Goal: Task Accomplishment & Management: Use online tool/utility

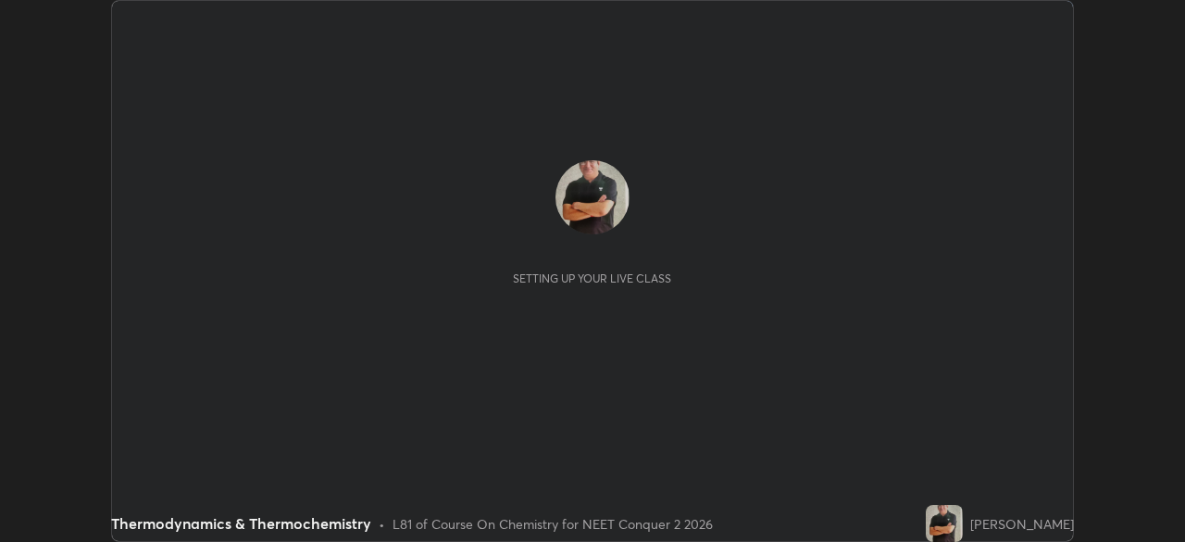
scroll to position [542, 1184]
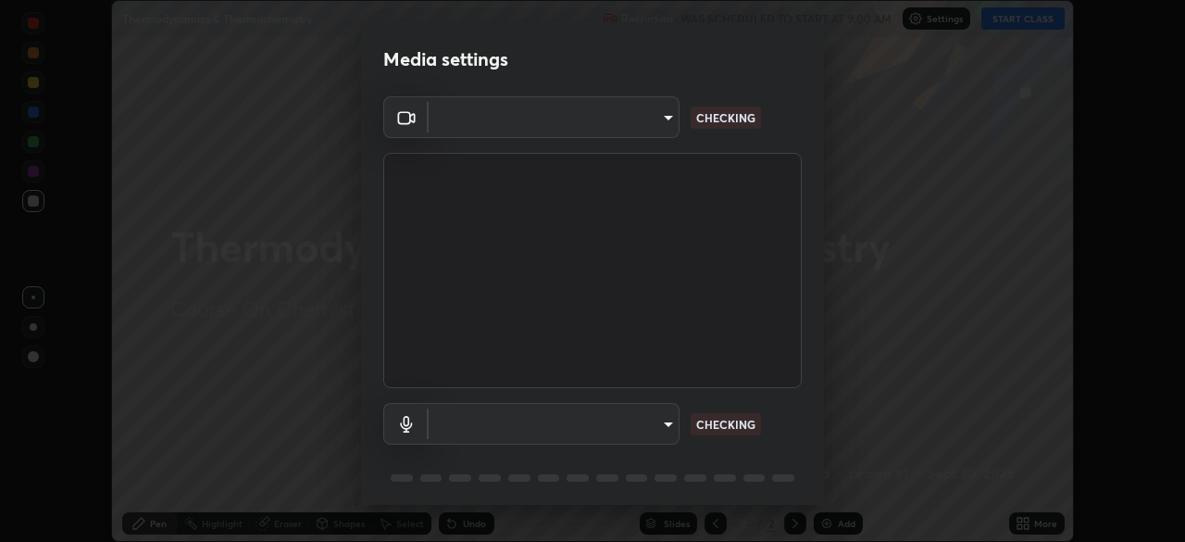
type input "718deecf834a2402e9859888758a2701a1d92989cf10273566d2a6ce3300f65d"
click at [539, 422] on body "Erase all Thermodynamics & Thermochemistry Recording WAS SCHEDULED TO START AT …" at bounding box center [592, 271] width 1185 height 542
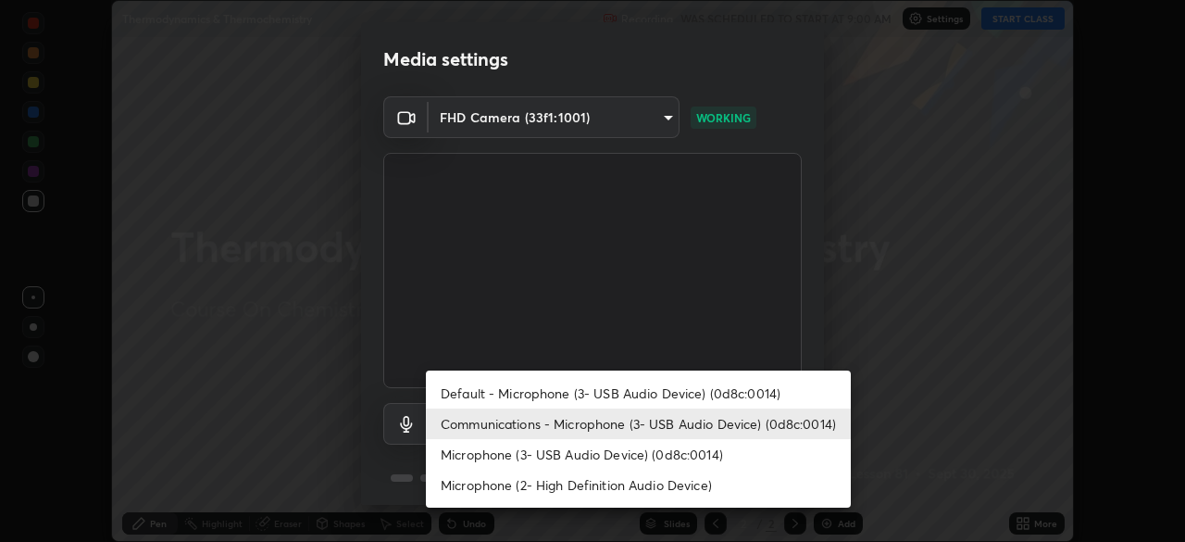
click at [552, 457] on li "Microphone (3- USB Audio Device) (0d8c:0014)" at bounding box center [638, 454] width 425 height 31
type input "a75359b4f40e144b74a4853d299cb10942348b3e6b3f88c79c501693e4cedbc6"
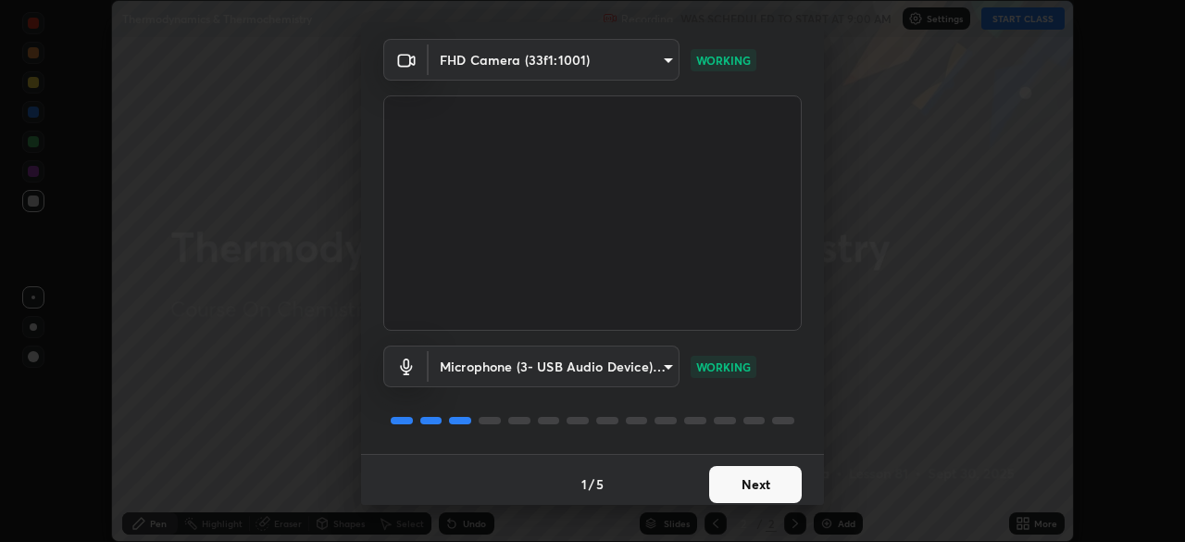
scroll to position [65, 0]
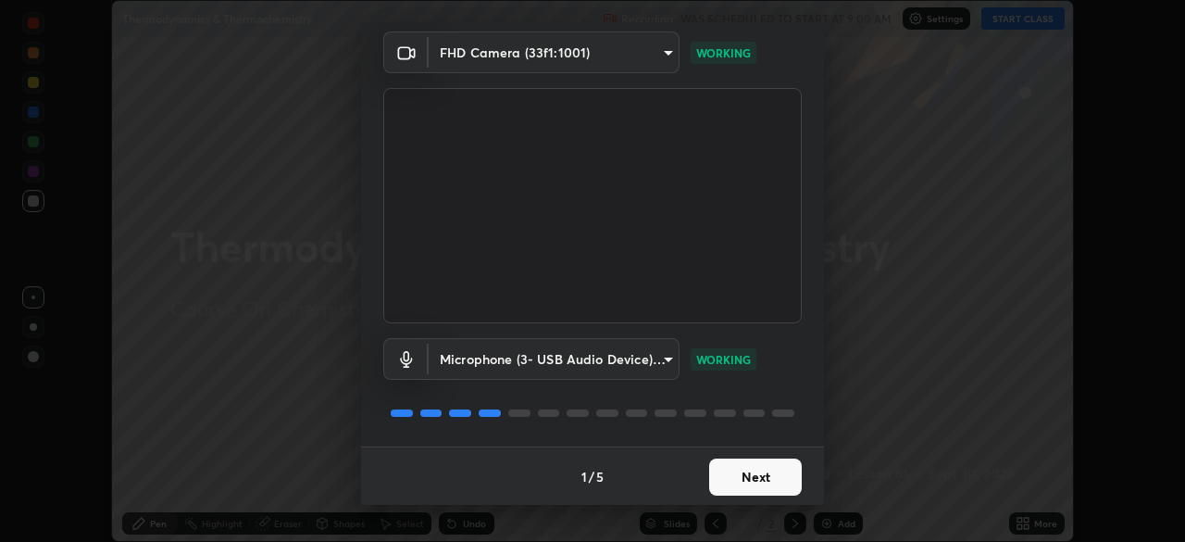
click at [726, 476] on button "Next" at bounding box center [755, 476] width 93 height 37
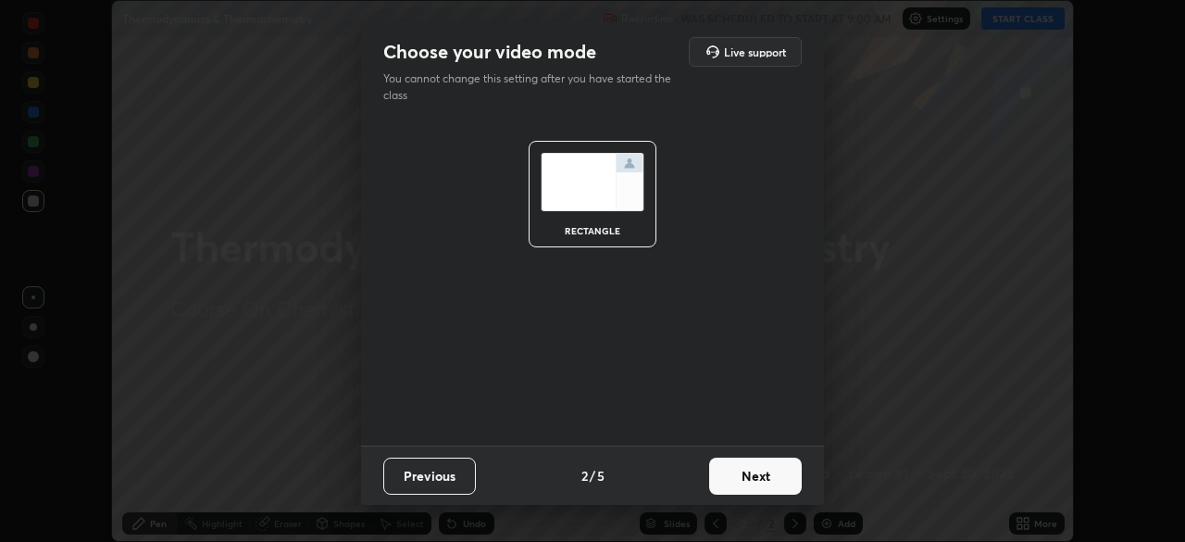
click at [757, 480] on button "Next" at bounding box center [755, 475] width 93 height 37
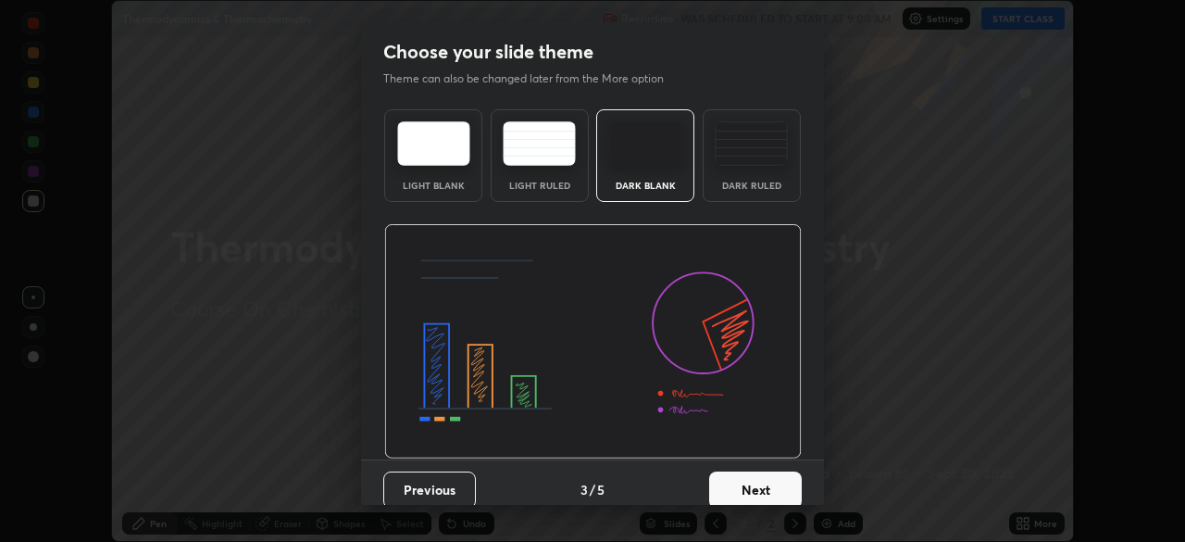
click at [770, 485] on button "Next" at bounding box center [755, 489] width 93 height 37
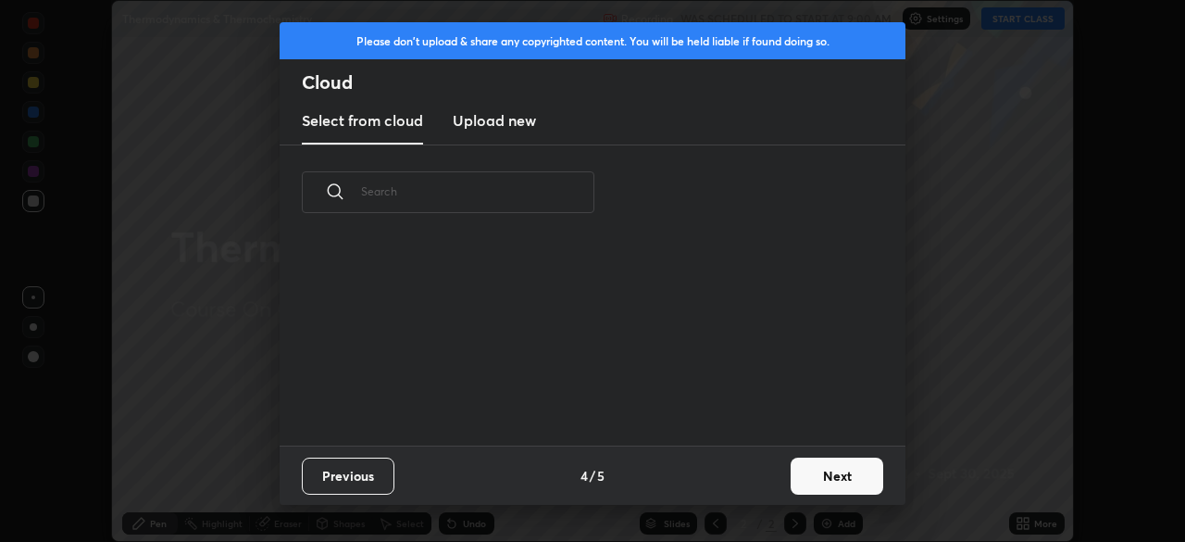
scroll to position [206, 595]
click at [817, 476] on button "Next" at bounding box center [837, 475] width 93 height 37
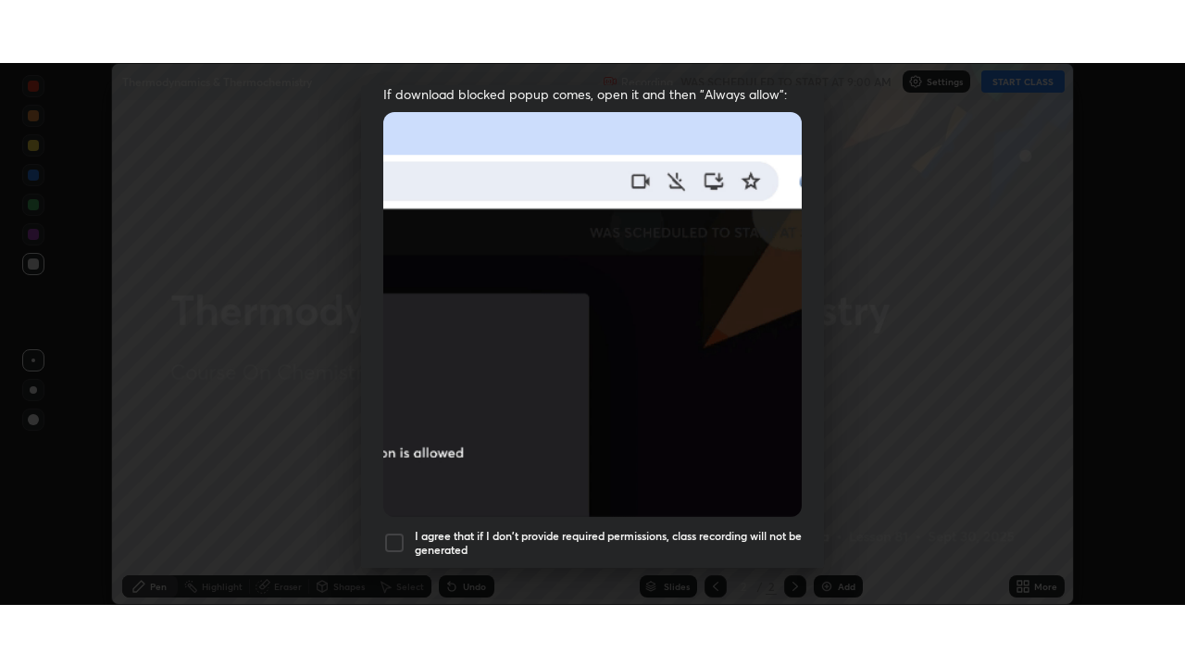
scroll to position [443, 0]
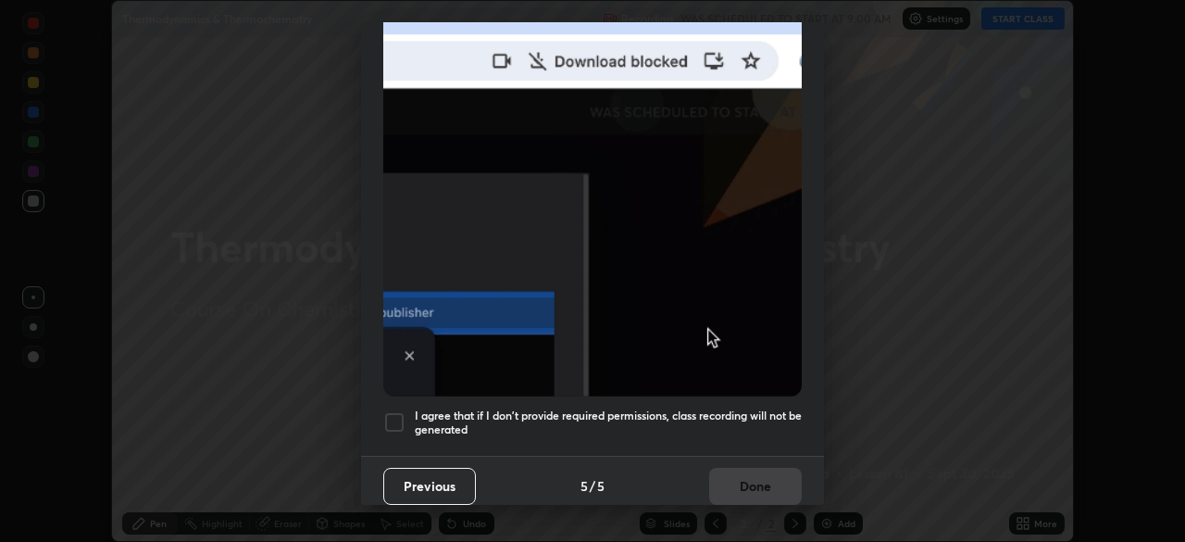
click at [395, 411] on div at bounding box center [394, 422] width 22 height 22
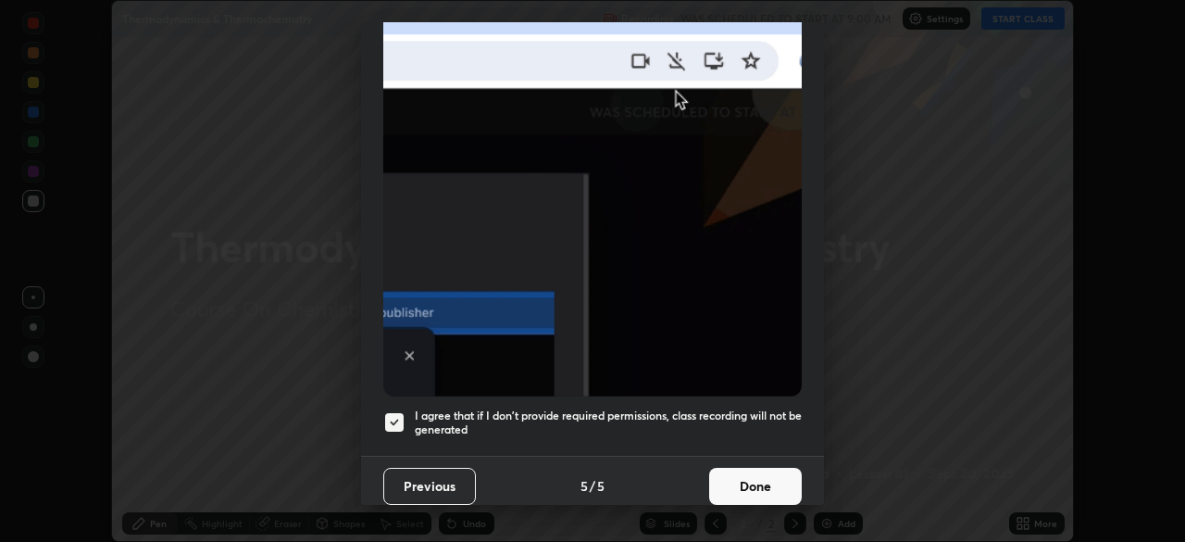
click at [746, 473] on button "Done" at bounding box center [755, 486] width 93 height 37
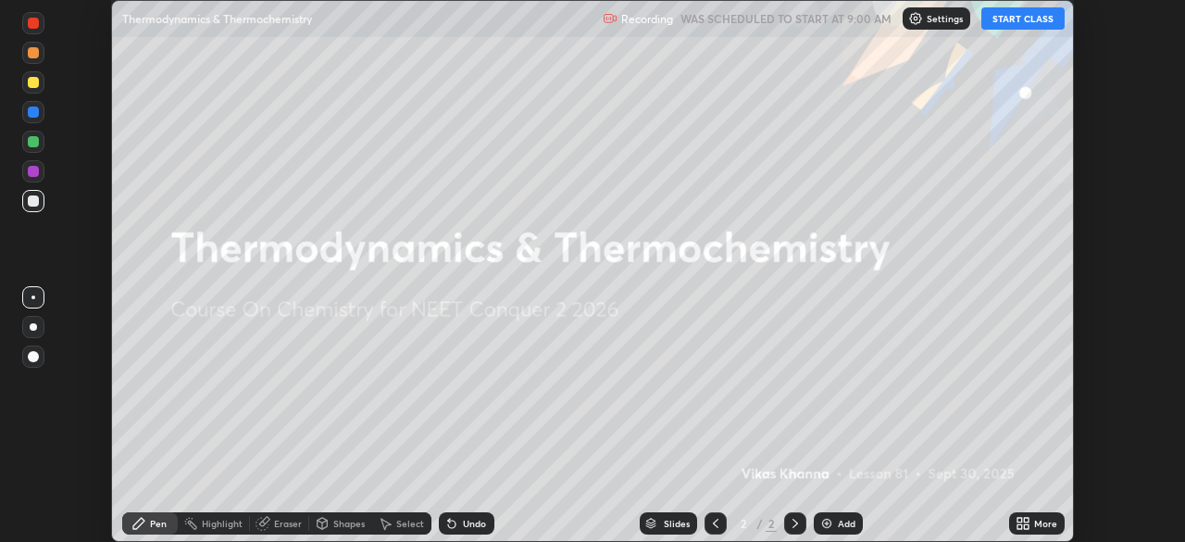
click at [1027, 17] on button "START CLASS" at bounding box center [1023, 18] width 83 height 22
click at [1026, 526] on icon at bounding box center [1026, 526] width 5 height 5
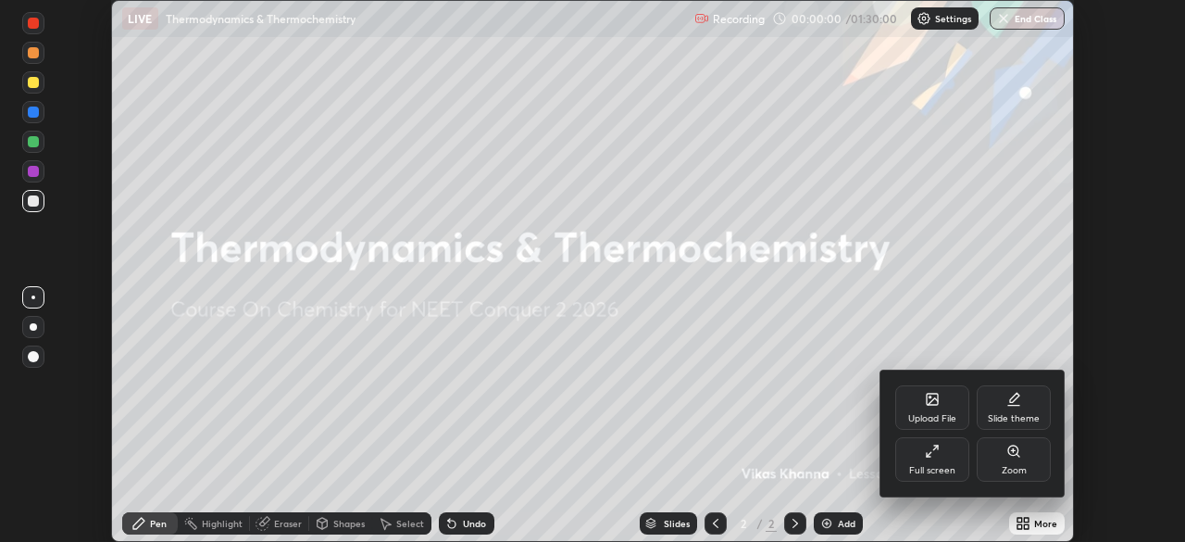
click at [931, 456] on icon at bounding box center [932, 451] width 15 height 15
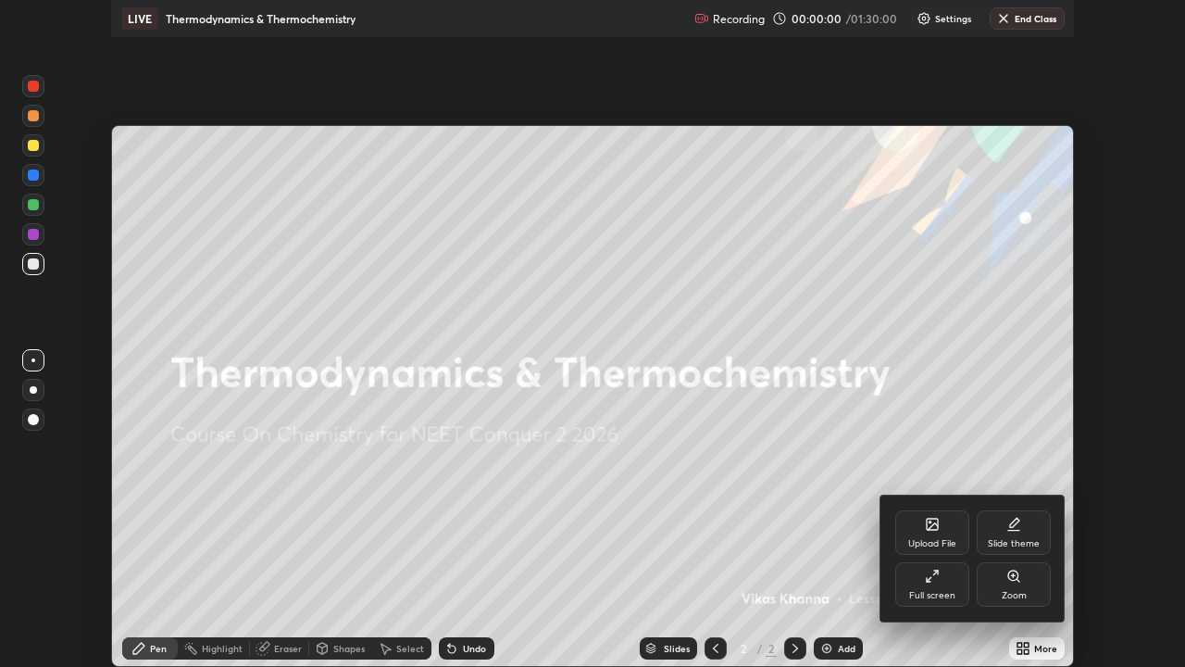
scroll to position [667, 1185]
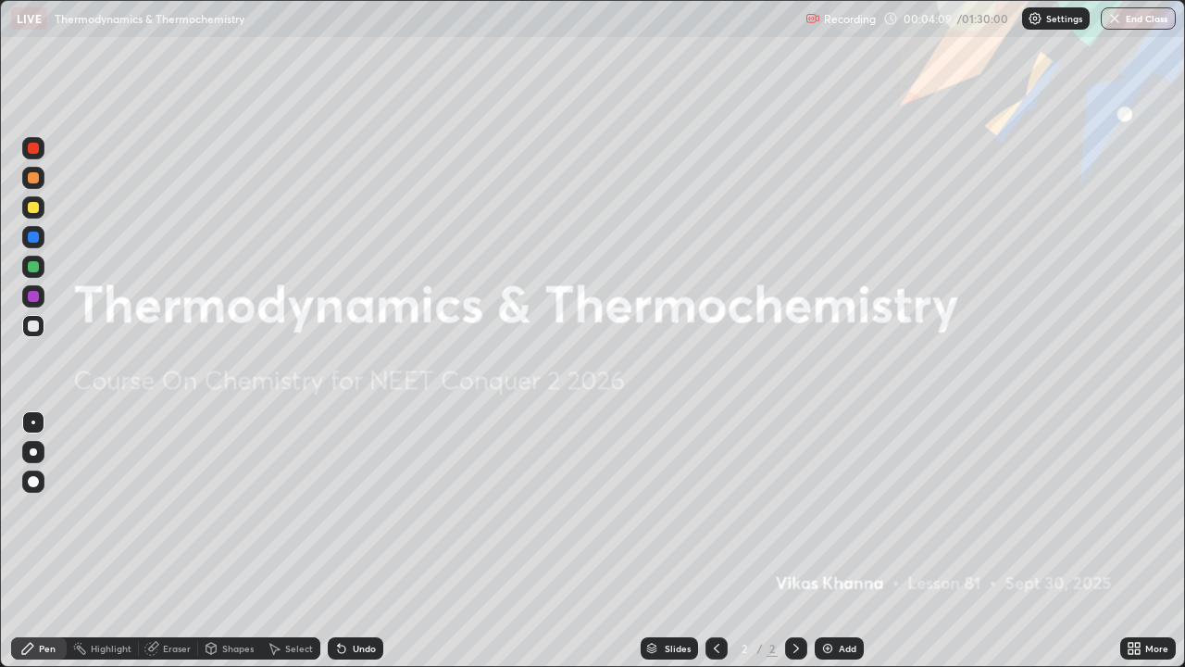
click at [31, 215] on div at bounding box center [33, 207] width 22 height 22
click at [28, 485] on div at bounding box center [33, 481] width 22 height 22
click at [834, 541] on div "Add" at bounding box center [839, 648] width 49 height 22
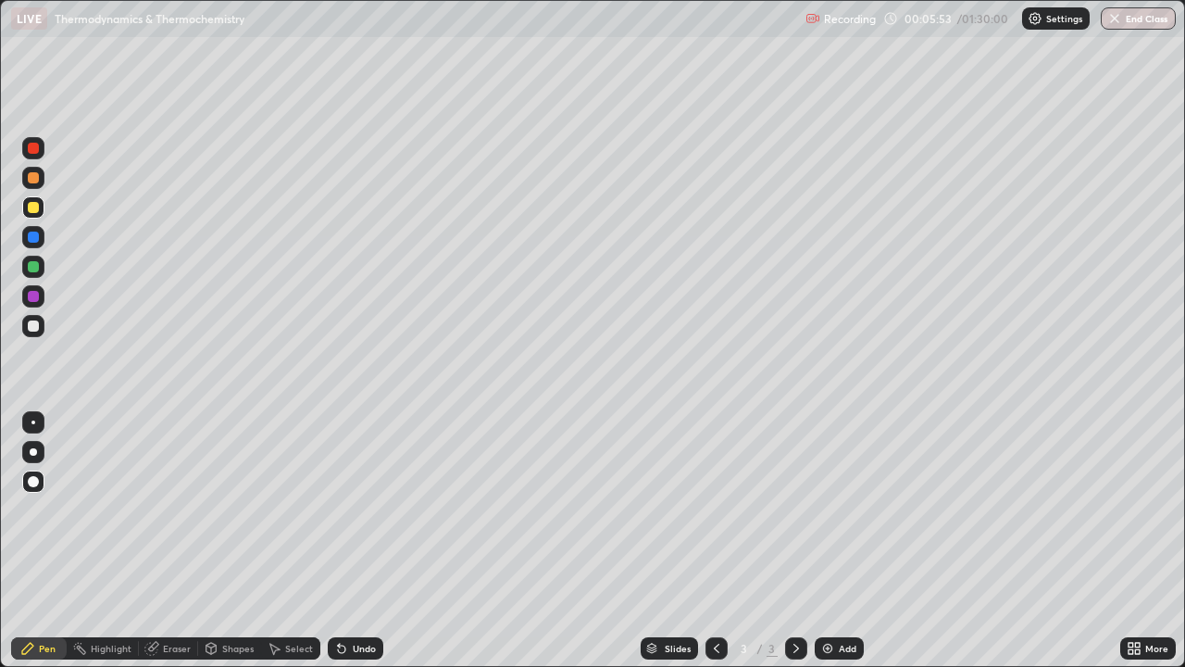
click at [34, 541] on div "Pen" at bounding box center [39, 648] width 56 height 22
click at [355, 541] on div "Undo" at bounding box center [356, 648] width 56 height 22
click at [243, 541] on div "Shapes" at bounding box center [237, 648] width 31 height 9
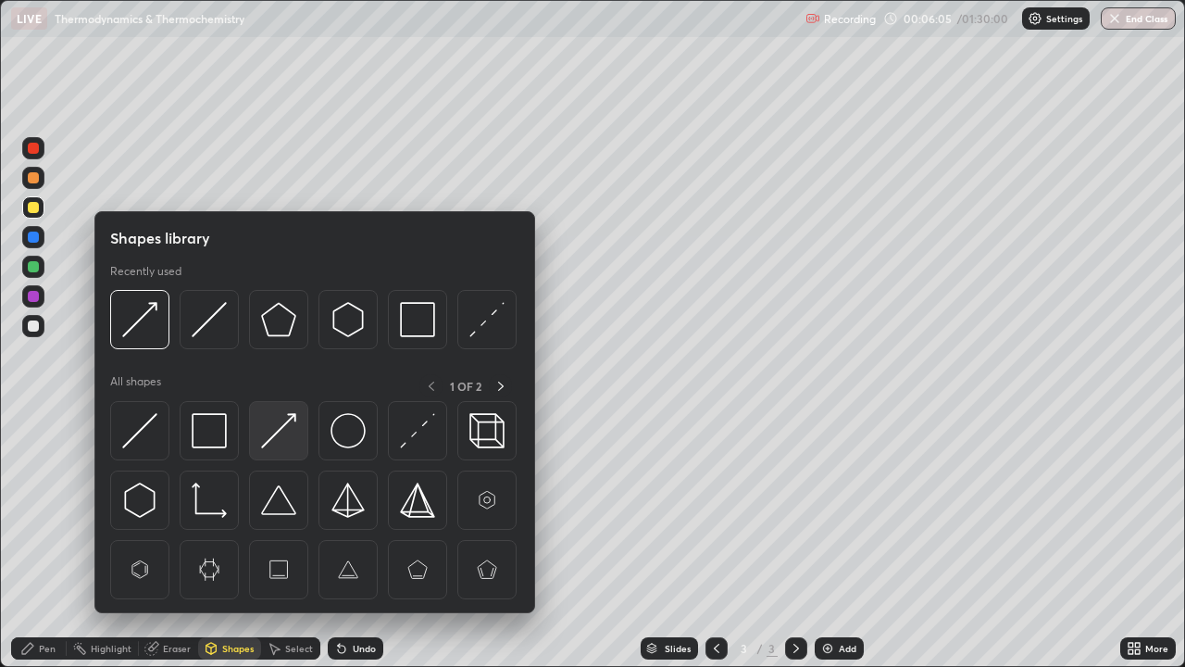
click at [271, 430] on img at bounding box center [278, 430] width 35 height 35
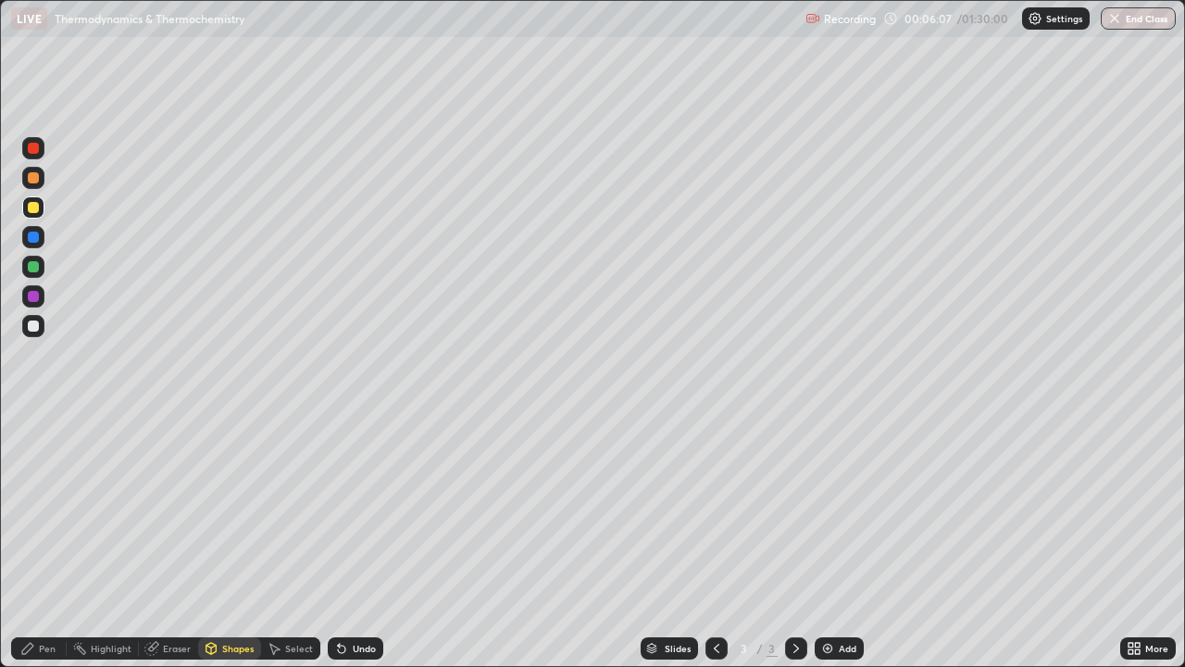
click at [31, 541] on div "Pen" at bounding box center [39, 648] width 56 height 22
click at [30, 297] on div at bounding box center [33, 296] width 11 height 11
click at [238, 541] on div "Shapes" at bounding box center [237, 648] width 31 height 9
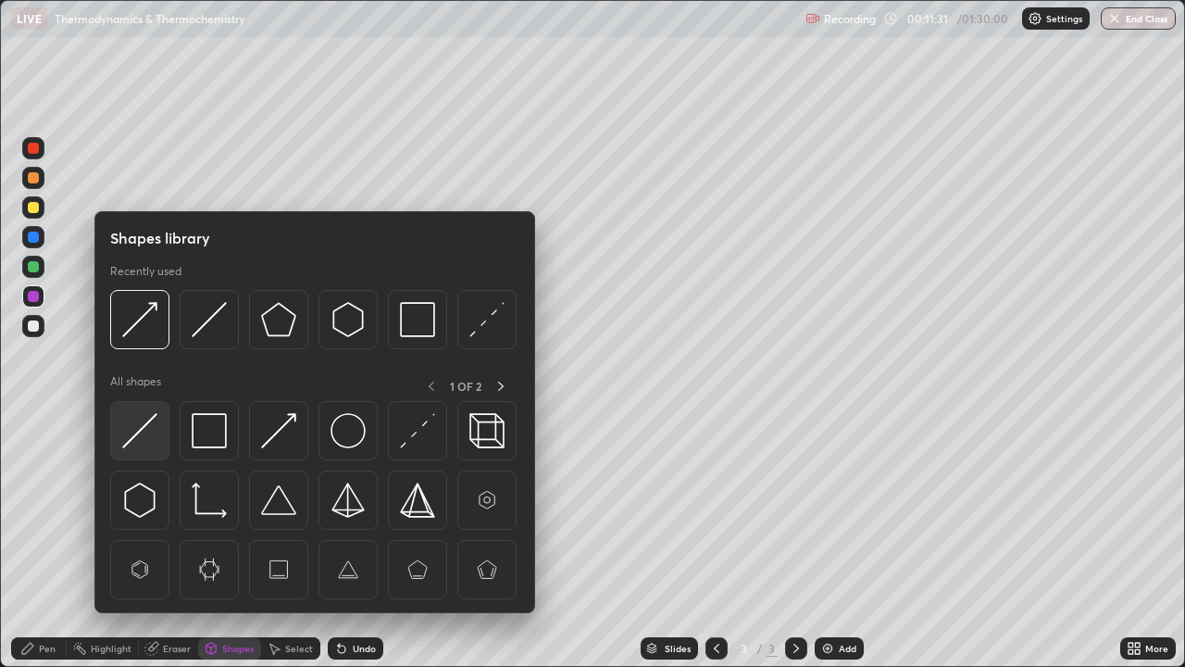
click at [144, 446] on img at bounding box center [139, 430] width 35 height 35
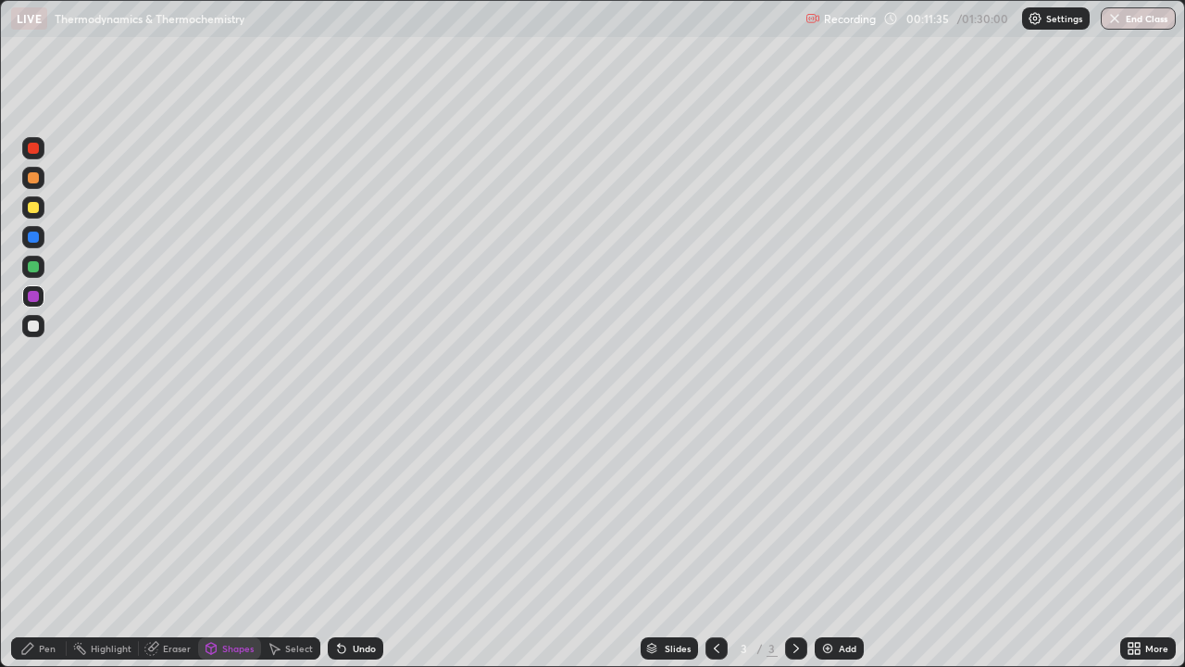
click at [43, 541] on div "Pen" at bounding box center [47, 648] width 17 height 9
click at [35, 271] on div at bounding box center [33, 266] width 11 height 11
click at [843, 541] on div "Add" at bounding box center [848, 648] width 18 height 9
click at [228, 541] on div "Shapes" at bounding box center [237, 648] width 31 height 9
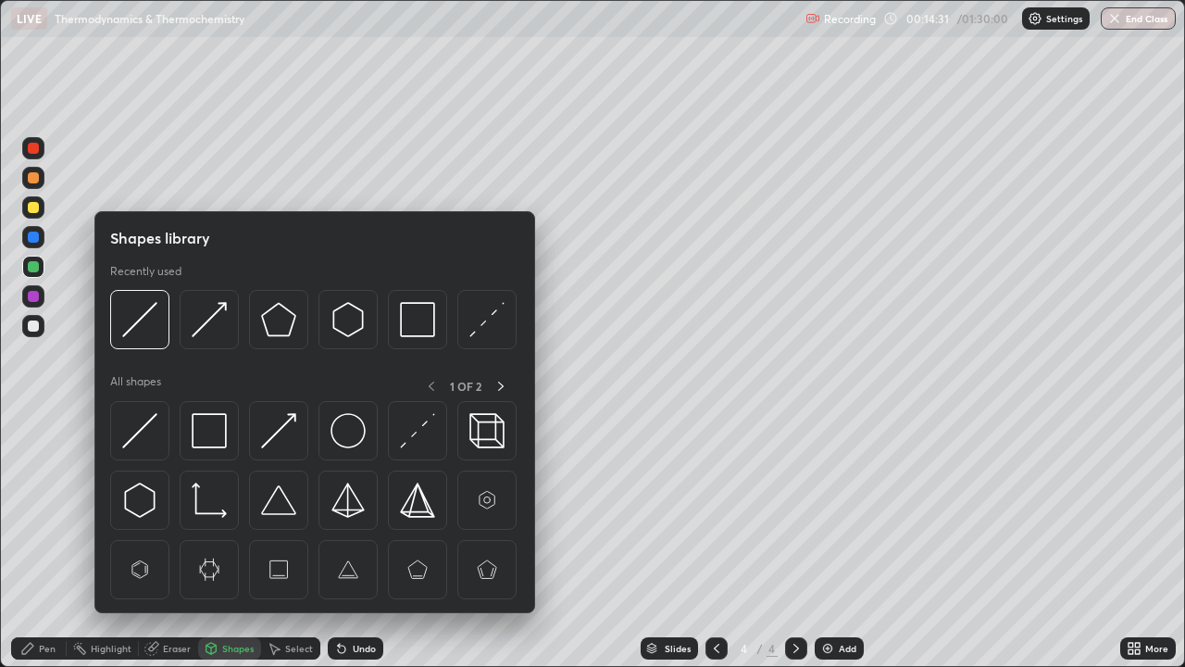
click at [203, 428] on img at bounding box center [209, 430] width 35 height 35
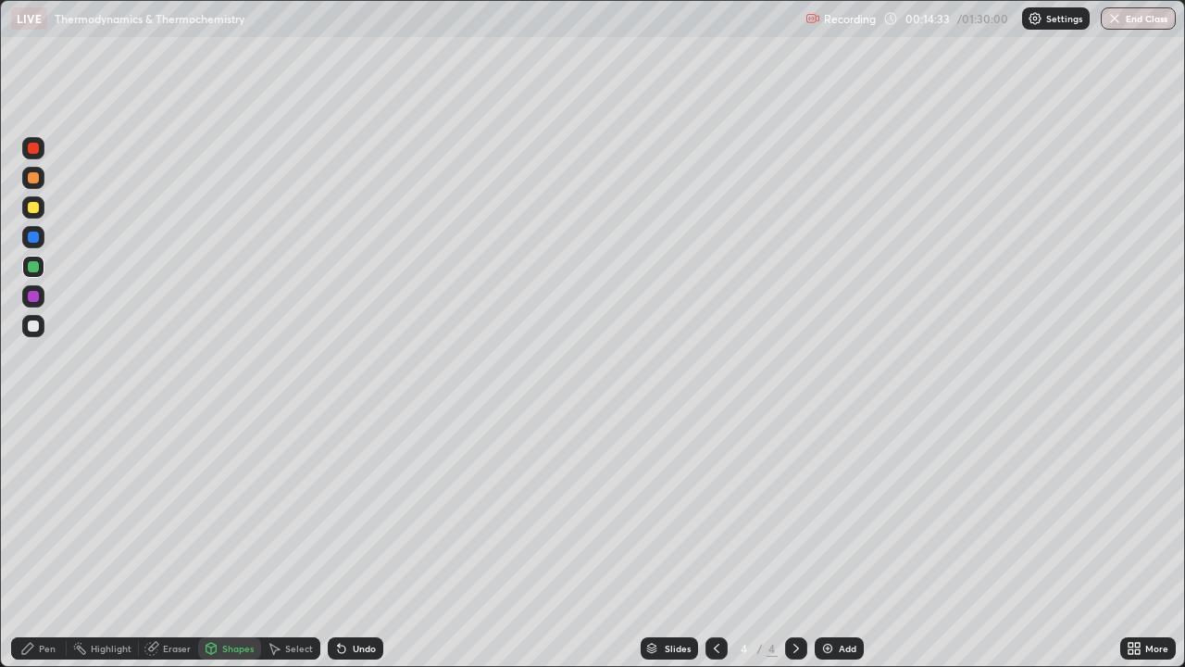
click at [49, 541] on div "Pen" at bounding box center [47, 648] width 17 height 9
click at [33, 265] on div at bounding box center [33, 266] width 11 height 11
click at [227, 541] on div "Shapes" at bounding box center [237, 648] width 31 height 9
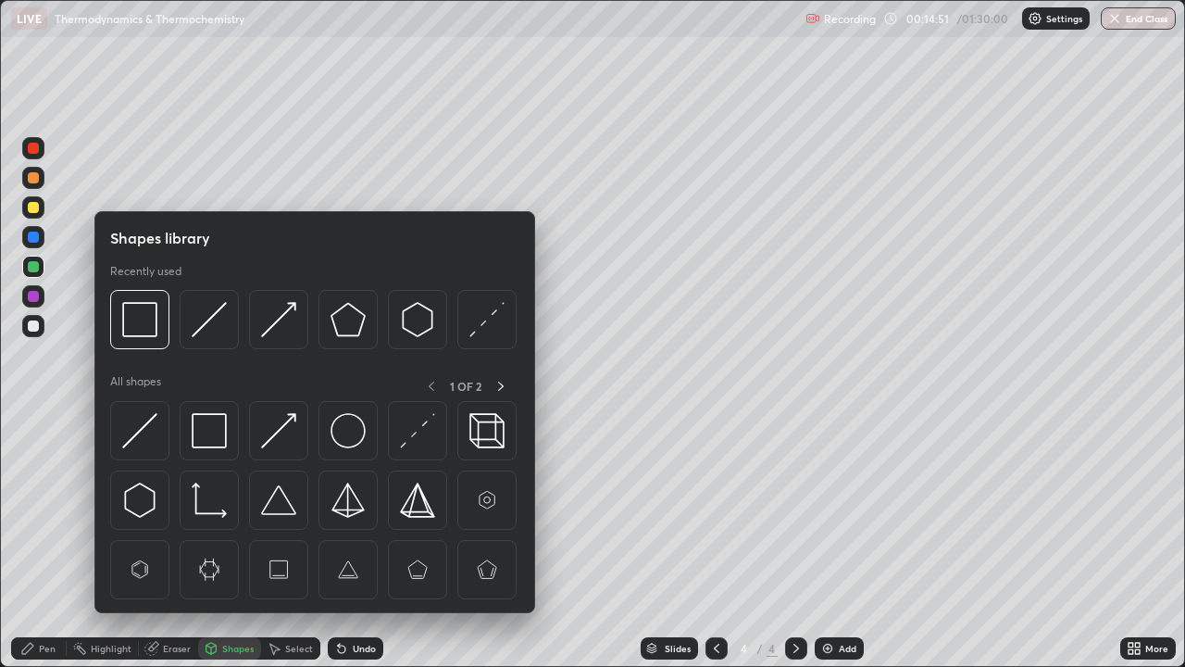
click at [149, 432] on img at bounding box center [139, 430] width 35 height 35
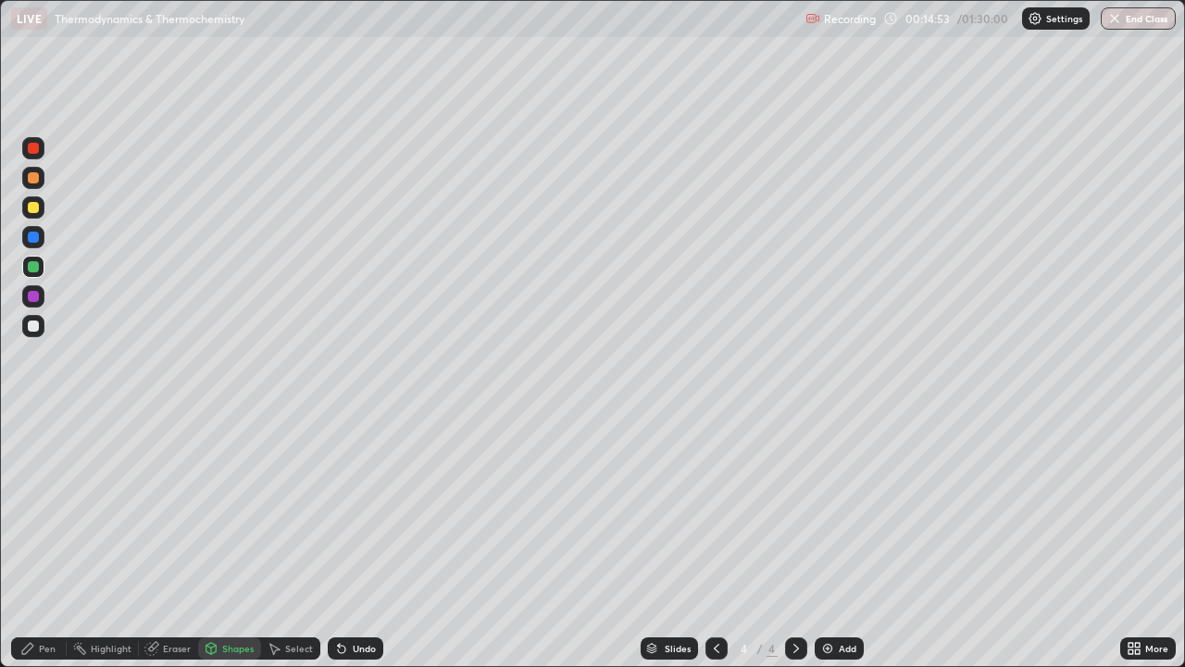
click at [51, 541] on div "Pen" at bounding box center [47, 648] width 17 height 9
click at [166, 541] on div "Eraser" at bounding box center [177, 648] width 28 height 9
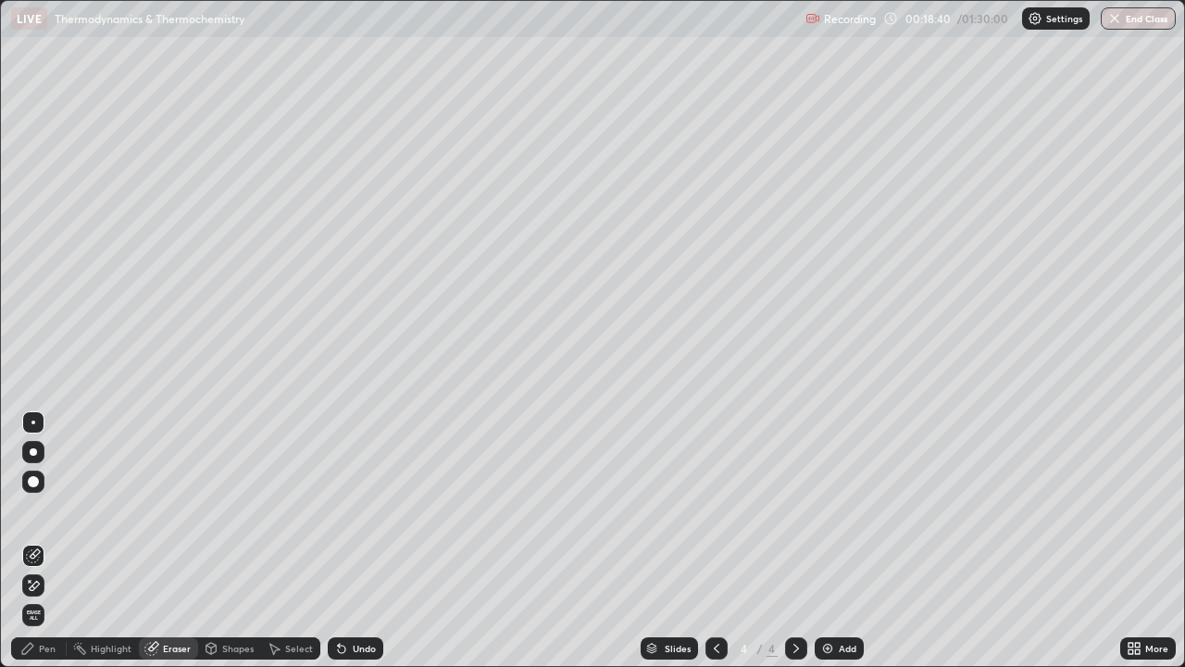
click at [43, 541] on div "Pen" at bounding box center [47, 648] width 17 height 9
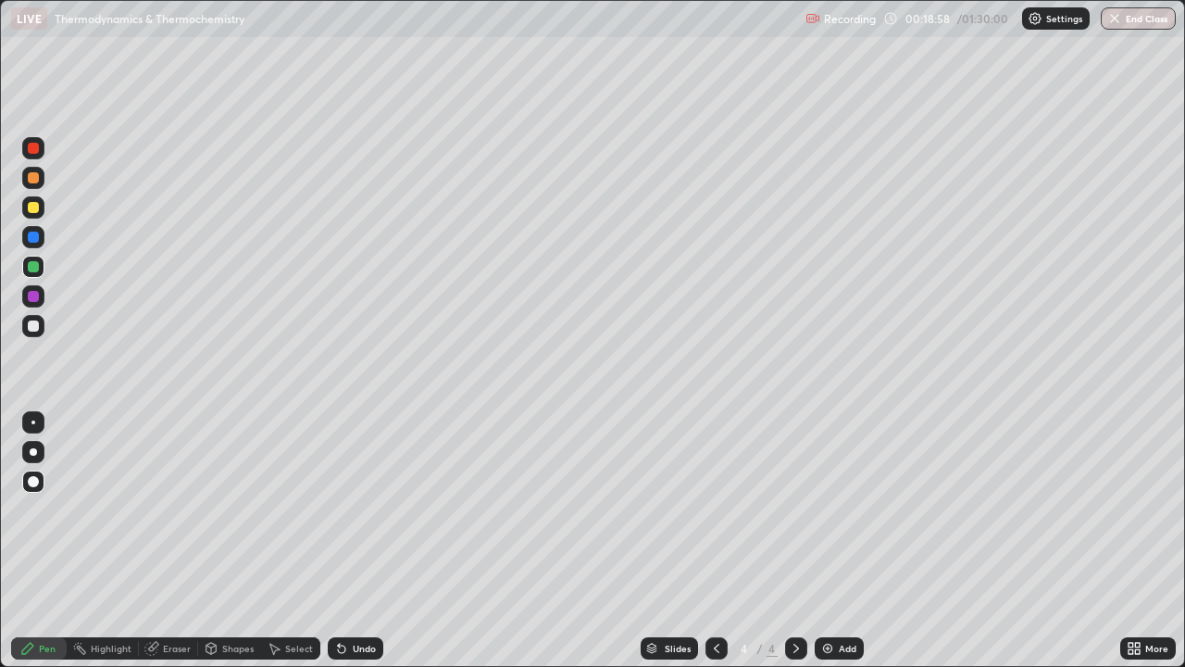
click at [841, 541] on div "Add" at bounding box center [848, 648] width 18 height 9
click at [31, 212] on div at bounding box center [33, 207] width 11 height 11
click at [230, 541] on div "Shapes" at bounding box center [237, 648] width 31 height 9
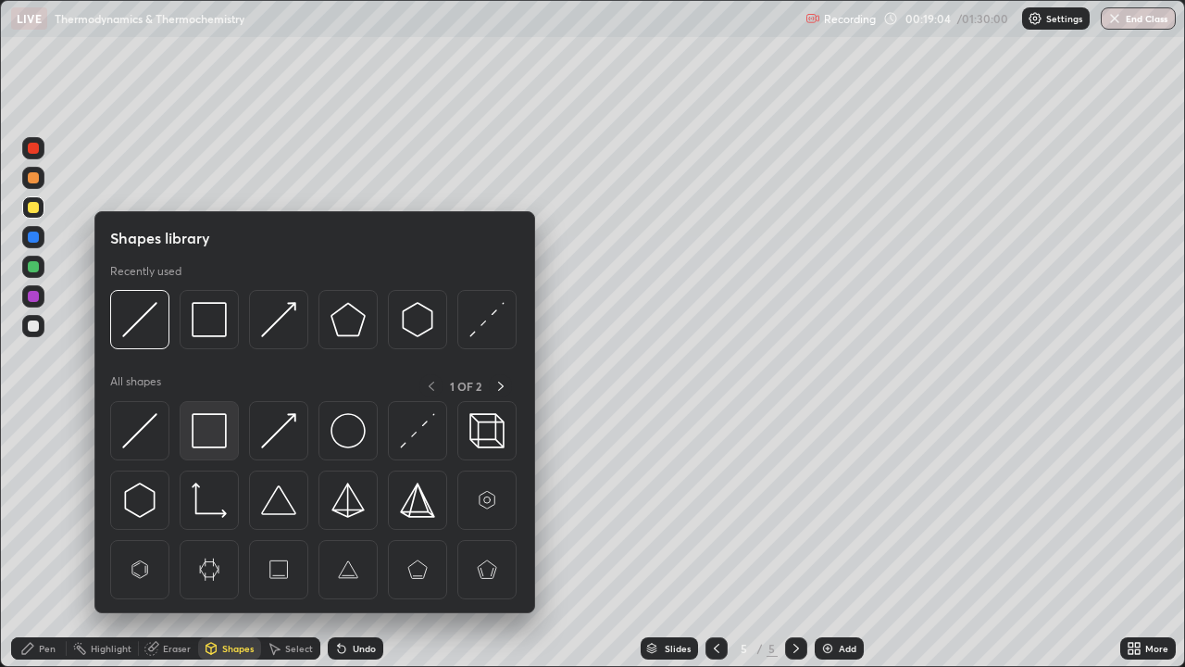
click at [215, 432] on img at bounding box center [209, 430] width 35 height 35
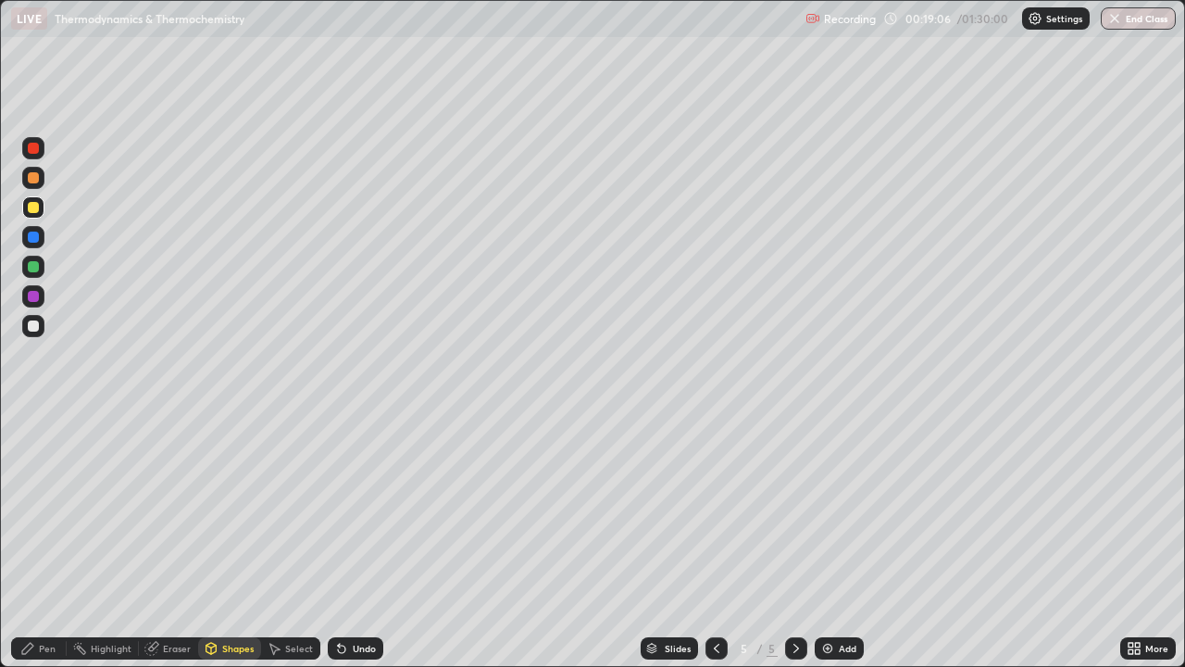
click at [56, 541] on div "Pen" at bounding box center [39, 648] width 56 height 22
click at [33, 237] on div at bounding box center [33, 237] width 11 height 11
click at [220, 541] on div "Shapes" at bounding box center [229, 648] width 63 height 22
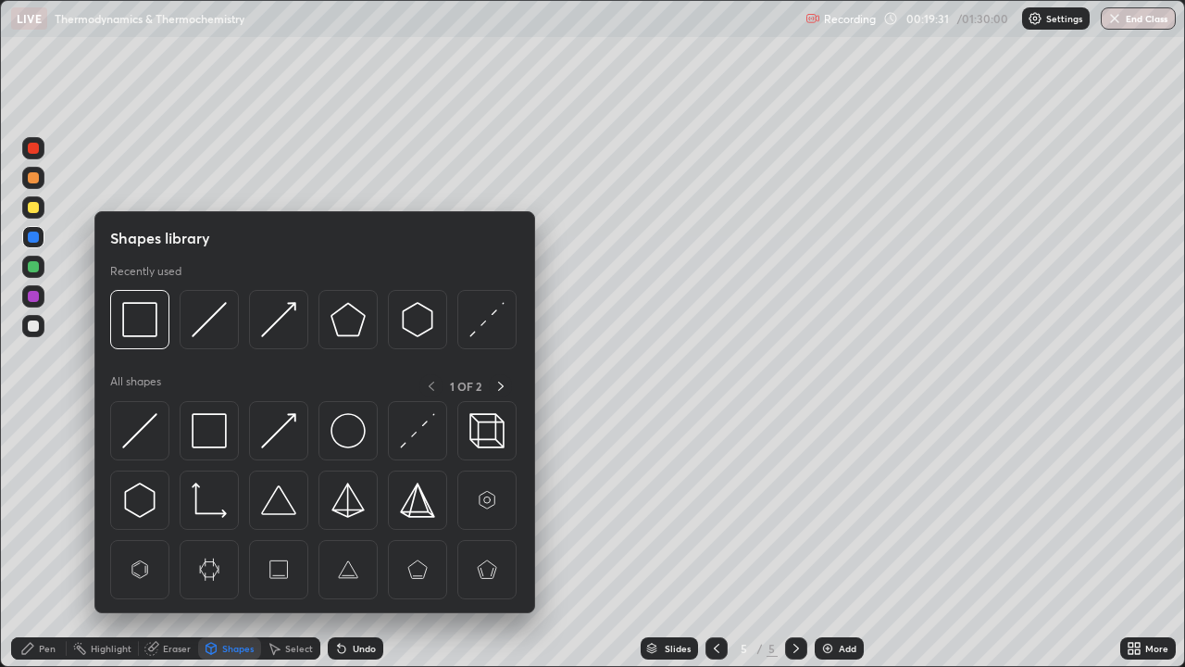
click at [275, 443] on img at bounding box center [278, 430] width 35 height 35
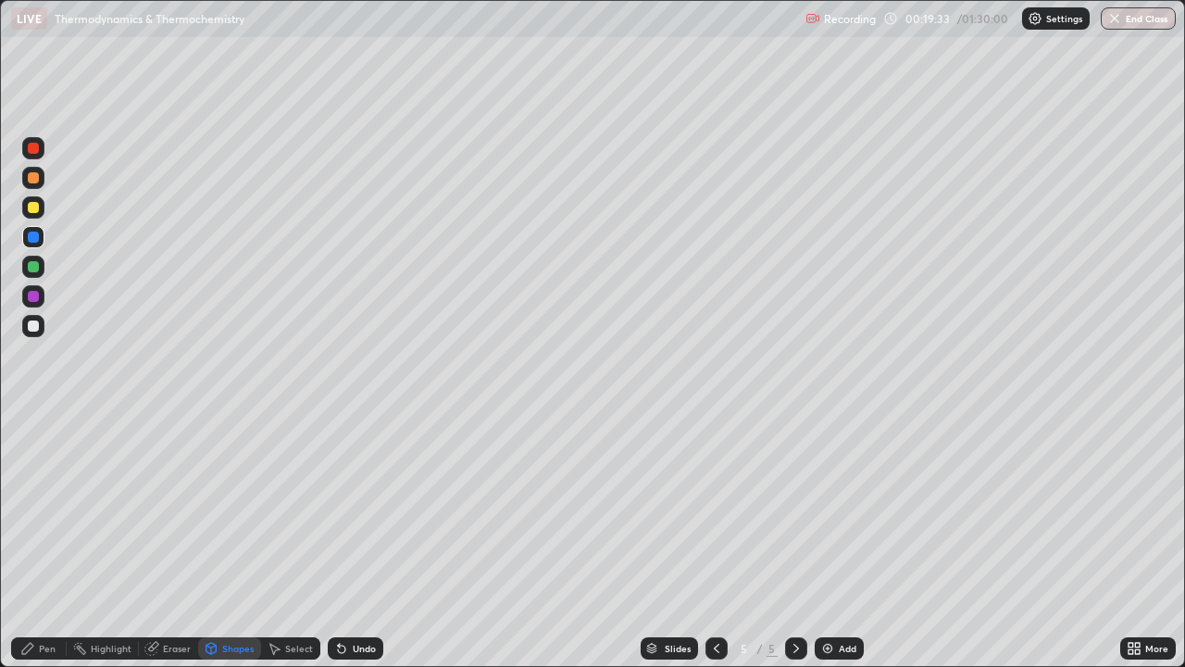
click at [42, 541] on div "Pen" at bounding box center [47, 648] width 17 height 9
click at [363, 541] on div "Undo" at bounding box center [364, 648] width 23 height 9
click at [233, 541] on div "Shapes" at bounding box center [229, 648] width 63 height 22
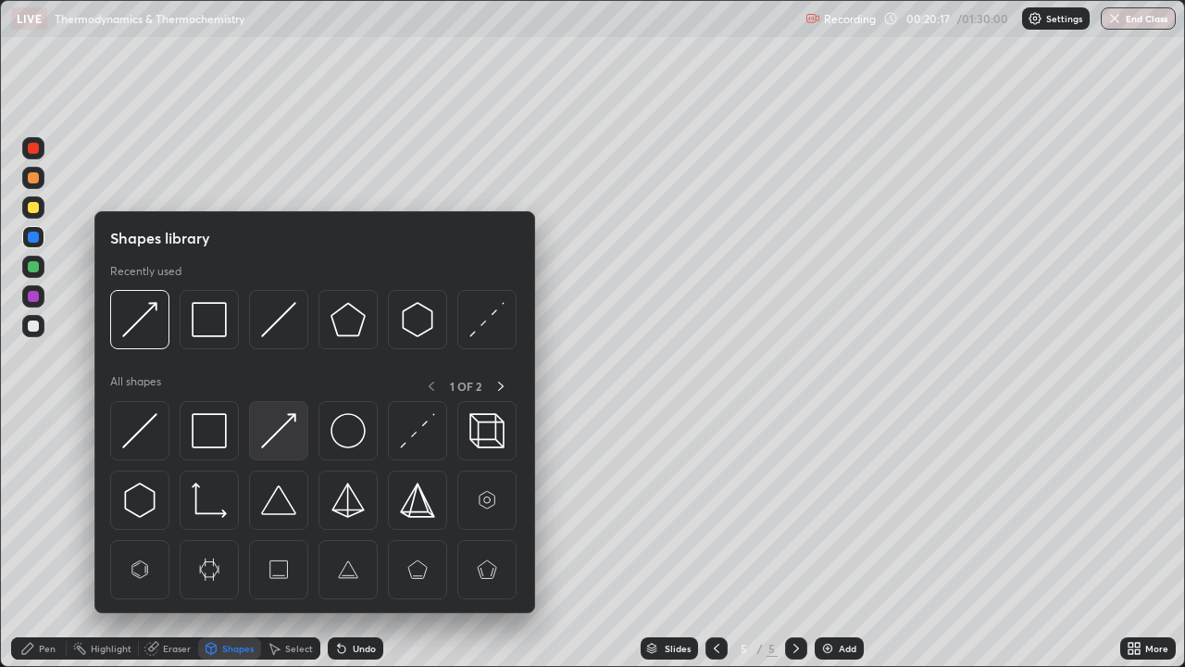
click at [285, 435] on img at bounding box center [278, 430] width 35 height 35
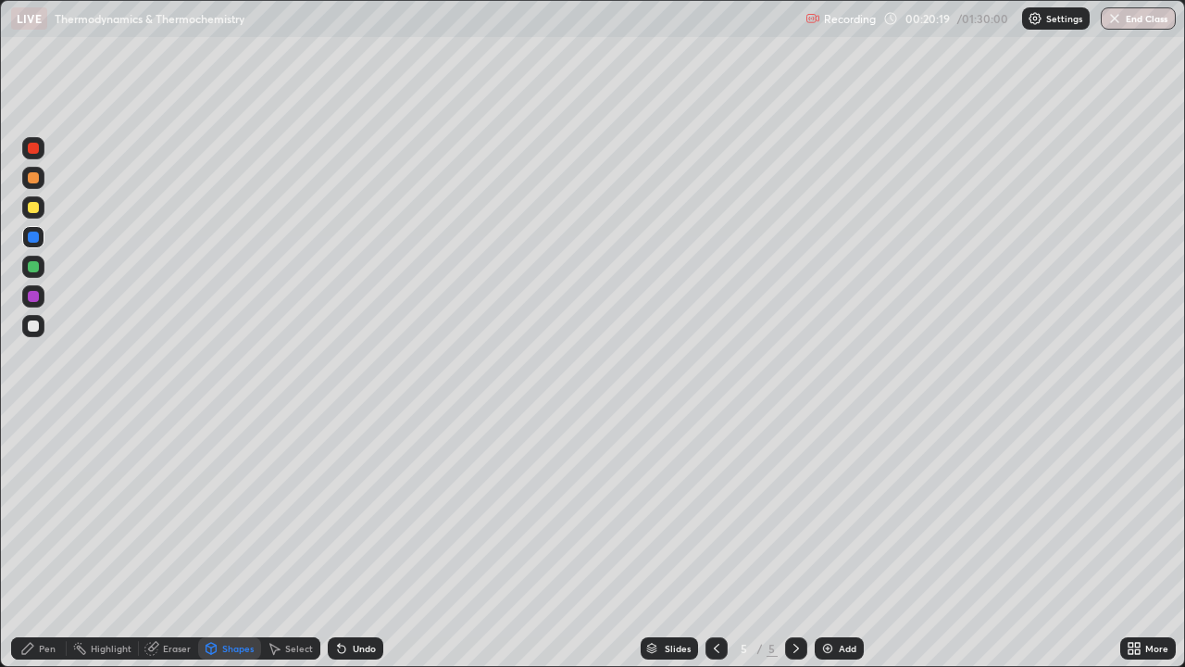
click at [56, 541] on div "Pen" at bounding box center [39, 648] width 56 height 22
click at [232, 541] on div "Shapes" at bounding box center [237, 648] width 31 height 9
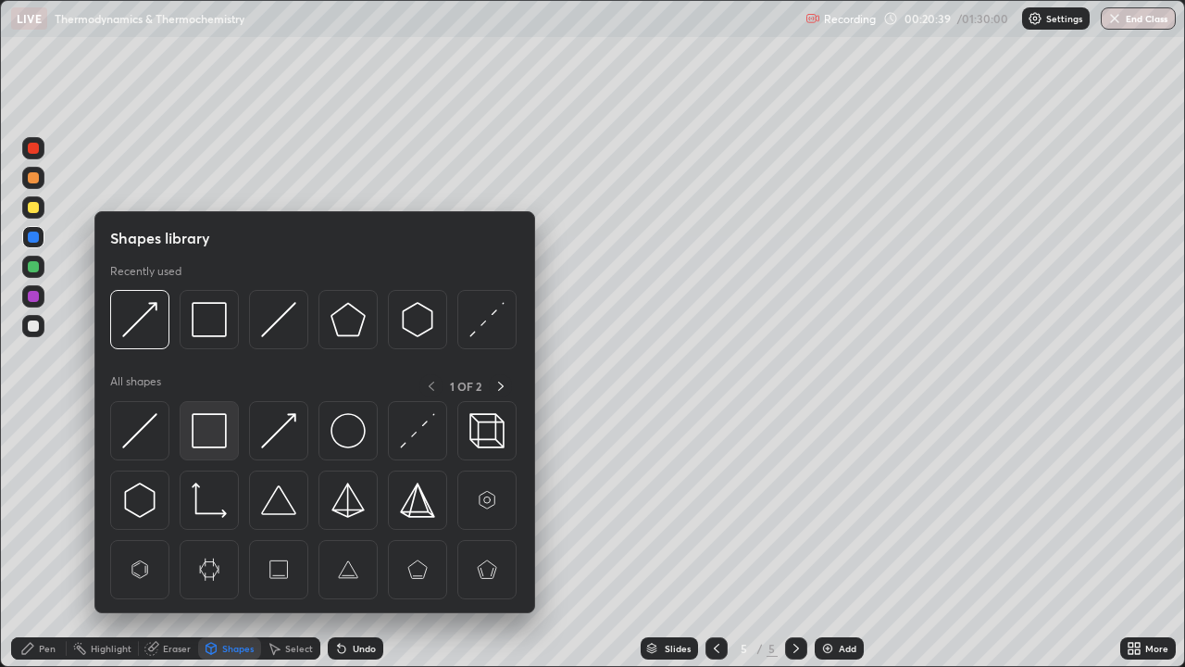
click at [205, 431] on img at bounding box center [209, 430] width 35 height 35
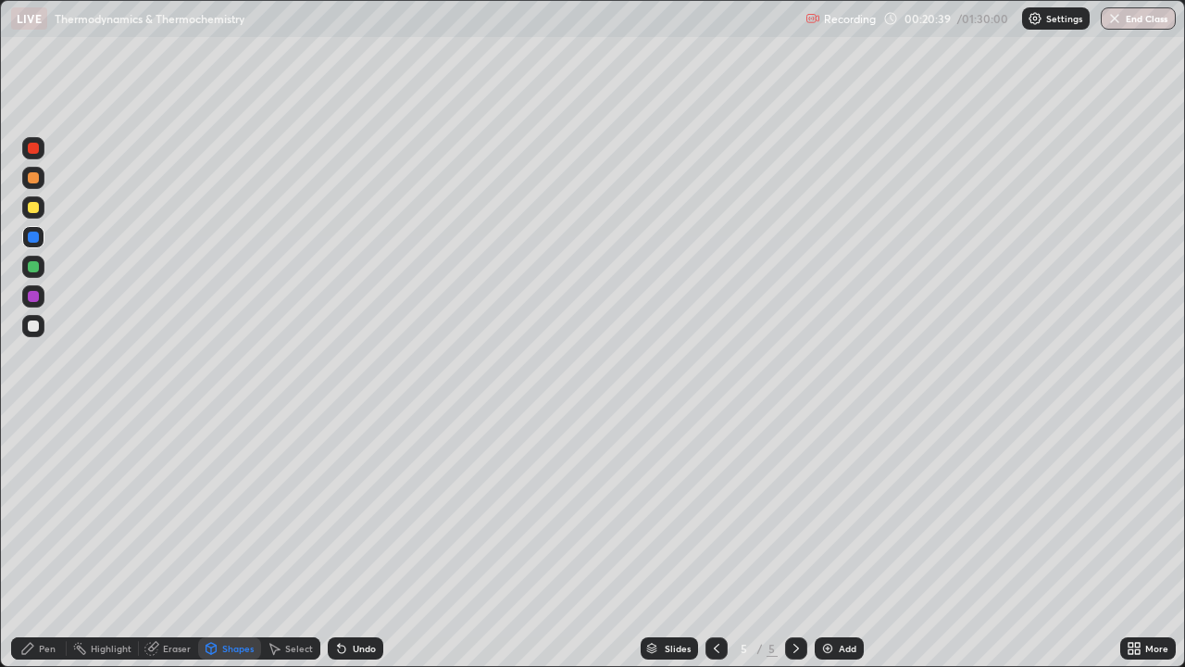
click at [33, 298] on div at bounding box center [33, 296] width 11 height 11
click at [228, 541] on div "Shapes" at bounding box center [237, 648] width 31 height 9
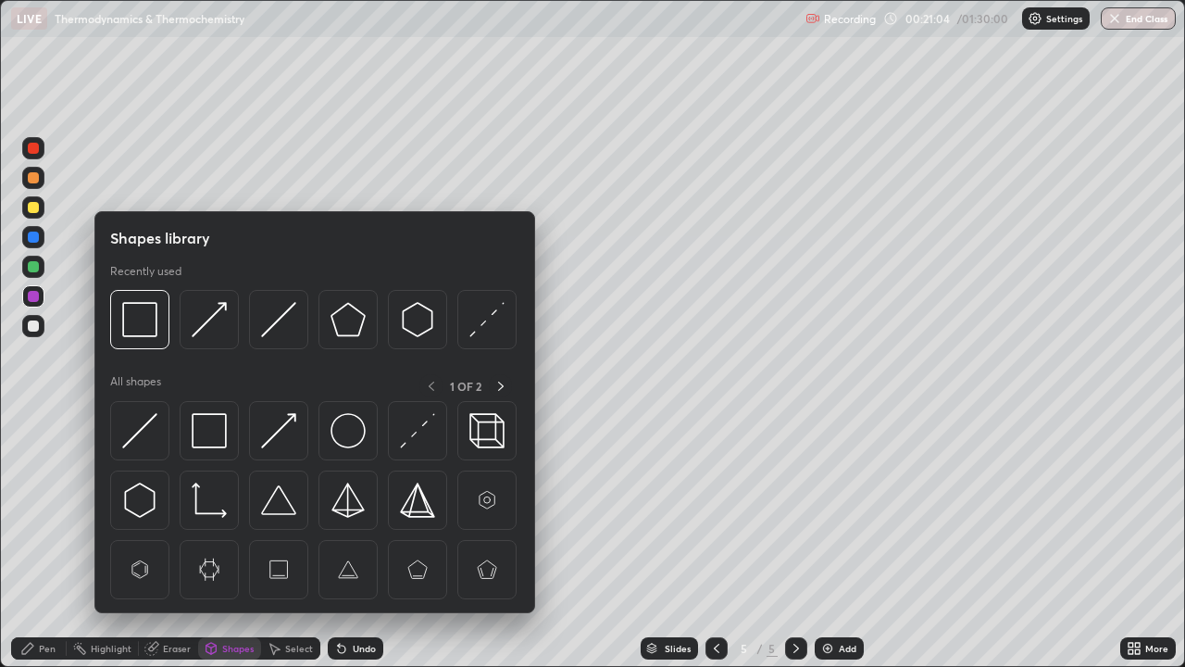
click at [144, 432] on img at bounding box center [139, 430] width 35 height 35
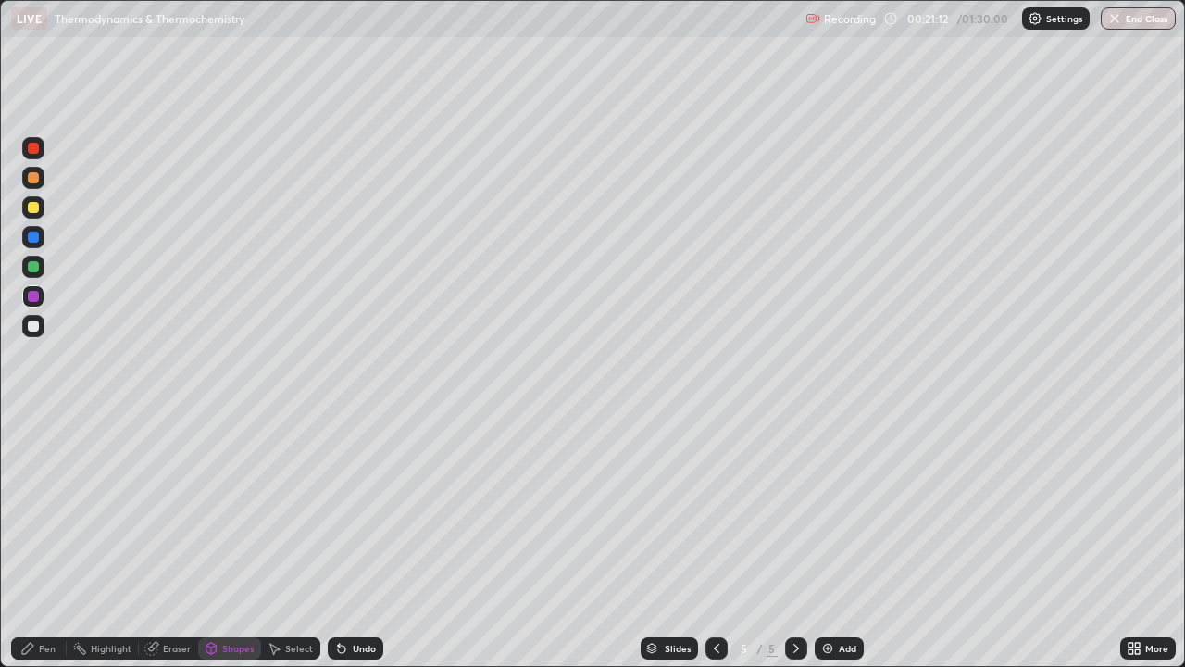
click at [39, 541] on div "Pen" at bounding box center [47, 648] width 17 height 9
click at [847, 541] on div "Add" at bounding box center [848, 648] width 18 height 9
click at [33, 207] on div at bounding box center [33, 207] width 11 height 11
click at [219, 541] on div "Shapes" at bounding box center [229, 648] width 63 height 22
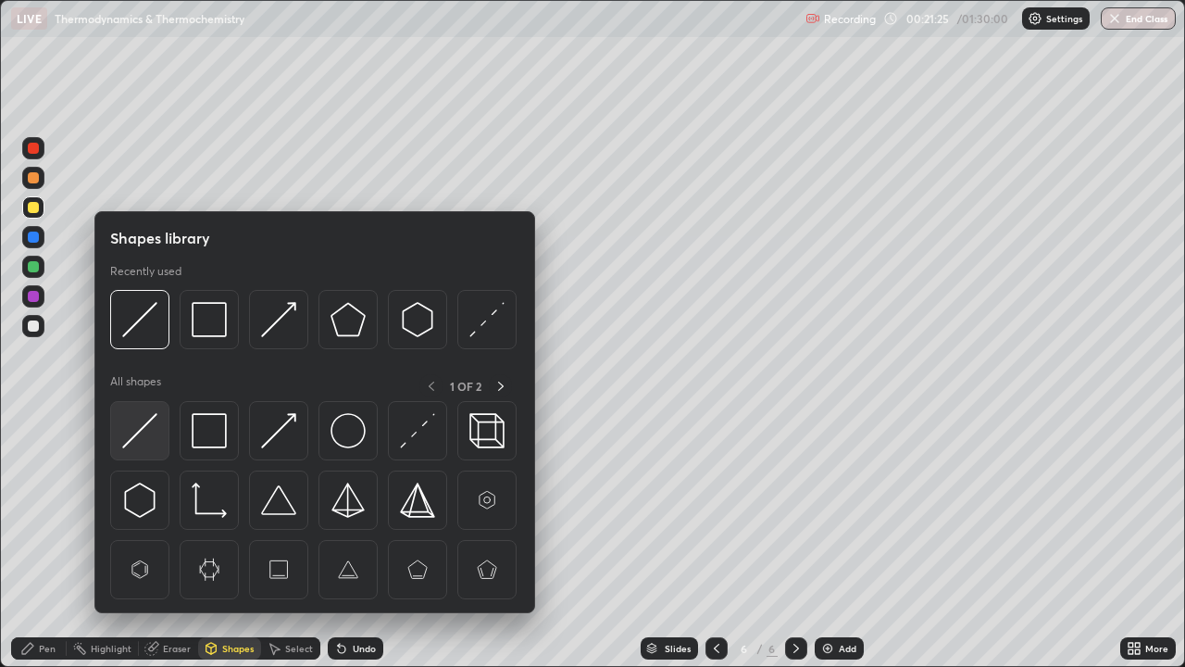
click at [145, 430] on img at bounding box center [139, 430] width 35 height 35
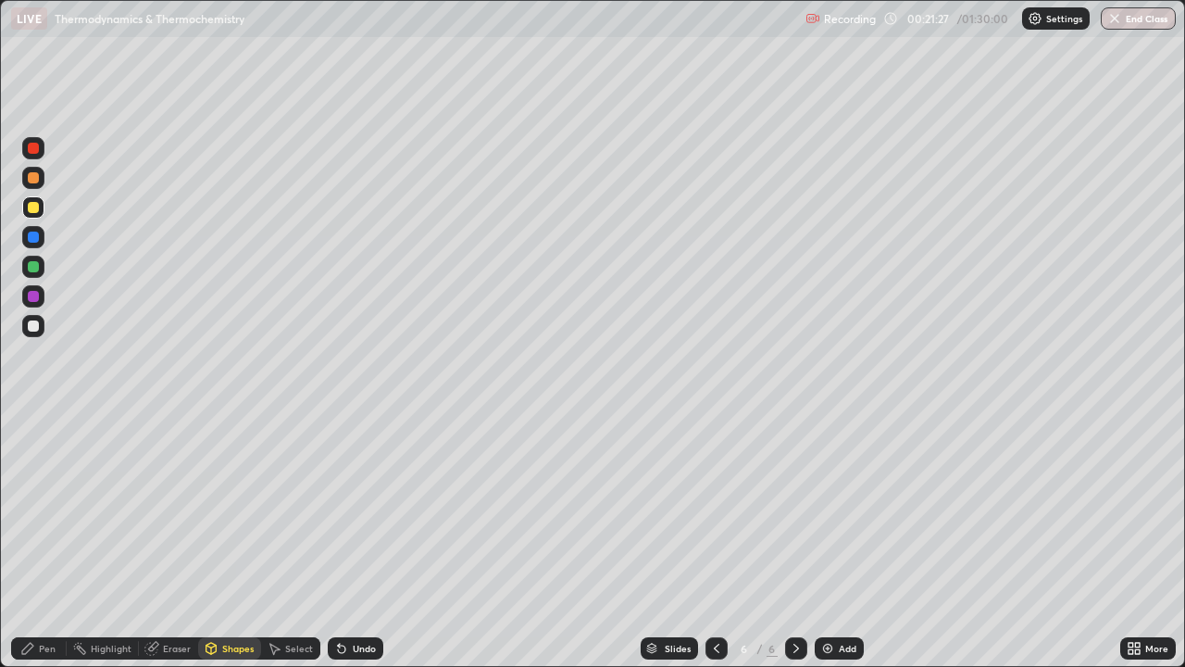
click at [233, 541] on div "Shapes" at bounding box center [237, 648] width 31 height 9
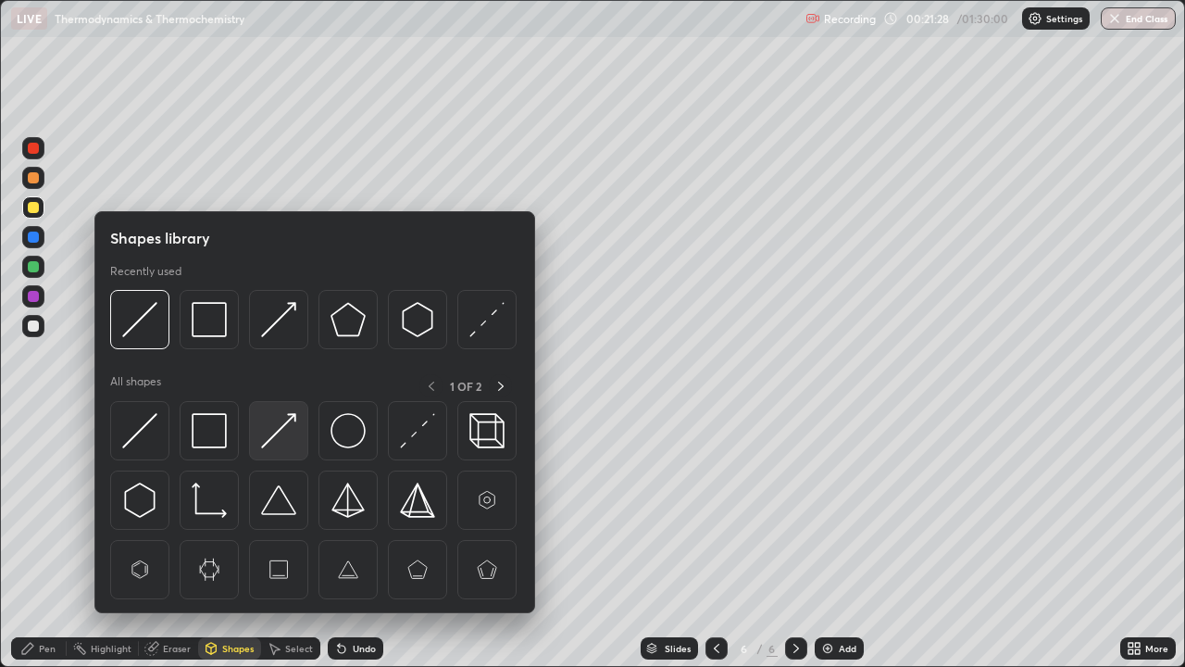
click at [289, 434] on img at bounding box center [278, 430] width 35 height 35
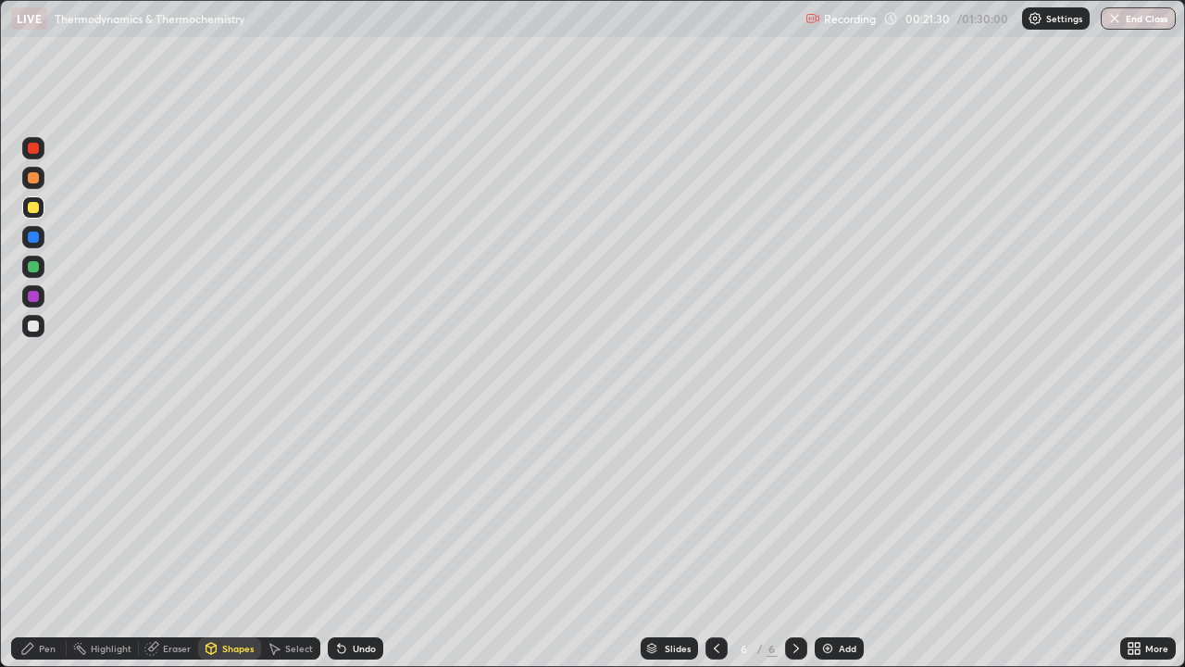
click at [47, 541] on div "Pen" at bounding box center [47, 648] width 17 height 9
click at [843, 541] on div "Add" at bounding box center [848, 648] width 18 height 9
click at [27, 541] on icon at bounding box center [27, 648] width 15 height 15
click at [224, 541] on div "Shapes" at bounding box center [237, 648] width 31 height 9
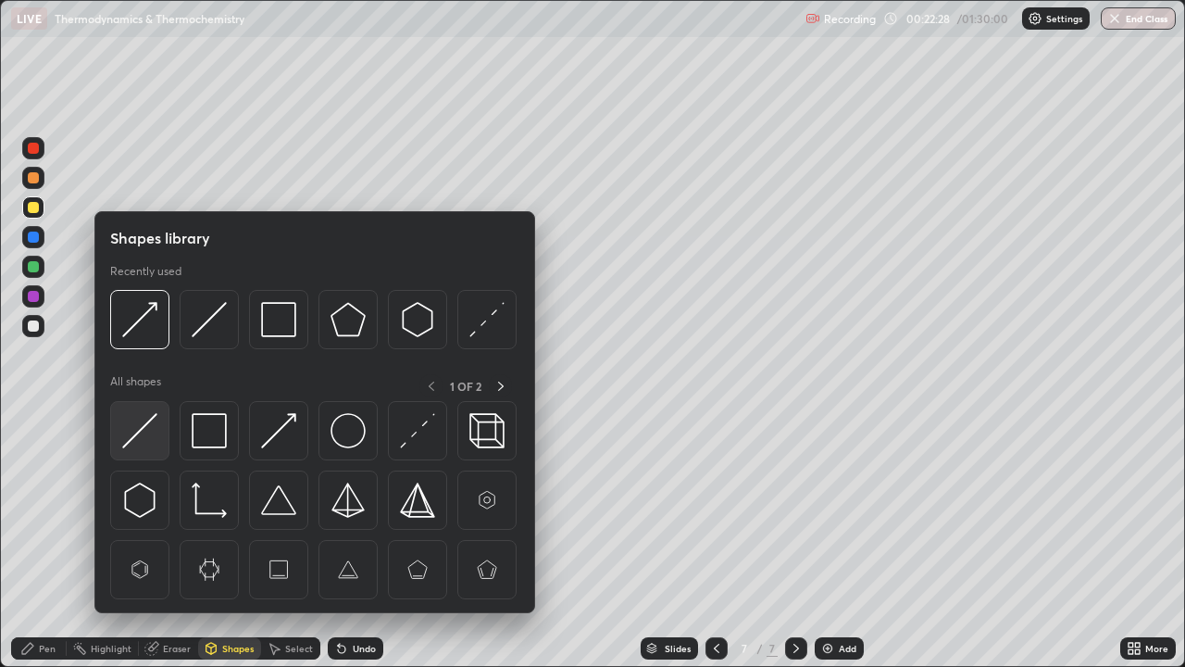
click at [149, 430] on img at bounding box center [139, 430] width 35 height 35
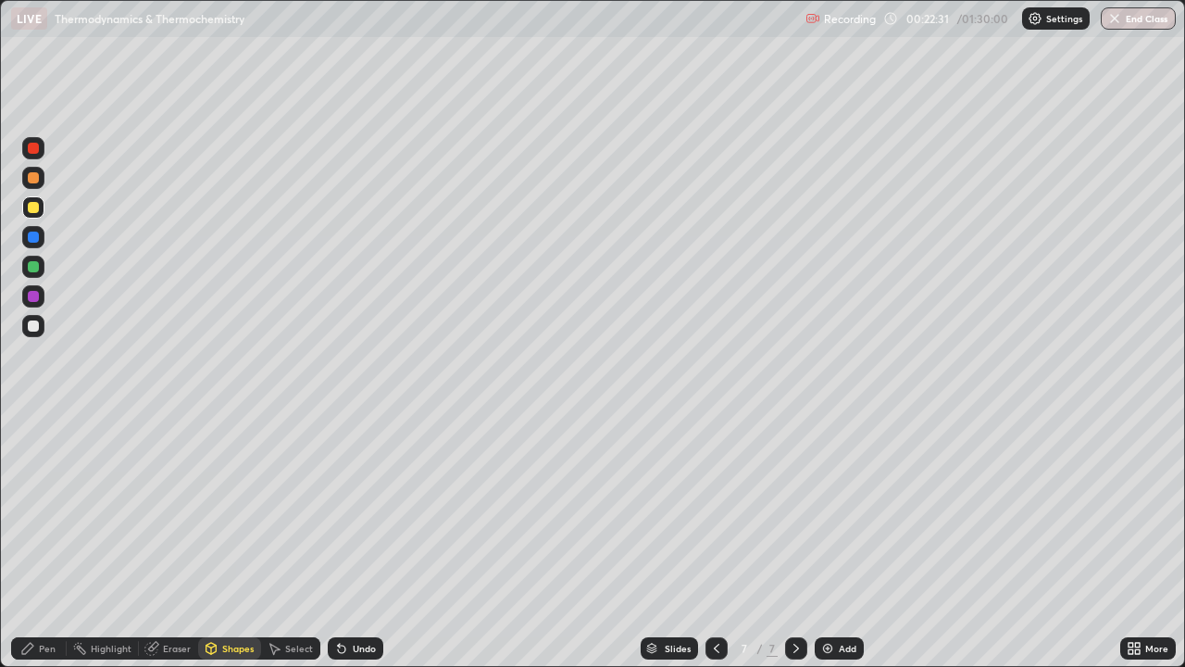
click at [227, 541] on div "Shapes" at bounding box center [237, 648] width 31 height 9
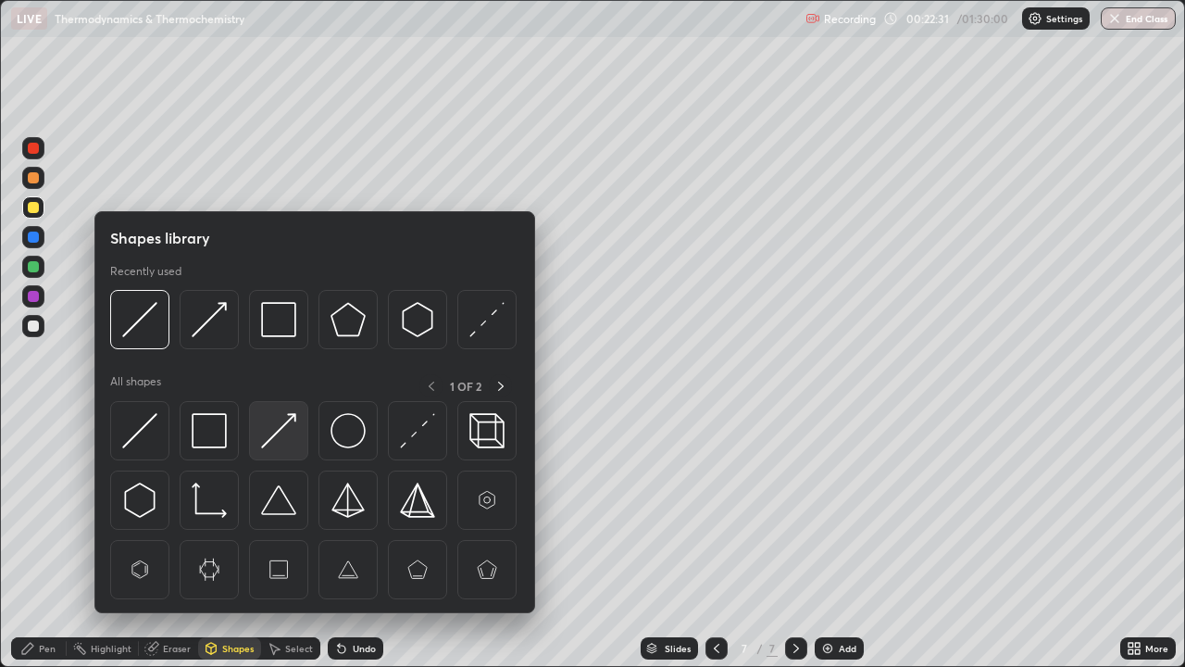
click at [282, 430] on img at bounding box center [278, 430] width 35 height 35
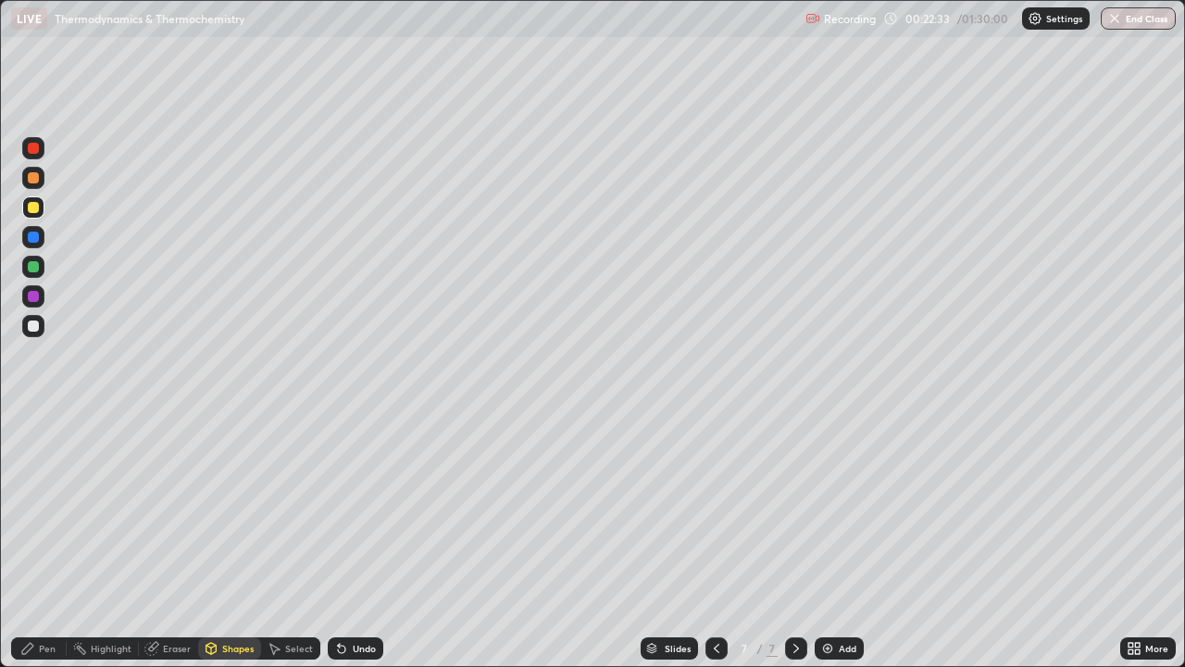
click at [44, 541] on div "Pen" at bounding box center [47, 648] width 17 height 9
click at [836, 541] on div "Add" at bounding box center [839, 648] width 49 height 22
click at [352, 541] on div "Undo" at bounding box center [356, 648] width 56 height 22
click at [357, 541] on div "Undo" at bounding box center [364, 648] width 23 height 9
click at [360, 541] on div "Undo" at bounding box center [364, 648] width 23 height 9
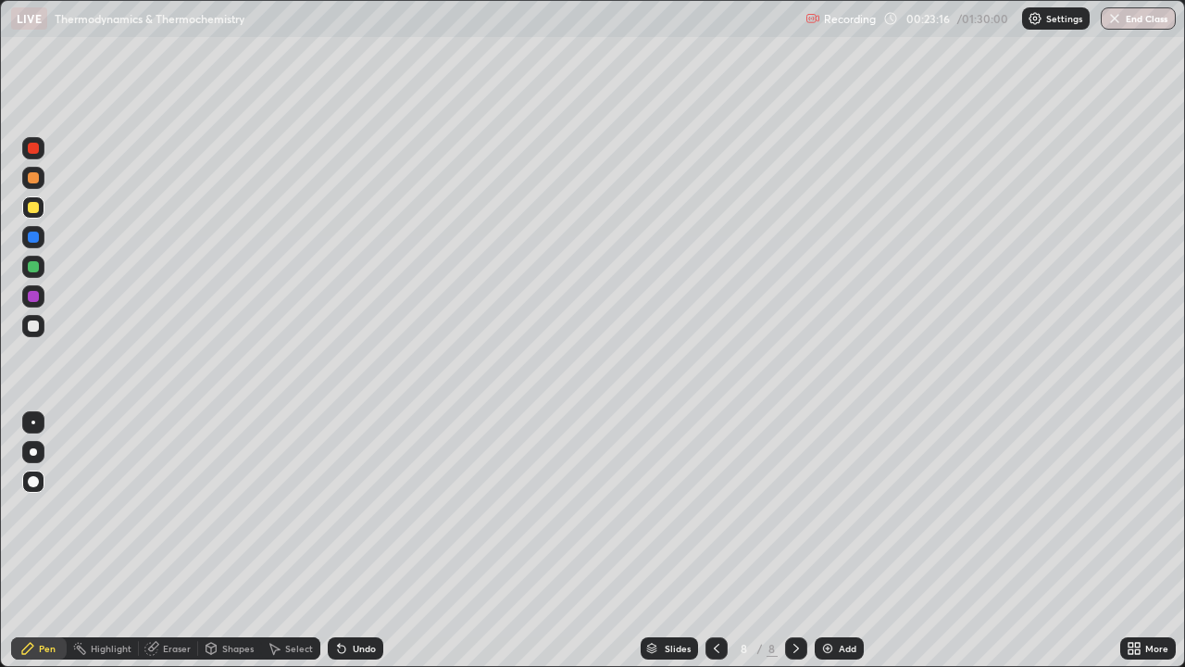
click at [233, 541] on div "Shapes" at bounding box center [237, 648] width 31 height 9
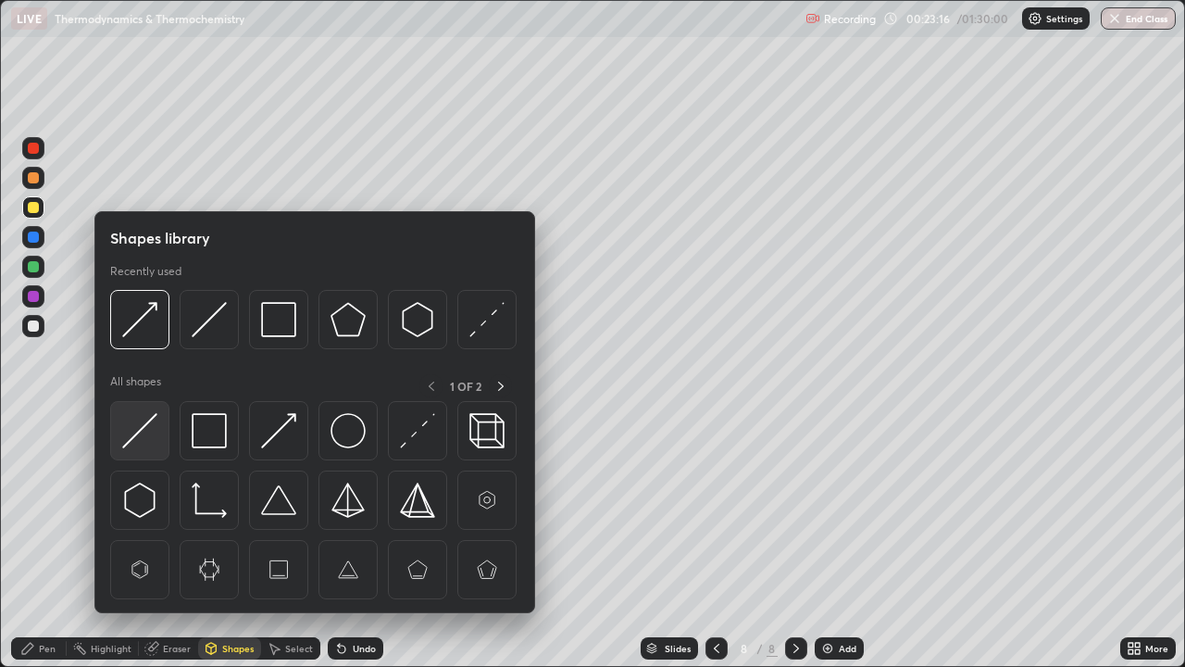
click at [147, 424] on img at bounding box center [139, 430] width 35 height 35
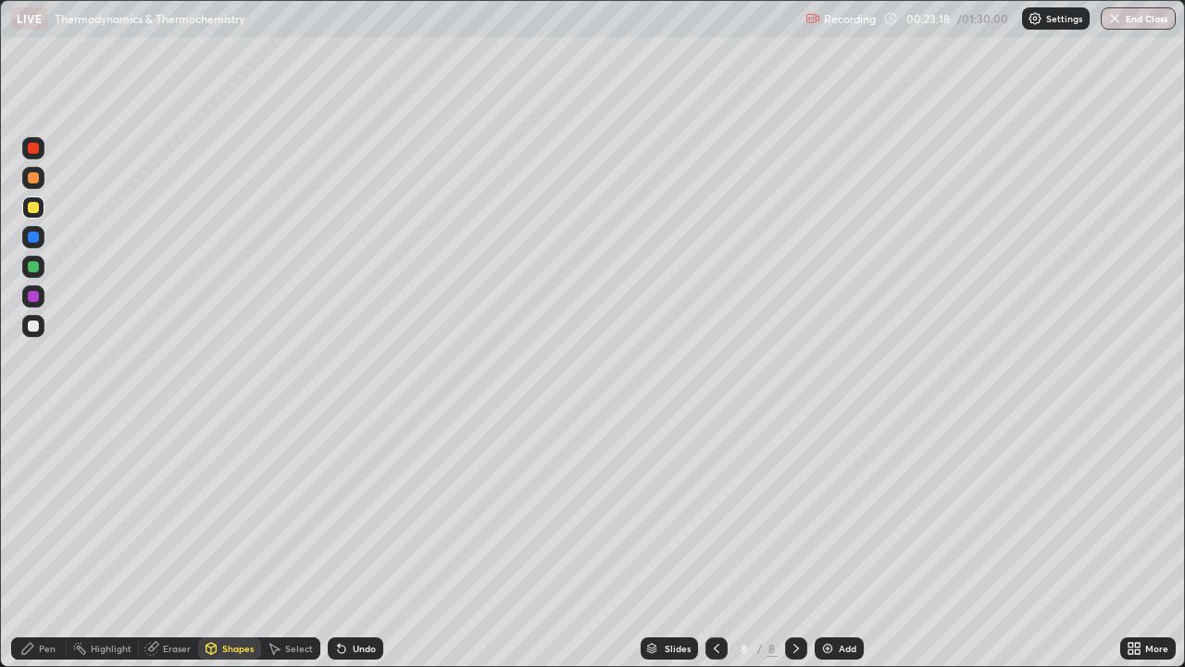
click at [232, 541] on div "Shapes" at bounding box center [237, 648] width 31 height 9
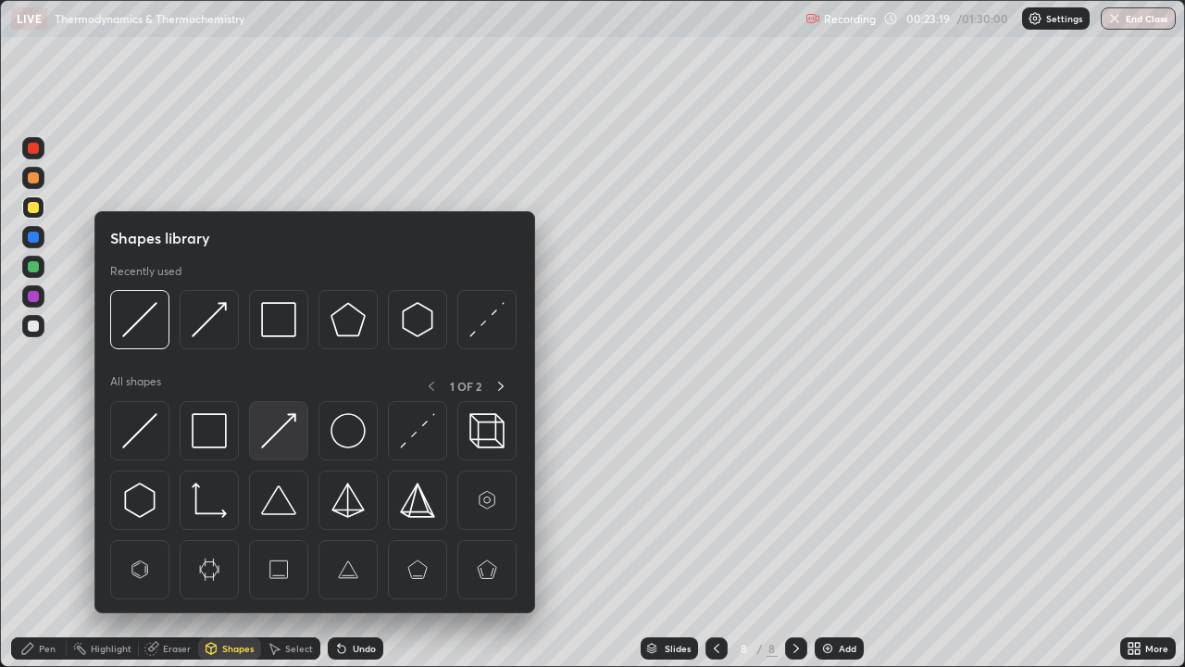
click at [281, 429] on img at bounding box center [278, 430] width 35 height 35
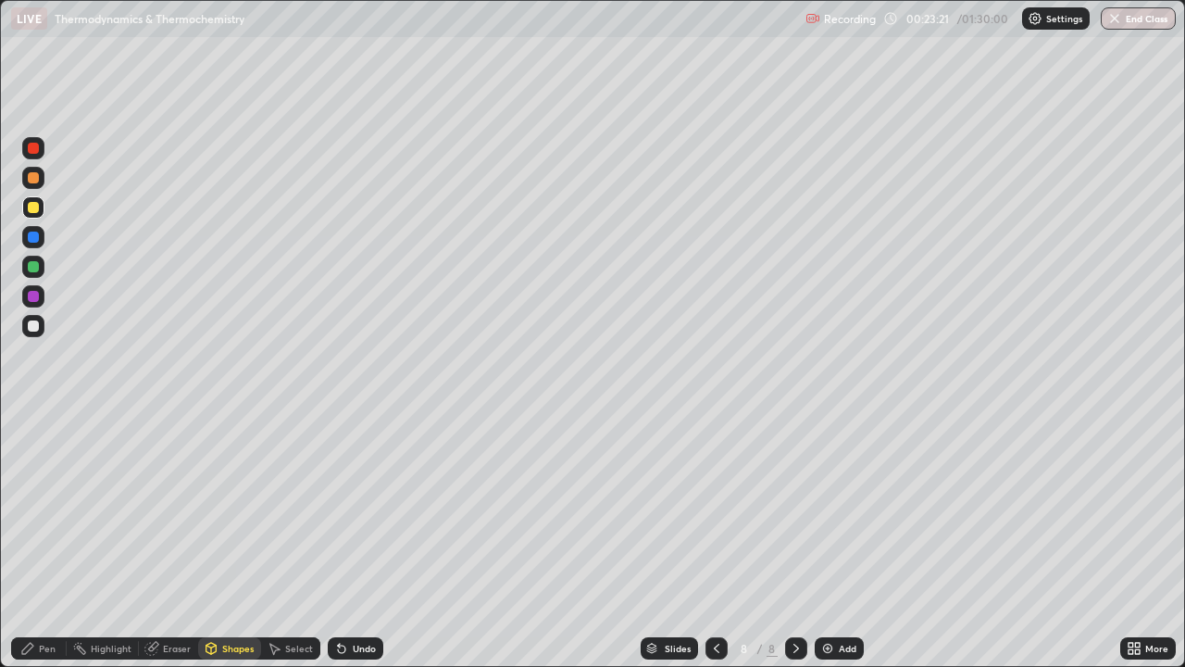
click at [51, 541] on div "Pen" at bounding box center [47, 648] width 17 height 9
click at [840, 541] on div "Add" at bounding box center [848, 648] width 18 height 9
click at [715, 541] on icon at bounding box center [716, 648] width 15 height 15
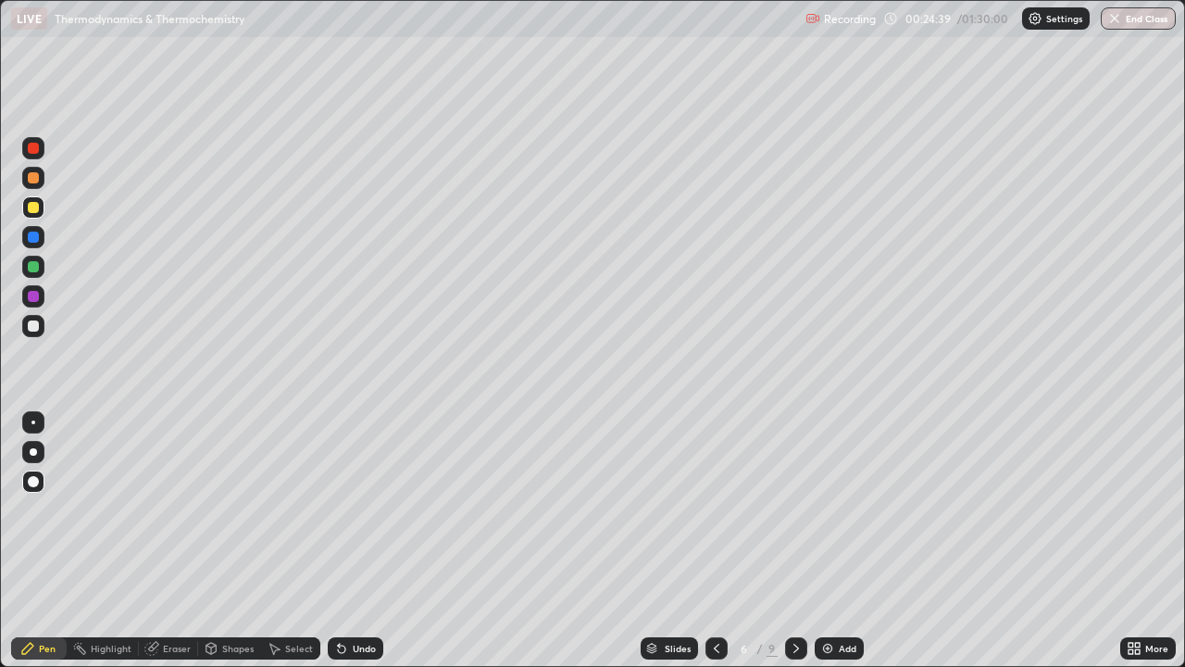
click at [789, 541] on icon at bounding box center [796, 648] width 15 height 15
click at [791, 541] on icon at bounding box center [796, 648] width 15 height 15
click at [793, 541] on icon at bounding box center [796, 648] width 15 height 15
click at [836, 541] on div "Add" at bounding box center [839, 648] width 49 height 22
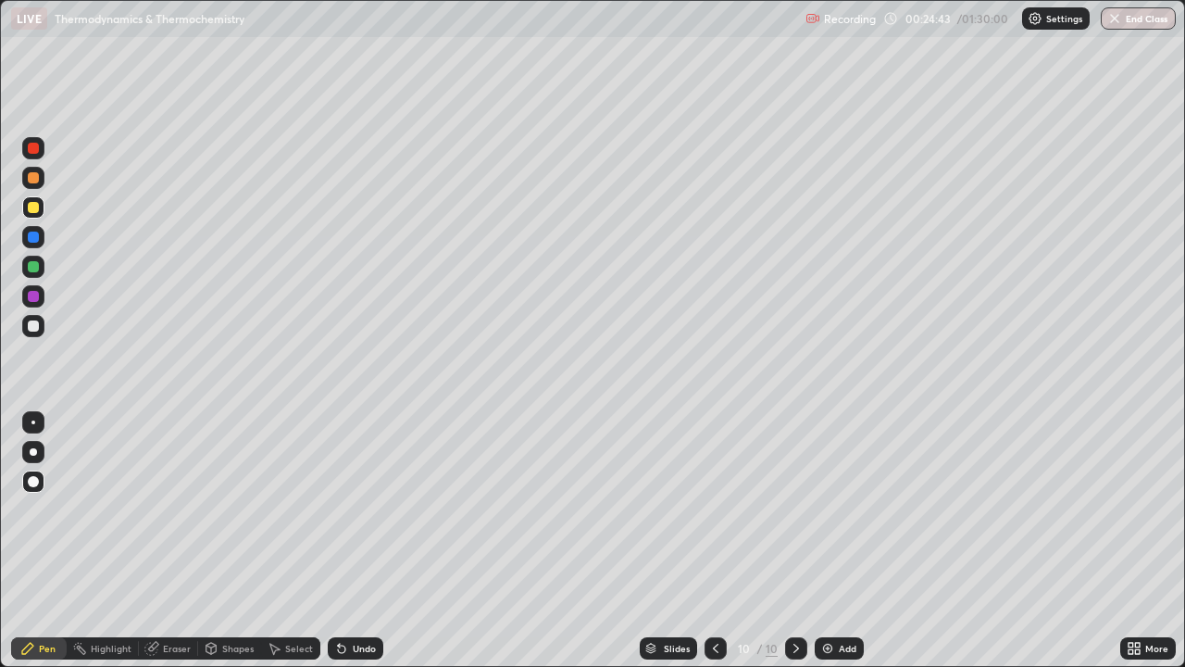
click at [54, 541] on div "Pen" at bounding box center [47, 648] width 17 height 9
click at [233, 541] on div "Shapes" at bounding box center [237, 648] width 31 height 9
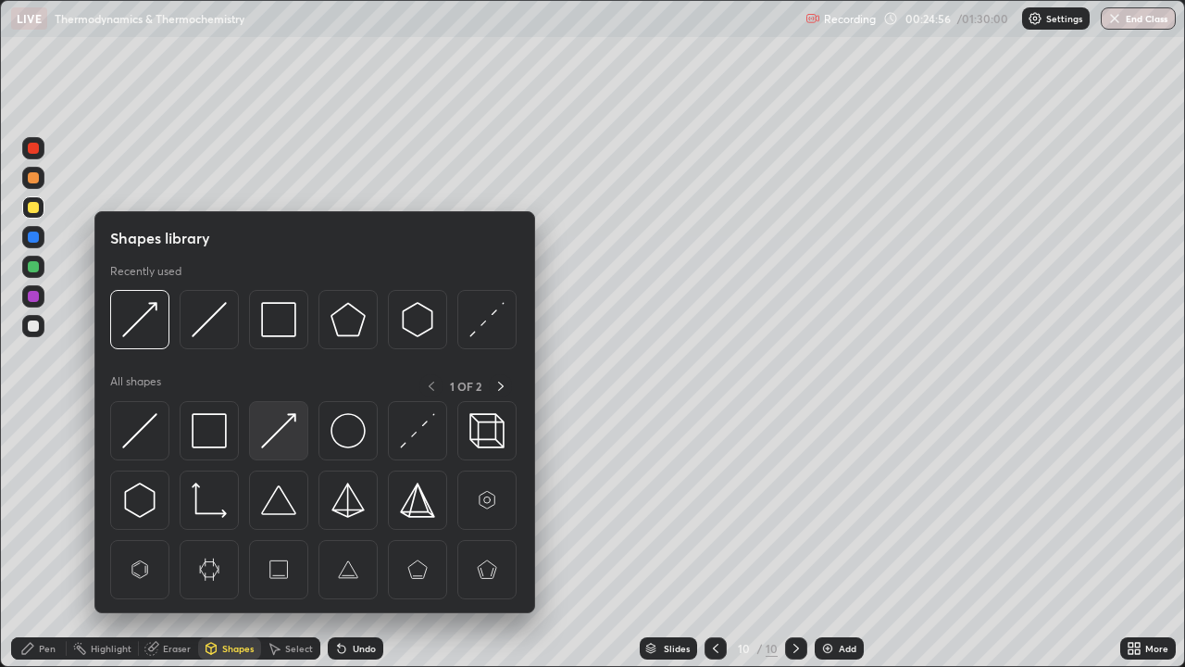
click at [277, 428] on img at bounding box center [278, 430] width 35 height 35
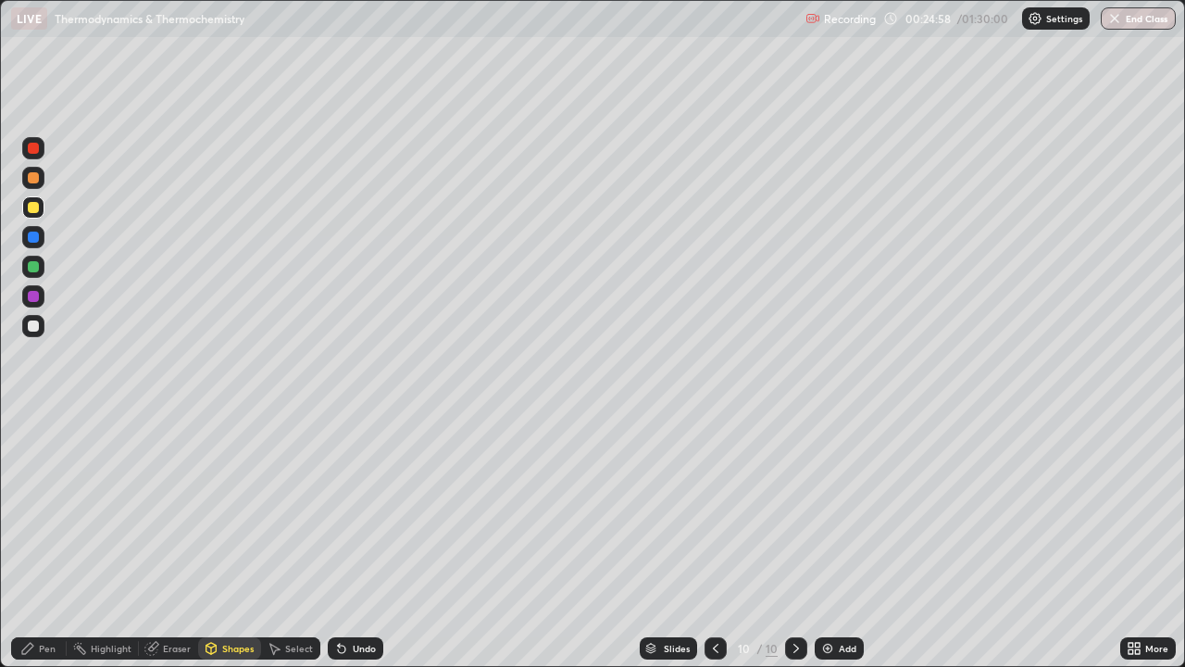
click at [242, 541] on div "Shapes" at bounding box center [237, 648] width 31 height 9
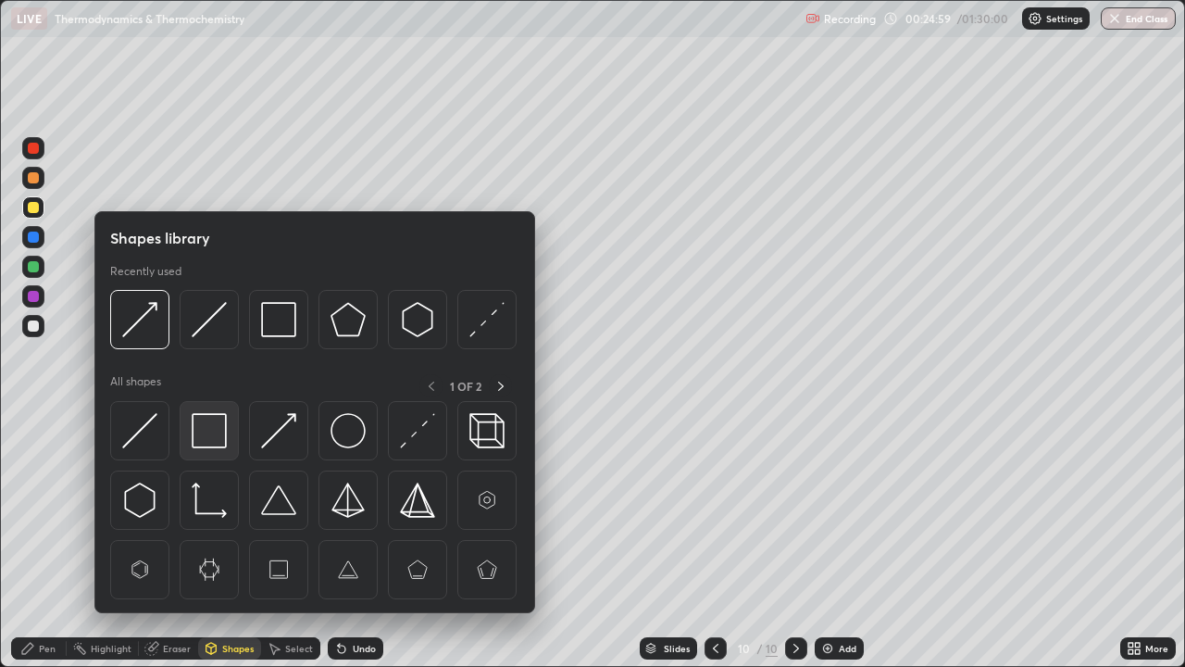
click at [219, 432] on img at bounding box center [209, 430] width 35 height 35
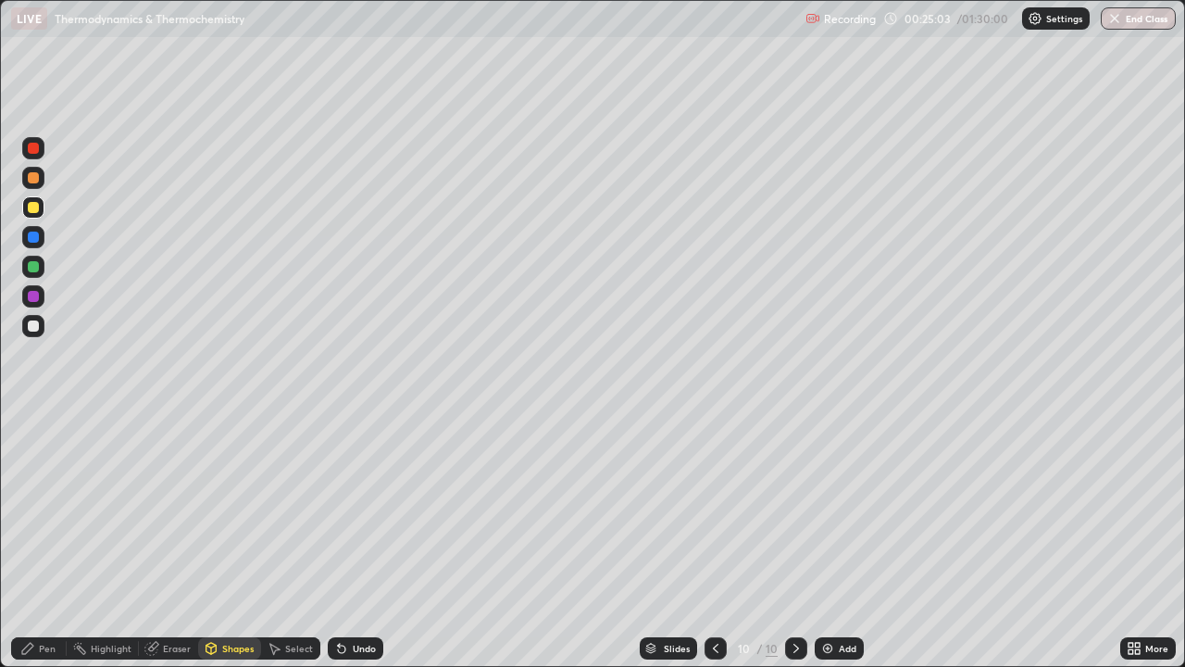
click at [46, 541] on div "Pen" at bounding box center [47, 648] width 17 height 9
click at [41, 301] on div at bounding box center [33, 296] width 22 height 22
click at [716, 541] on icon at bounding box center [716, 648] width 6 height 9
click at [713, 541] on icon at bounding box center [715, 648] width 15 height 15
click at [716, 541] on icon at bounding box center [716, 648] width 6 height 9
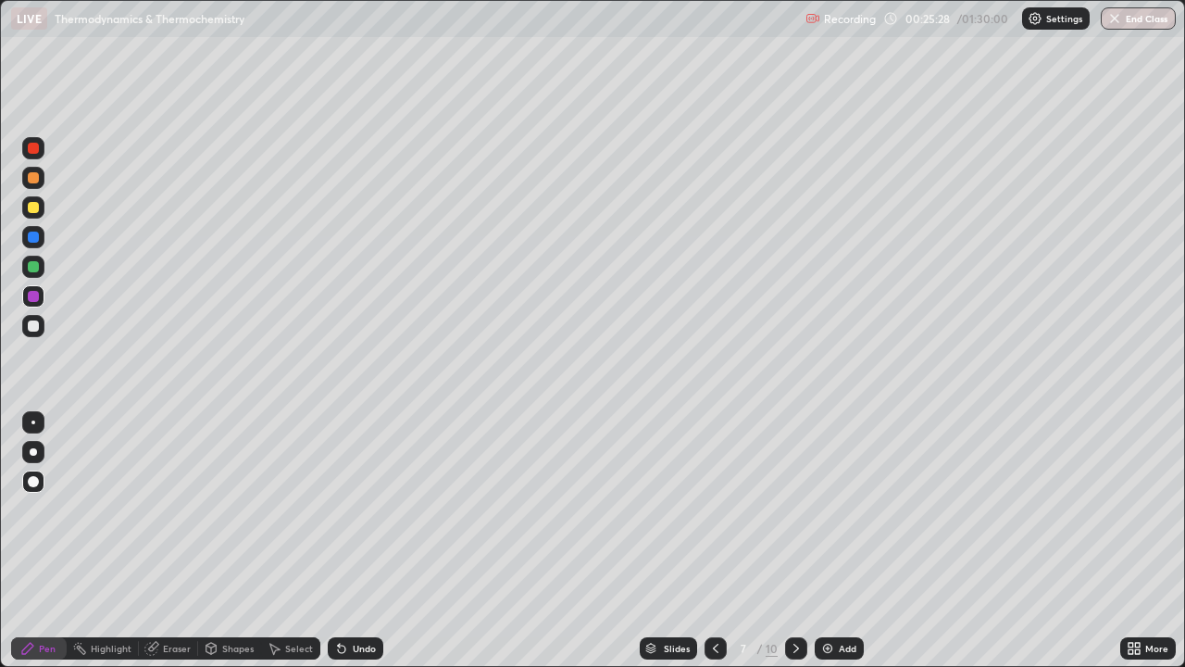
click at [717, 541] on icon at bounding box center [715, 648] width 15 height 15
click at [714, 541] on icon at bounding box center [715, 648] width 15 height 15
click at [795, 541] on icon at bounding box center [796, 648] width 15 height 15
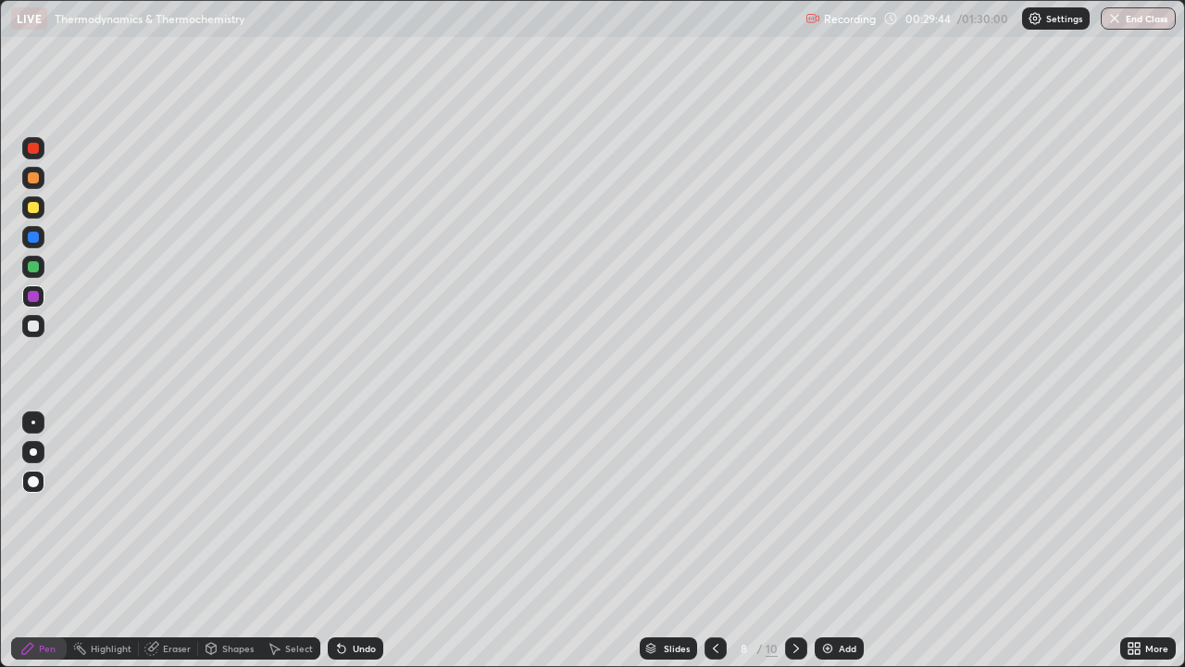
click at [796, 541] on icon at bounding box center [796, 648] width 15 height 15
click at [34, 267] on div at bounding box center [33, 266] width 11 height 11
click at [172, 541] on div "Eraser" at bounding box center [177, 648] width 28 height 9
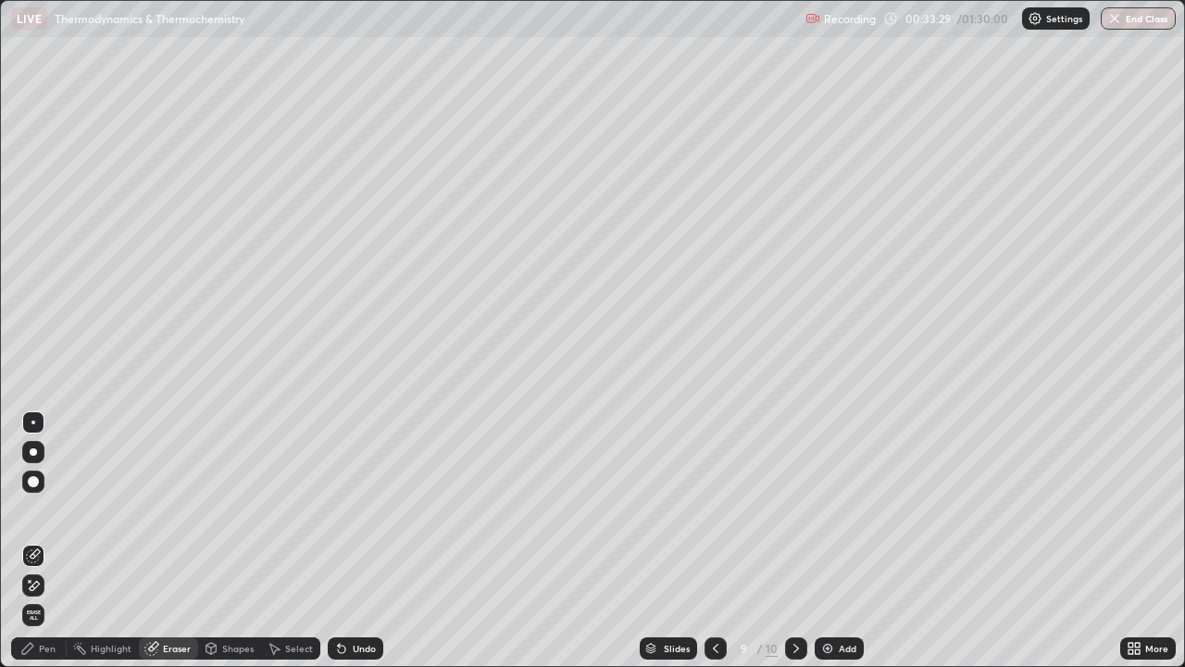
click at [48, 541] on div "Pen" at bounding box center [39, 648] width 56 height 22
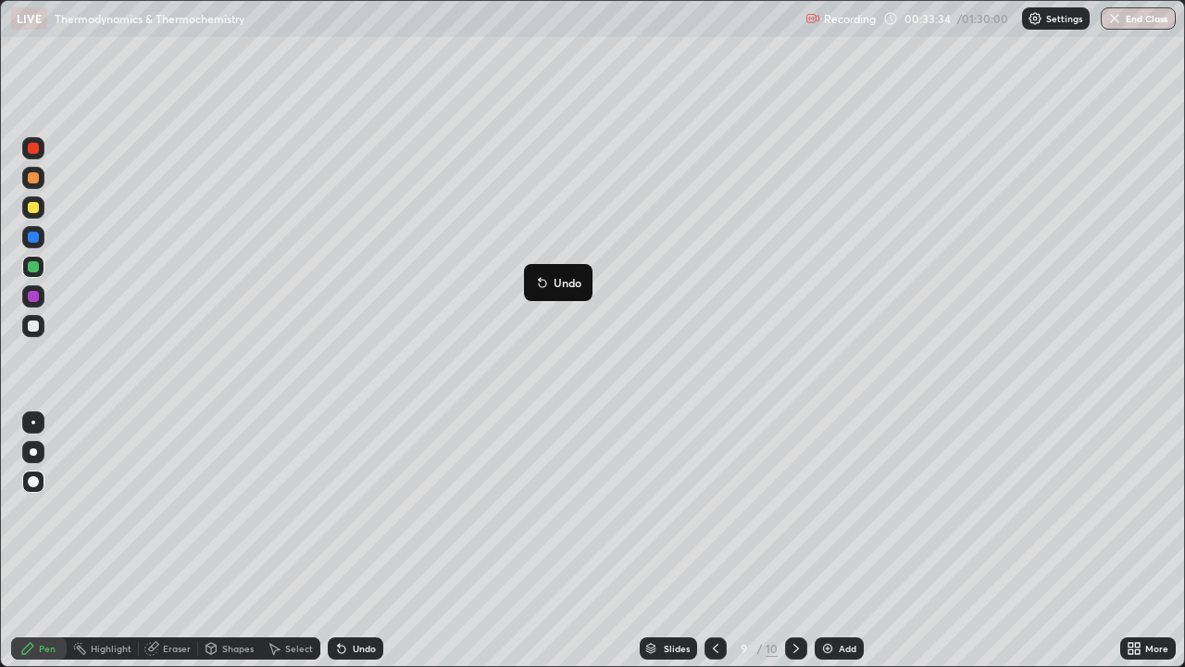
click at [541, 275] on icon at bounding box center [542, 282] width 15 height 15
click at [357, 541] on div "Undo" at bounding box center [364, 648] width 23 height 9
click at [840, 541] on div "Add" at bounding box center [848, 648] width 18 height 9
click at [714, 541] on icon at bounding box center [716, 648] width 15 height 15
click at [795, 541] on icon at bounding box center [796, 648] width 15 height 15
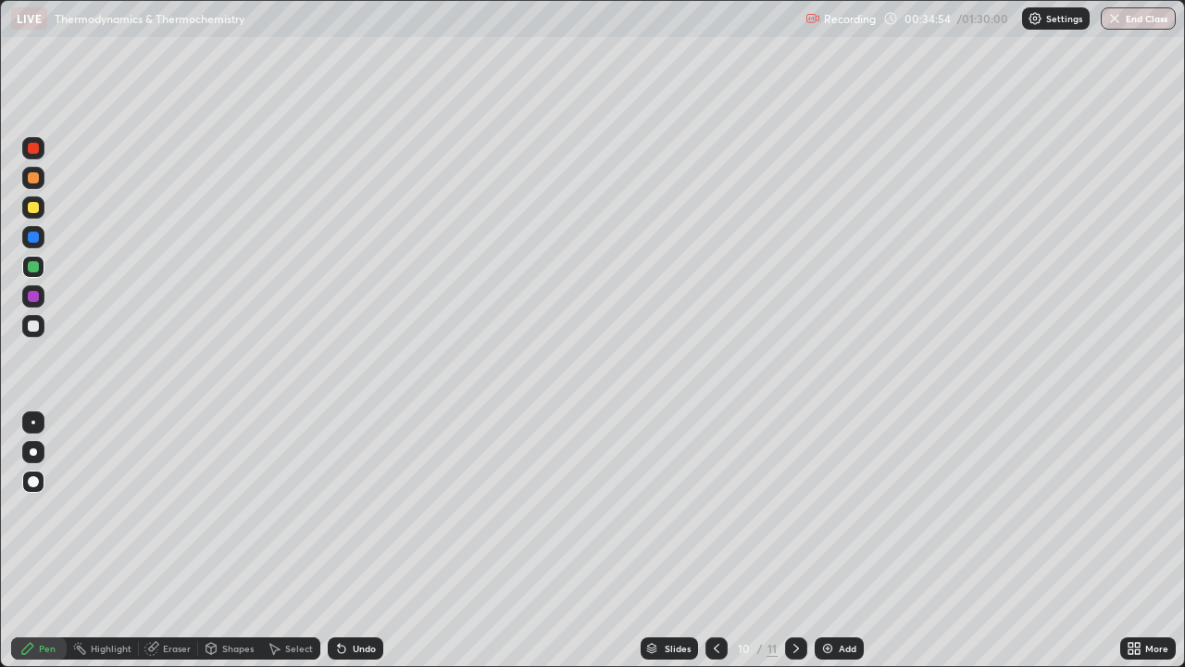
click at [795, 541] on icon at bounding box center [796, 648] width 15 height 15
click at [338, 541] on icon at bounding box center [339, 645] width 2 height 2
click at [341, 541] on icon at bounding box center [341, 648] width 7 height 7
click at [340, 541] on icon at bounding box center [341, 648] width 7 height 7
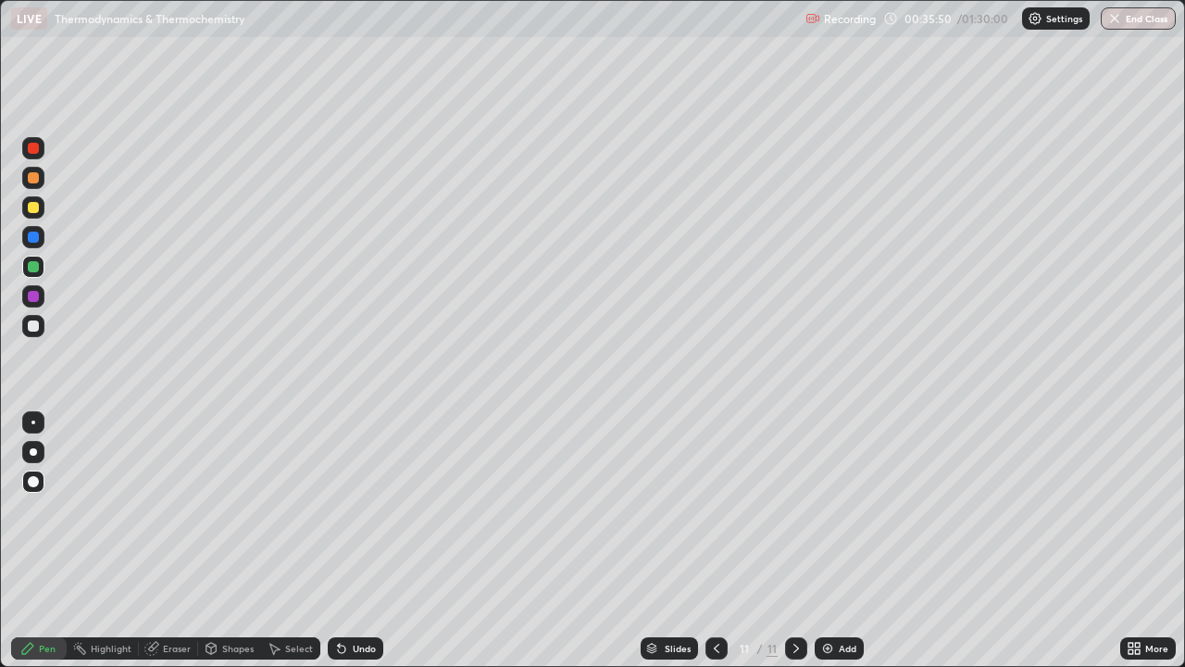
click at [341, 541] on icon at bounding box center [341, 648] width 7 height 7
click at [839, 541] on div "Add" at bounding box center [848, 648] width 18 height 9
click at [33, 325] on div at bounding box center [33, 325] width 11 height 11
click at [235, 541] on div "Shapes" at bounding box center [237, 648] width 31 height 9
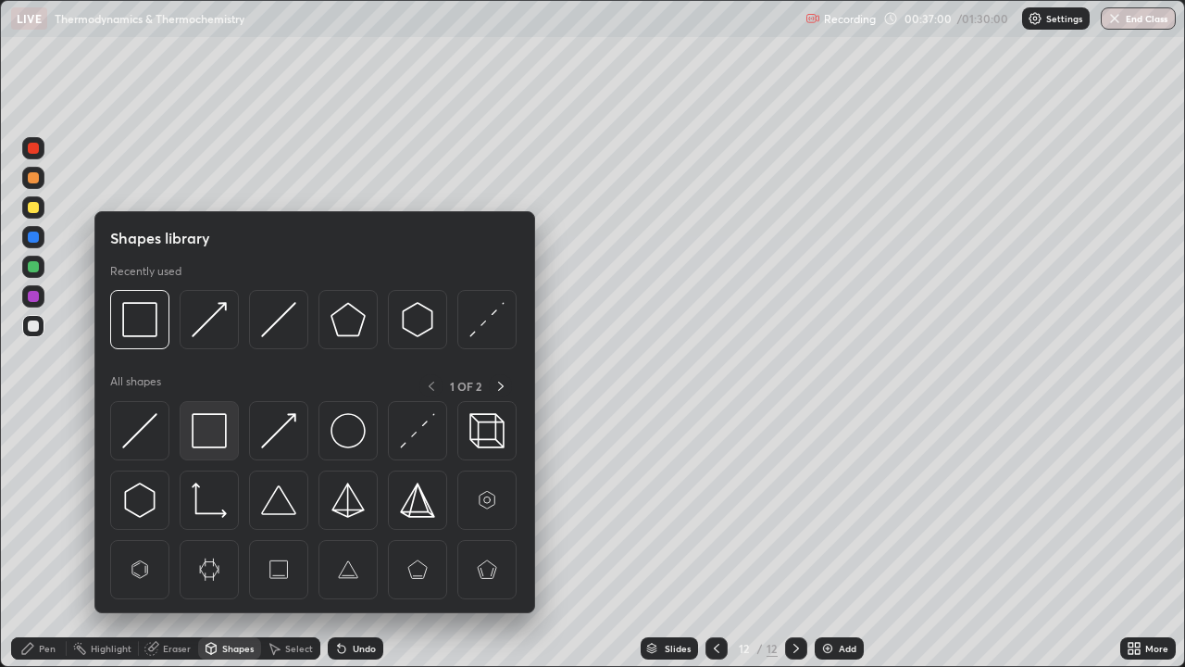
click at [214, 431] on img at bounding box center [209, 430] width 35 height 35
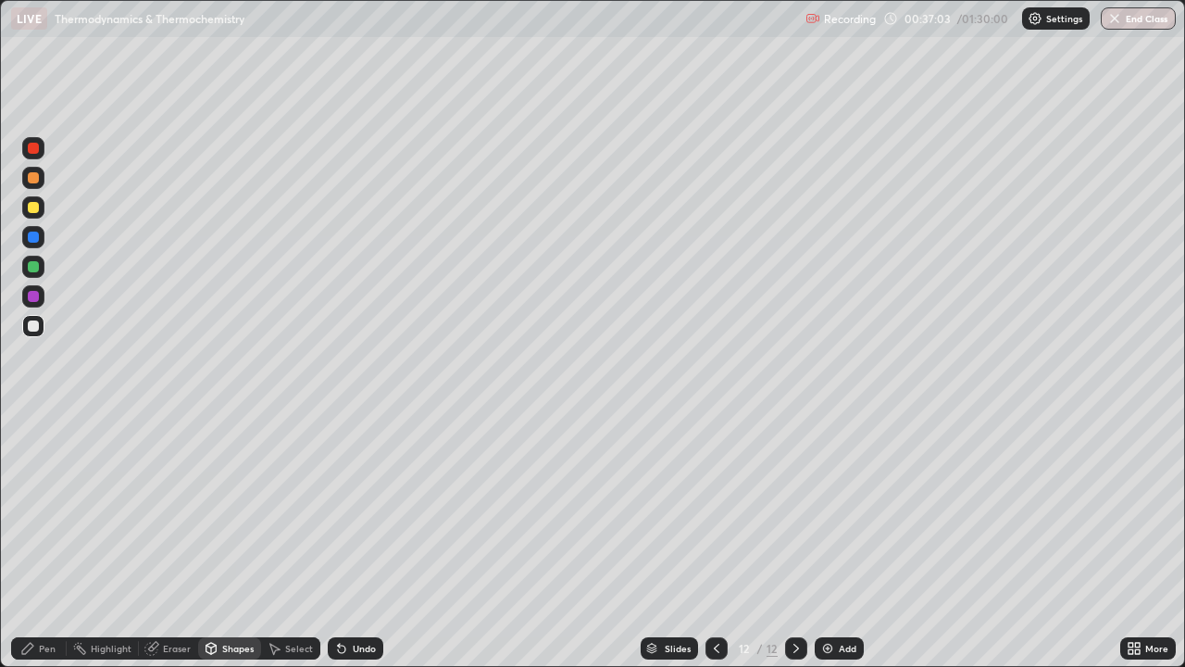
click at [53, 541] on div "Pen" at bounding box center [47, 648] width 17 height 9
click at [35, 212] on div at bounding box center [33, 207] width 11 height 11
click at [61, 541] on div "Pen" at bounding box center [39, 648] width 56 height 37
click at [37, 295] on div at bounding box center [33, 296] width 11 height 11
click at [240, 541] on div "Shapes" at bounding box center [237, 648] width 31 height 9
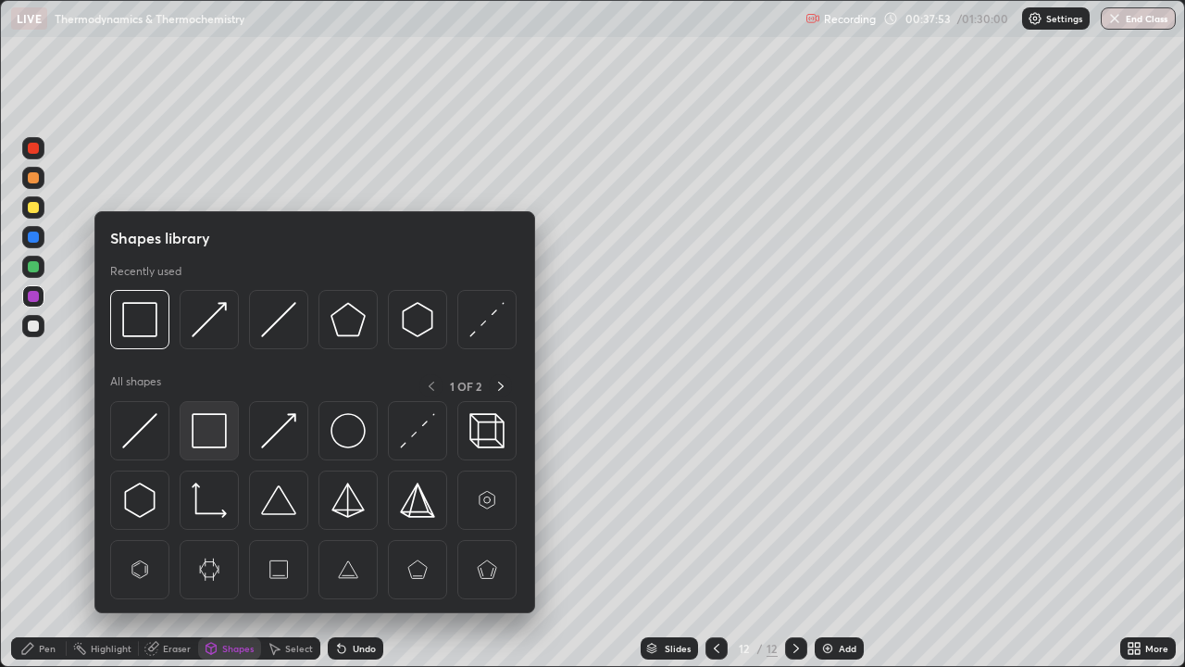
click at [215, 436] on img at bounding box center [209, 430] width 35 height 35
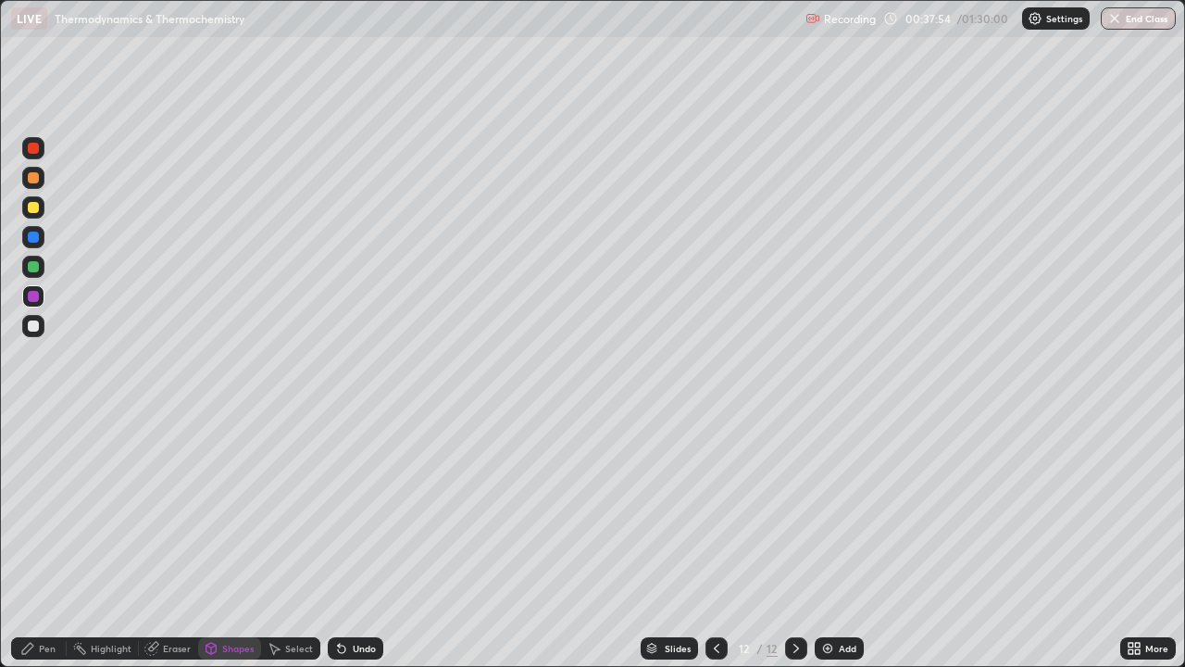
click at [34, 211] on div at bounding box center [33, 207] width 11 height 11
click at [359, 541] on div "Undo" at bounding box center [364, 648] width 23 height 9
click at [365, 541] on div "Undo" at bounding box center [364, 648] width 23 height 9
click at [43, 541] on div "Pen" at bounding box center [47, 648] width 17 height 9
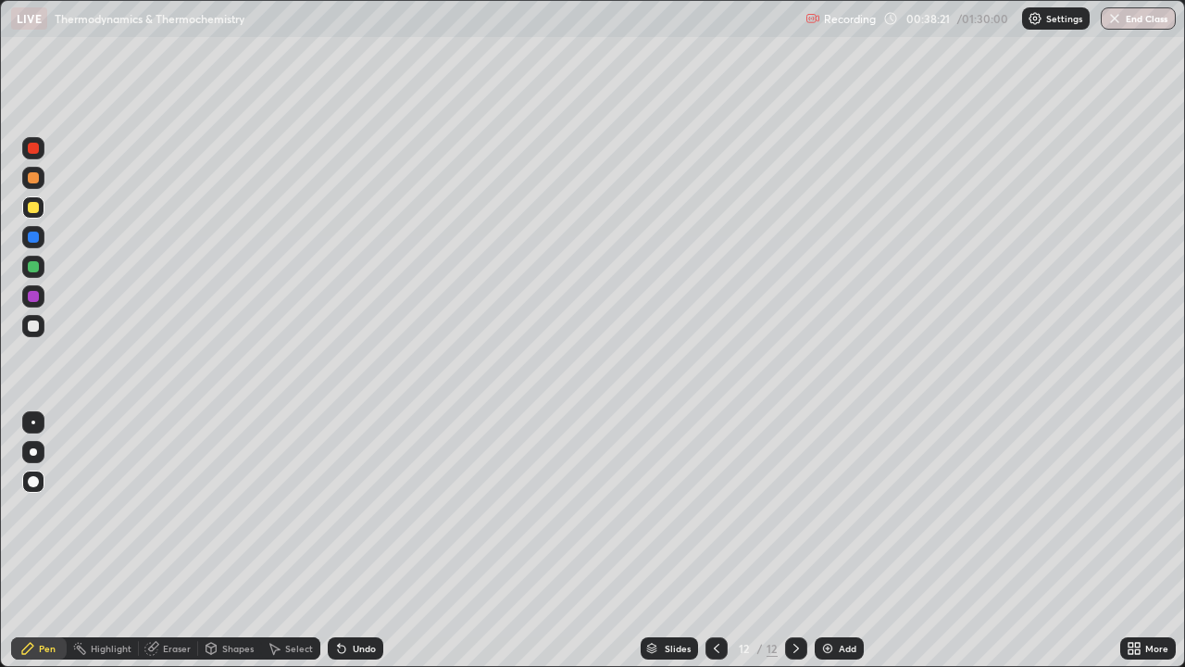
click at [170, 541] on div "Eraser" at bounding box center [168, 648] width 59 height 22
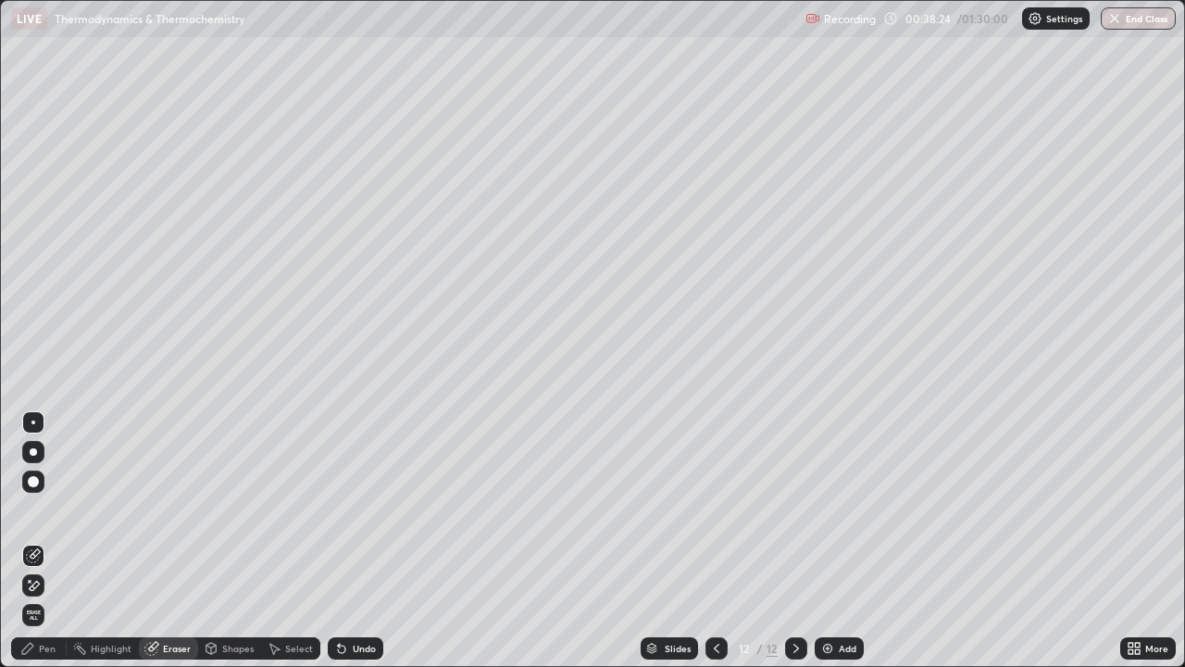
click at [46, 541] on div "Pen" at bounding box center [47, 648] width 17 height 9
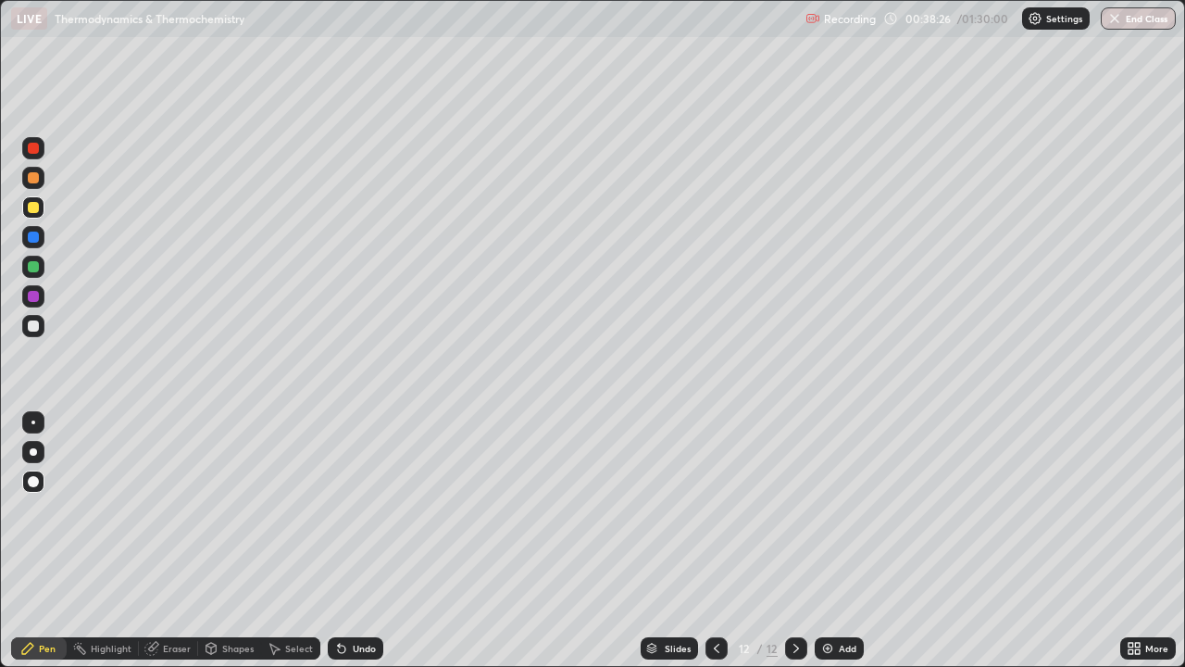
click at [836, 541] on div "Add" at bounding box center [839, 648] width 49 height 22
click at [231, 541] on div "Shapes" at bounding box center [237, 648] width 31 height 9
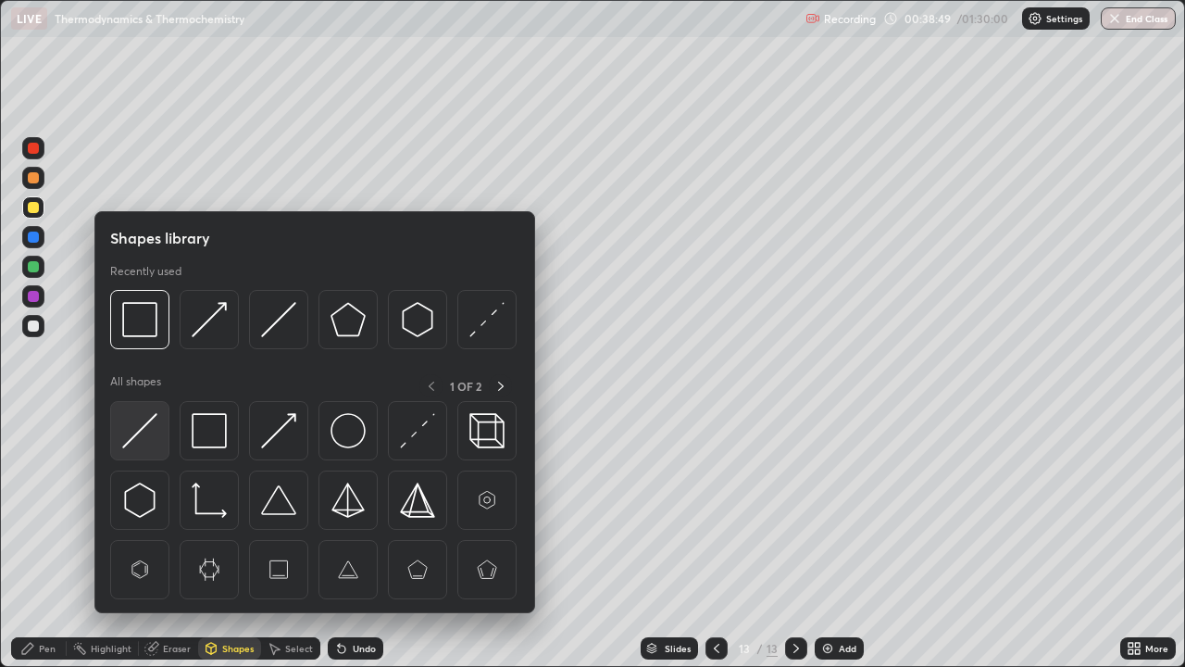
click at [150, 441] on img at bounding box center [139, 430] width 35 height 35
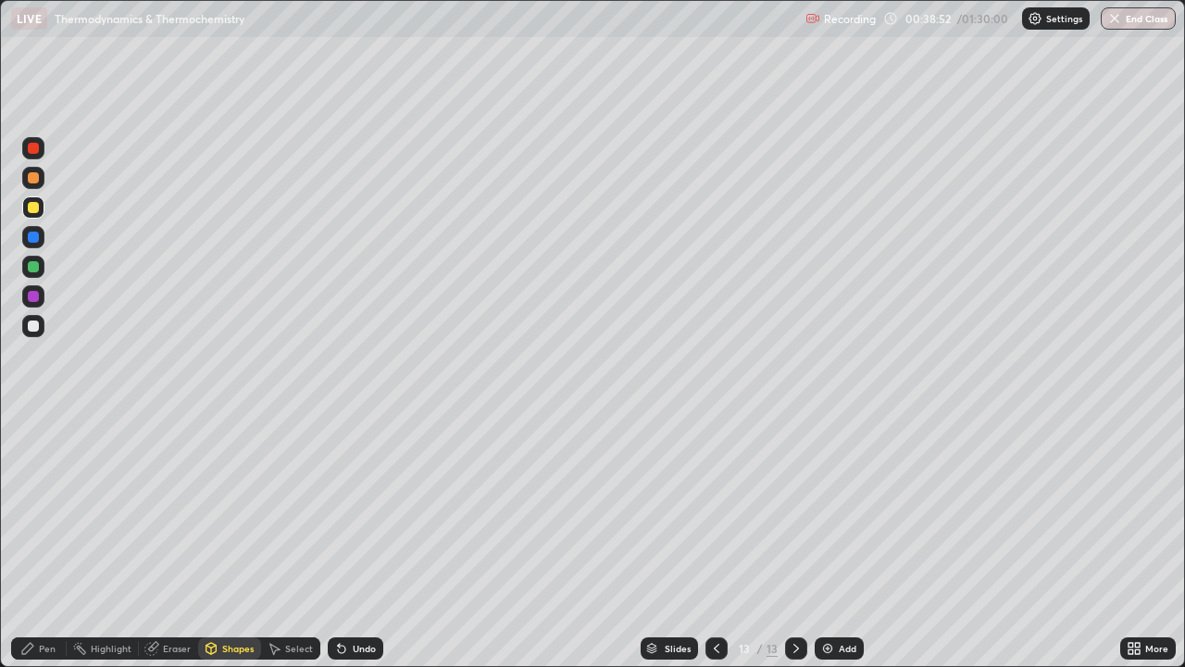
click at [54, 541] on div "Pen" at bounding box center [47, 648] width 17 height 9
click at [348, 541] on div "Undo" at bounding box center [356, 648] width 56 height 22
click at [349, 541] on div "Undo" at bounding box center [356, 648] width 56 height 22
click at [848, 541] on div "Add" at bounding box center [848, 648] width 18 height 9
click at [833, 541] on img at bounding box center [827, 648] width 15 height 15
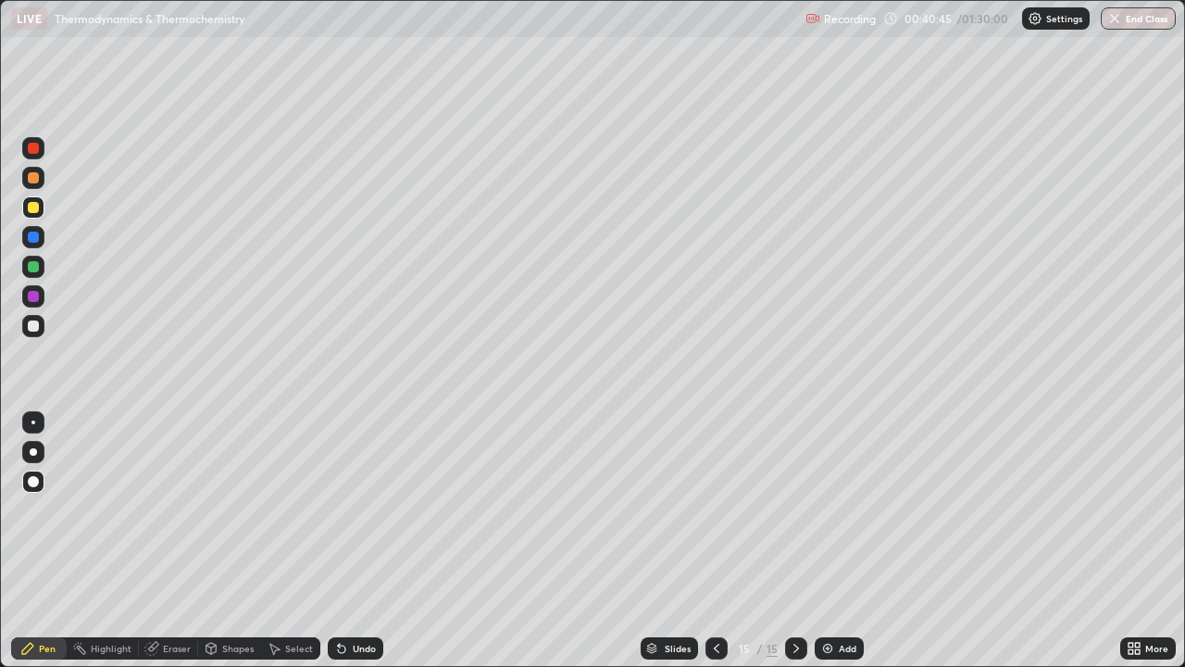
click at [715, 541] on icon at bounding box center [716, 648] width 15 height 15
click at [717, 541] on icon at bounding box center [716, 648] width 15 height 15
click at [798, 541] on div at bounding box center [796, 648] width 22 height 22
click at [794, 541] on icon at bounding box center [797, 648] width 6 height 9
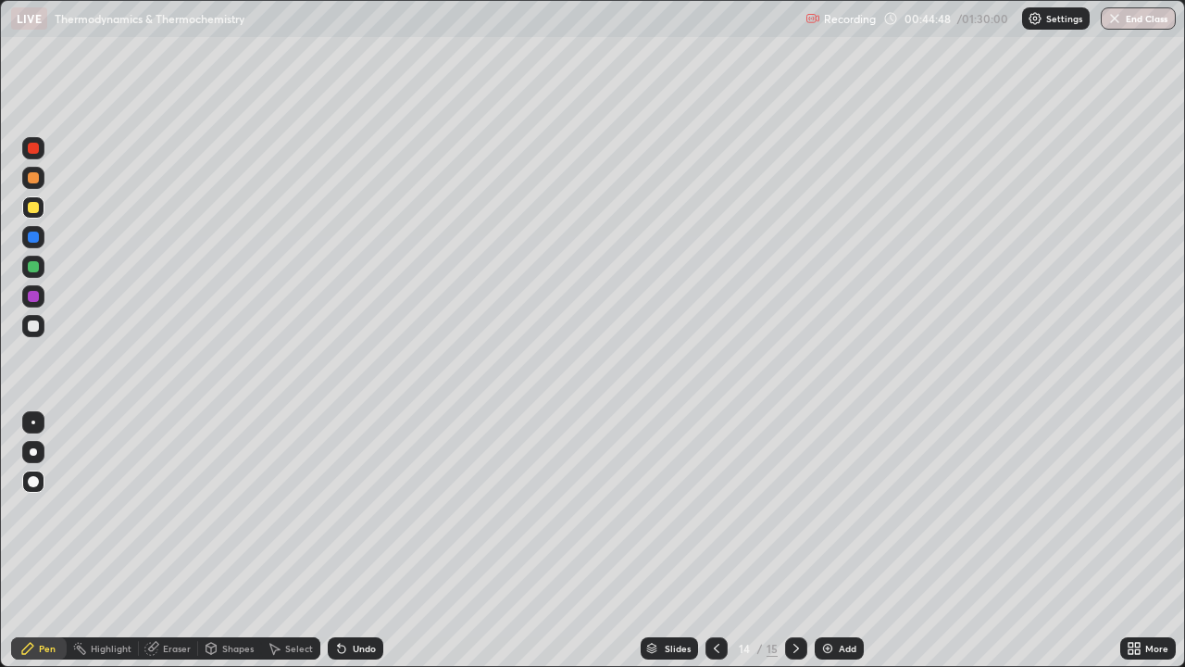
click at [794, 541] on icon at bounding box center [797, 648] width 6 height 9
click at [715, 541] on icon at bounding box center [716, 648] width 15 height 15
click at [714, 541] on icon at bounding box center [717, 648] width 6 height 9
click at [713, 541] on icon at bounding box center [716, 648] width 15 height 15
click at [711, 541] on icon at bounding box center [716, 648] width 15 height 15
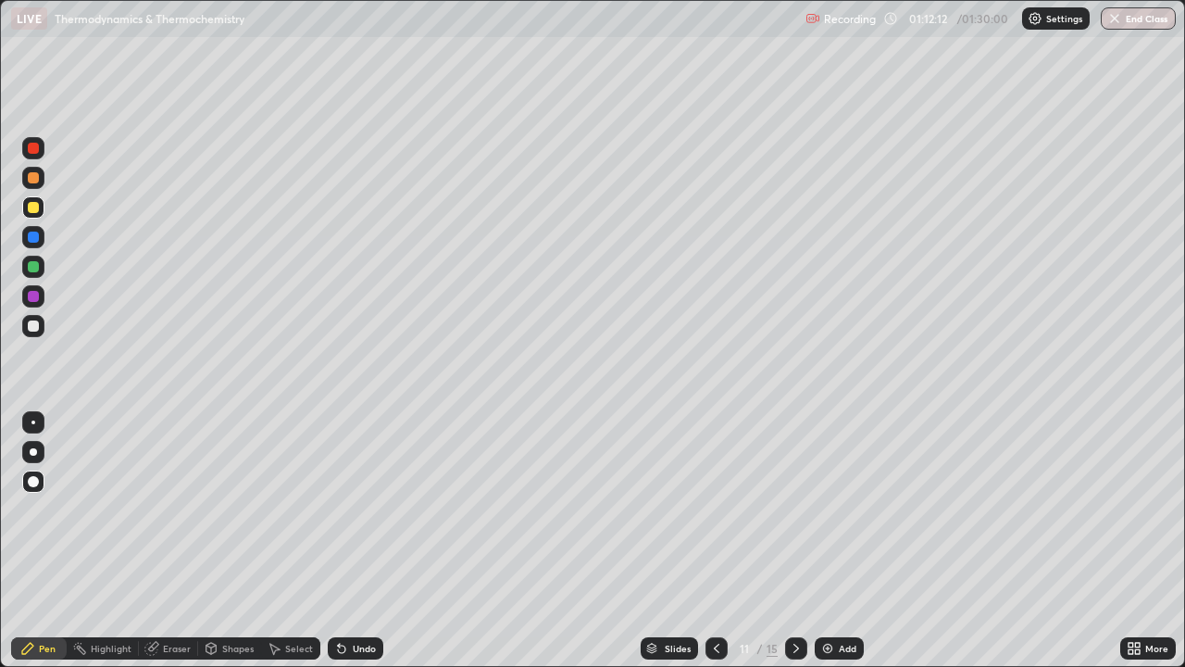
click at [716, 541] on icon at bounding box center [717, 648] width 6 height 9
click at [711, 541] on icon at bounding box center [716, 648] width 15 height 15
click at [715, 541] on icon at bounding box center [716, 648] width 15 height 15
click at [795, 541] on icon at bounding box center [796, 648] width 15 height 15
click at [793, 541] on icon at bounding box center [796, 648] width 15 height 15
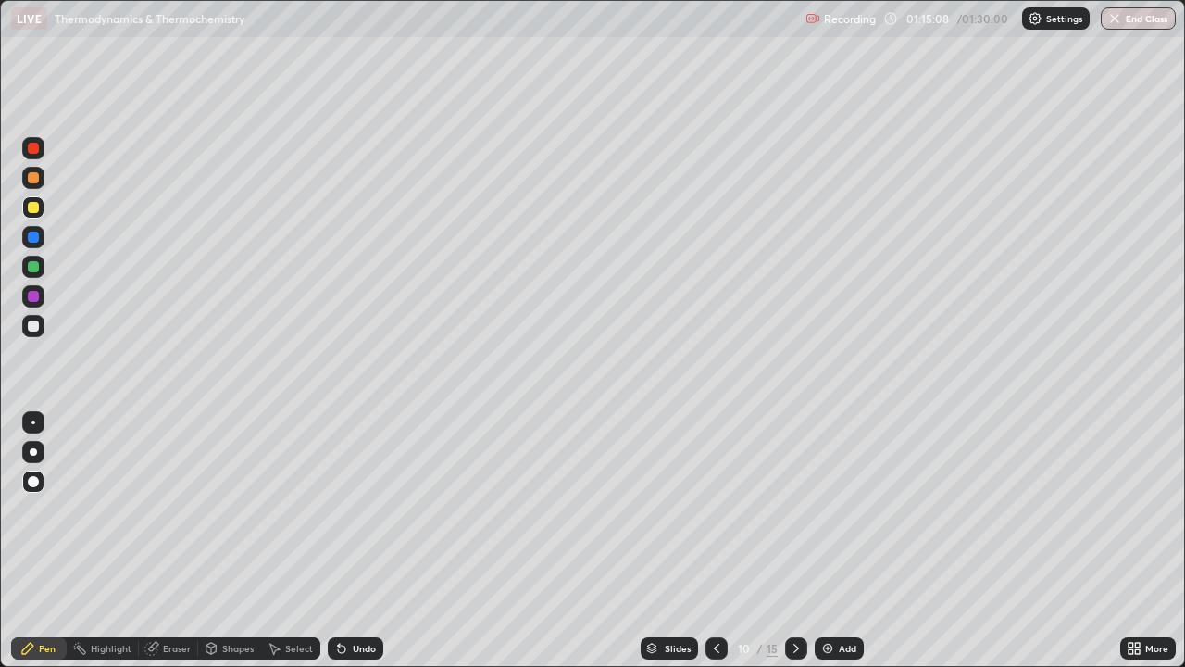
click at [795, 541] on icon at bounding box center [796, 648] width 15 height 15
click at [793, 541] on icon at bounding box center [796, 648] width 15 height 15
click at [794, 541] on icon at bounding box center [796, 648] width 15 height 15
click at [793, 541] on icon at bounding box center [796, 648] width 15 height 15
click at [795, 541] on icon at bounding box center [796, 648] width 15 height 15
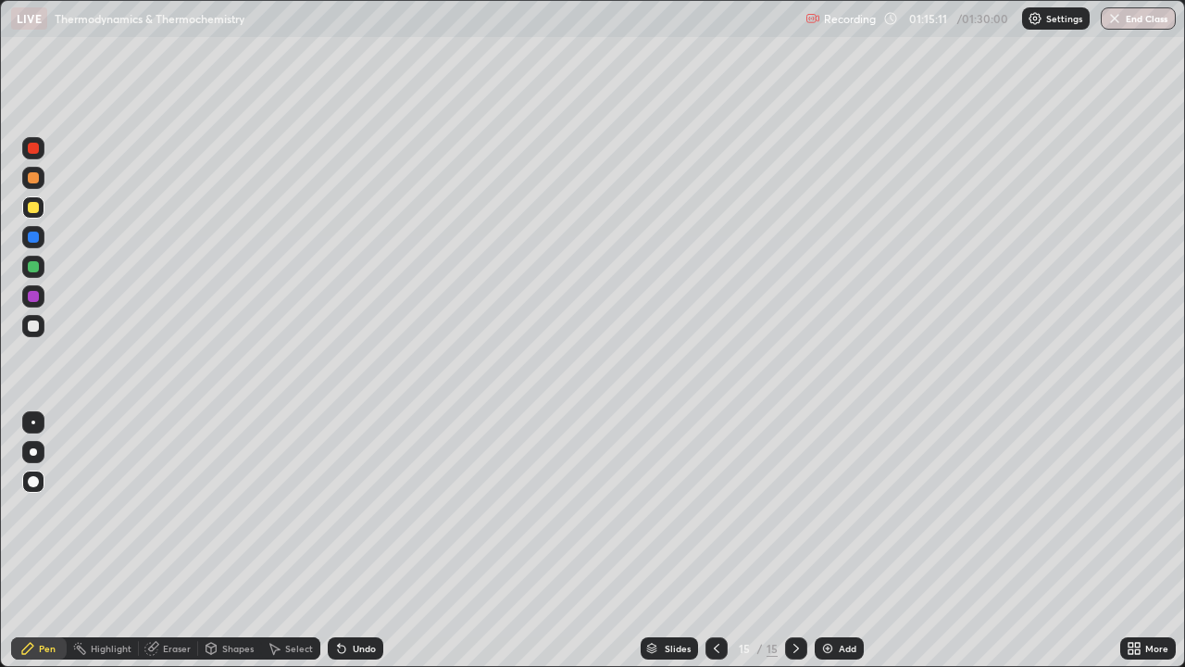
click at [838, 541] on div "Add" at bounding box center [839, 648] width 49 height 22
click at [230, 541] on div "Shapes" at bounding box center [237, 648] width 31 height 9
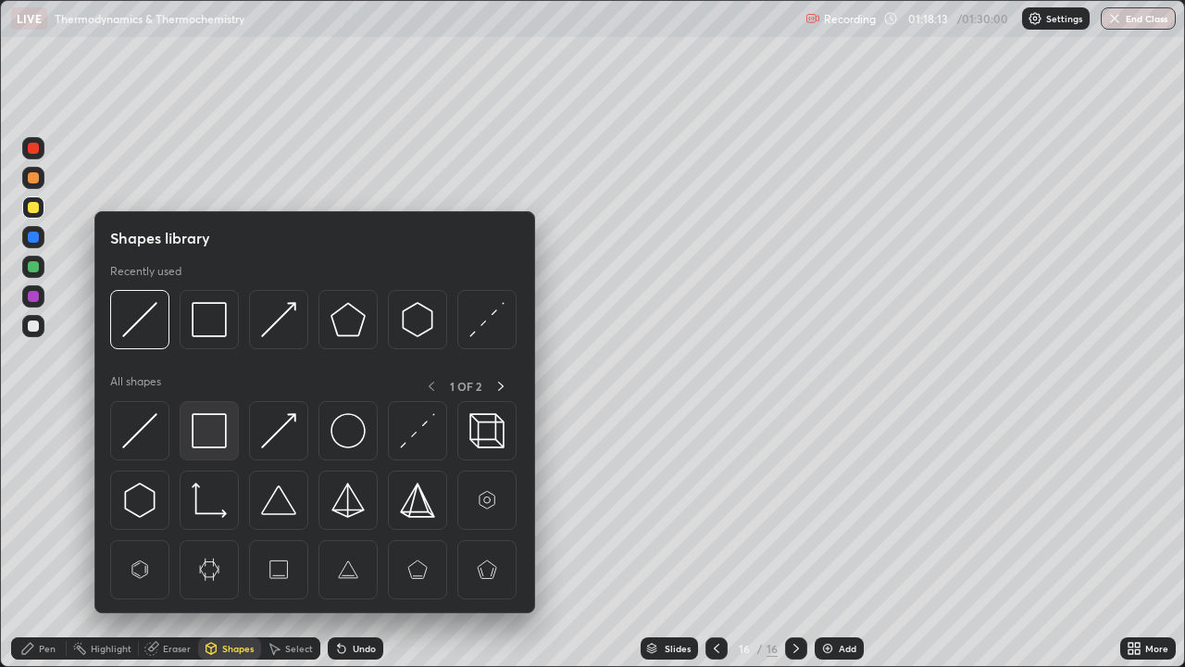
click at [210, 427] on img at bounding box center [209, 430] width 35 height 35
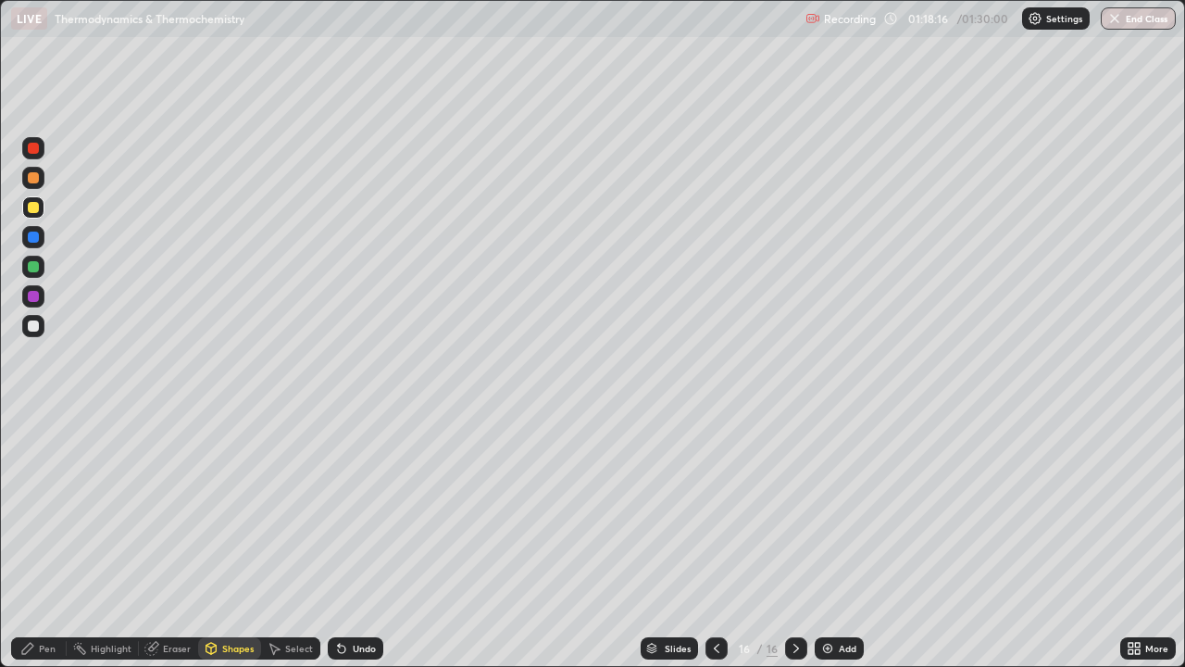
click at [37, 541] on div "Pen" at bounding box center [39, 648] width 56 height 22
click at [42, 273] on div at bounding box center [33, 267] width 22 height 22
click at [231, 541] on div "Shapes" at bounding box center [237, 648] width 31 height 9
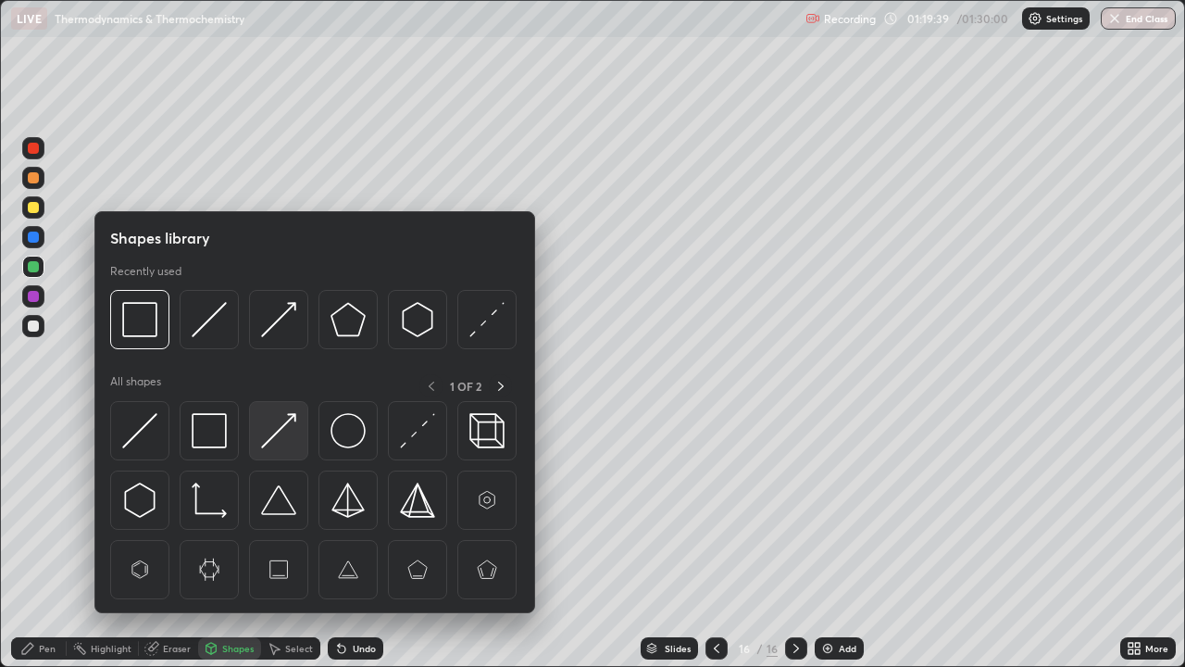
click at [280, 441] on img at bounding box center [278, 430] width 35 height 35
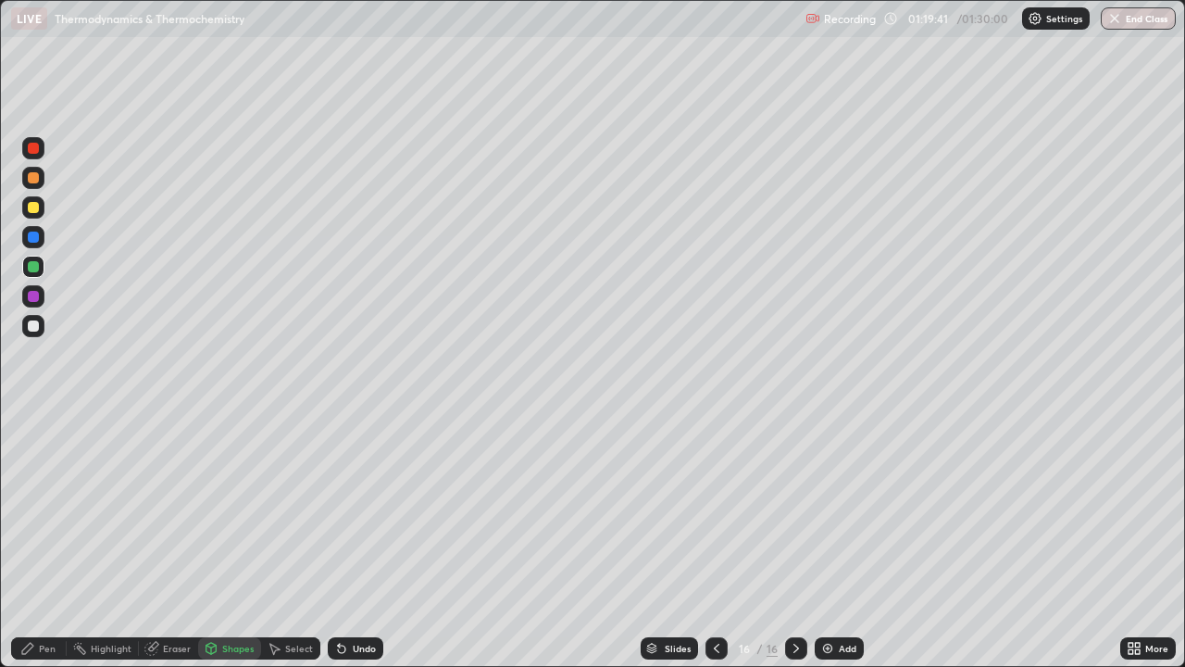
click at [39, 541] on div "Pen" at bounding box center [47, 648] width 17 height 9
click at [232, 541] on div "Shapes" at bounding box center [237, 648] width 31 height 9
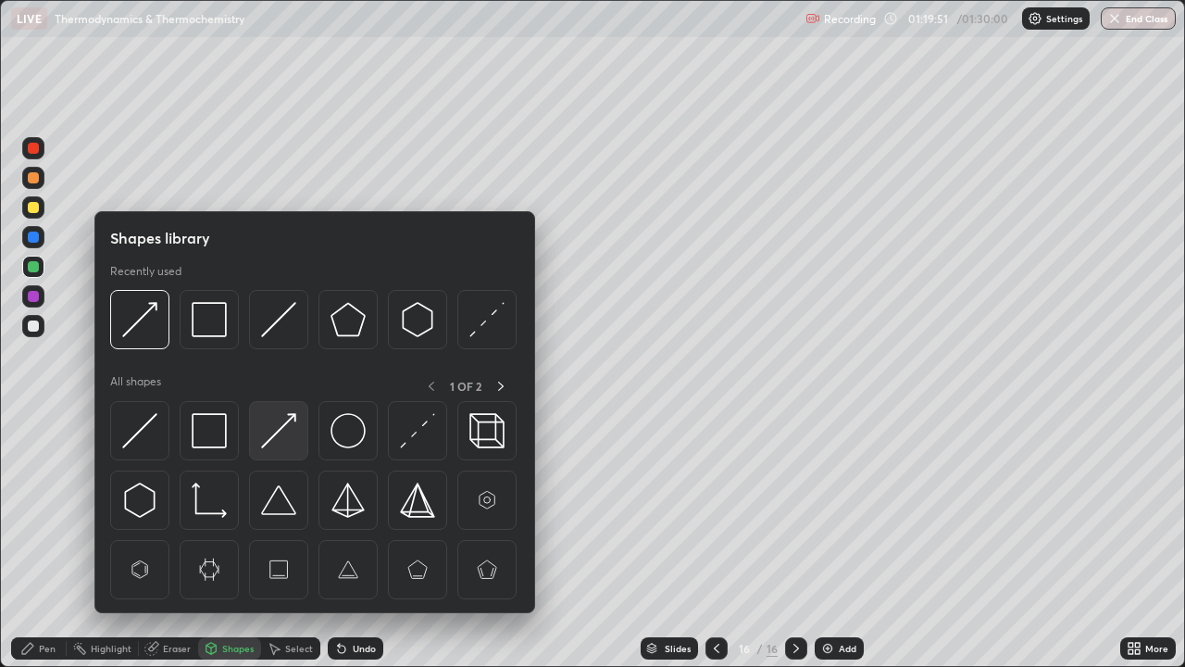
click at [280, 435] on img at bounding box center [278, 430] width 35 height 35
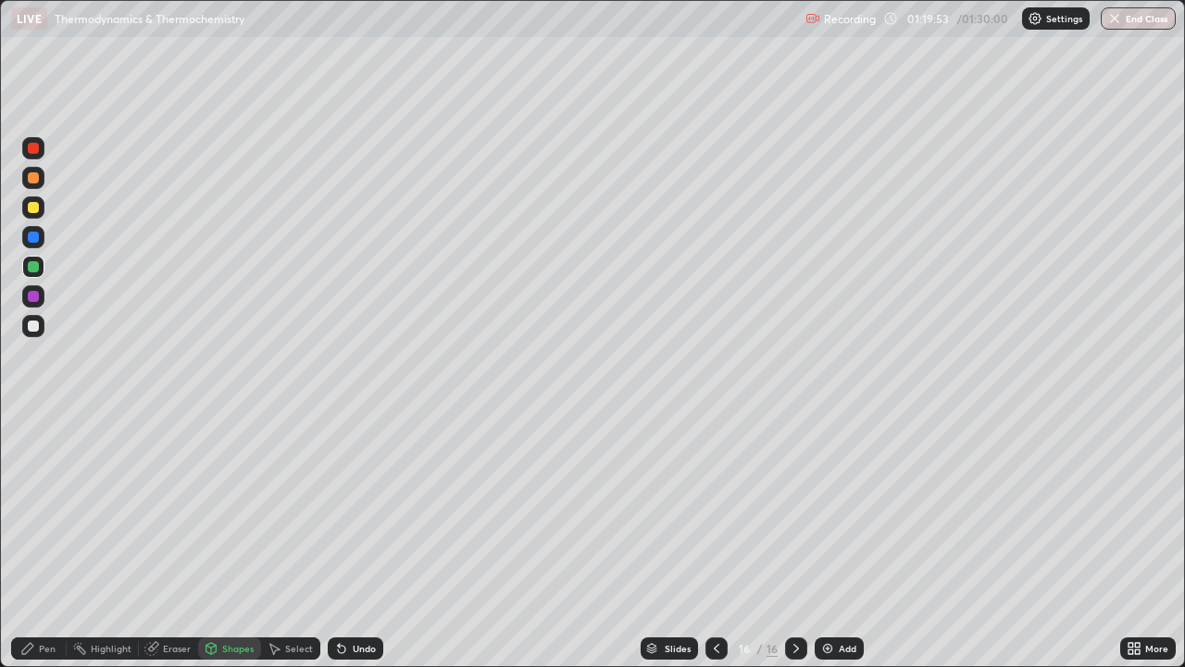
click at [43, 541] on div "Pen" at bounding box center [47, 648] width 17 height 9
click at [359, 541] on div "Undo" at bounding box center [356, 648] width 56 height 22
click at [361, 541] on div "Undo" at bounding box center [356, 648] width 56 height 22
click at [233, 541] on div "Shapes" at bounding box center [237, 648] width 31 height 9
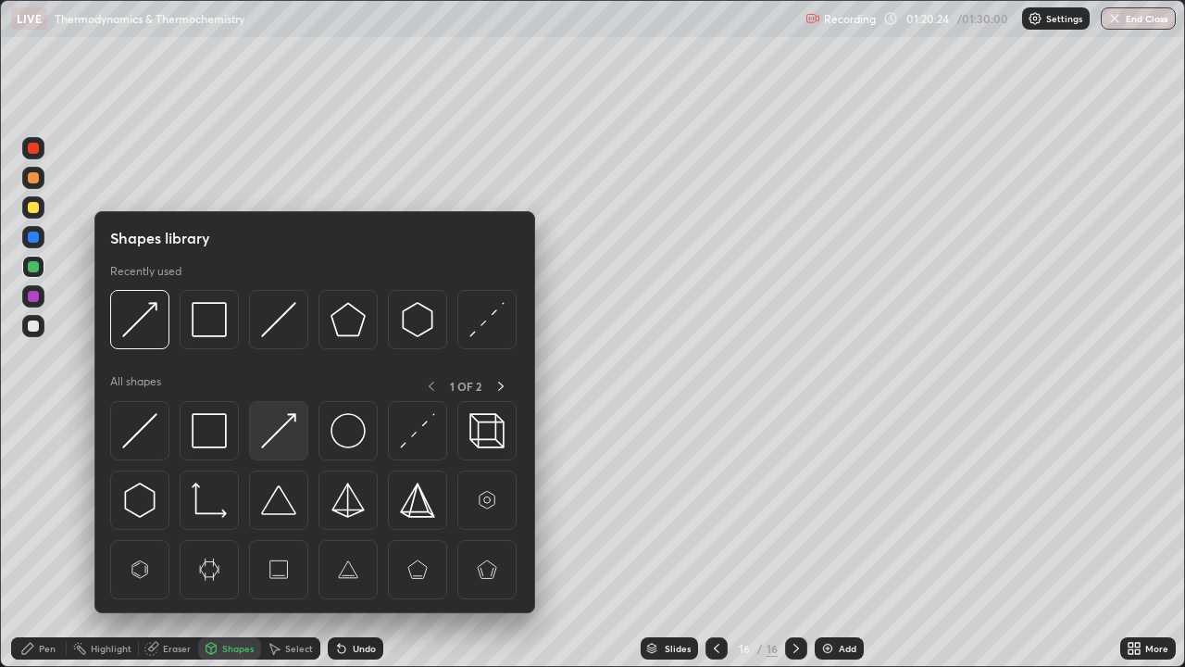
click at [270, 442] on img at bounding box center [278, 430] width 35 height 35
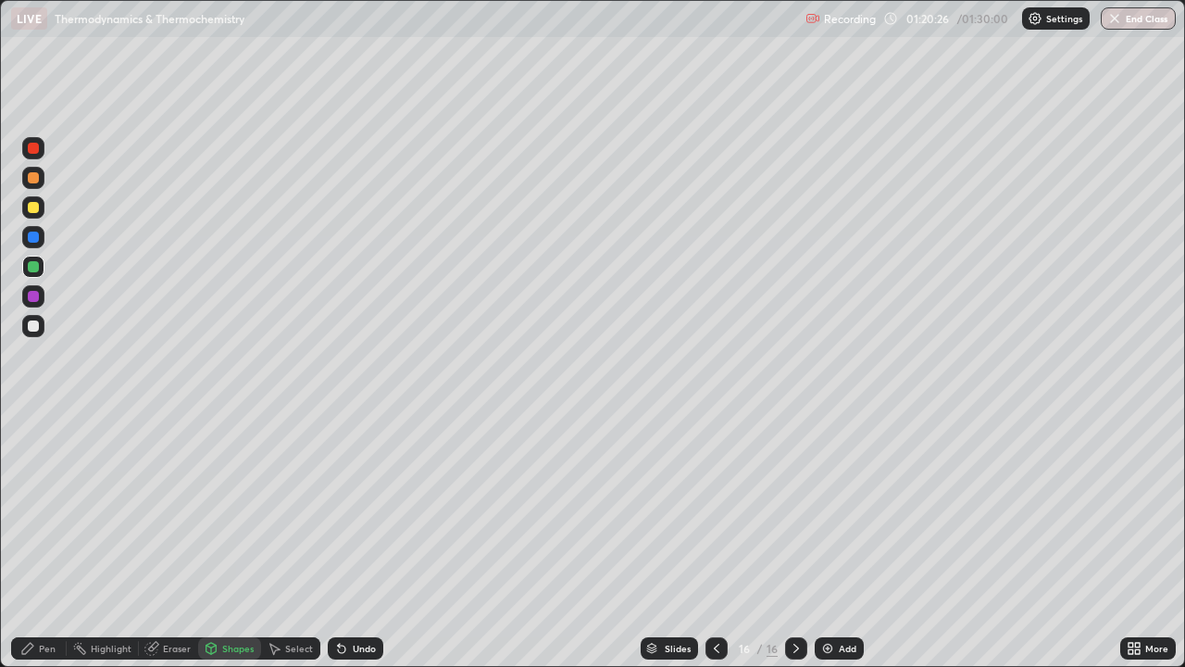
click at [49, 541] on div "Pen" at bounding box center [47, 648] width 17 height 9
click at [824, 541] on img at bounding box center [827, 648] width 15 height 15
click at [236, 541] on div "Shapes" at bounding box center [237, 648] width 31 height 9
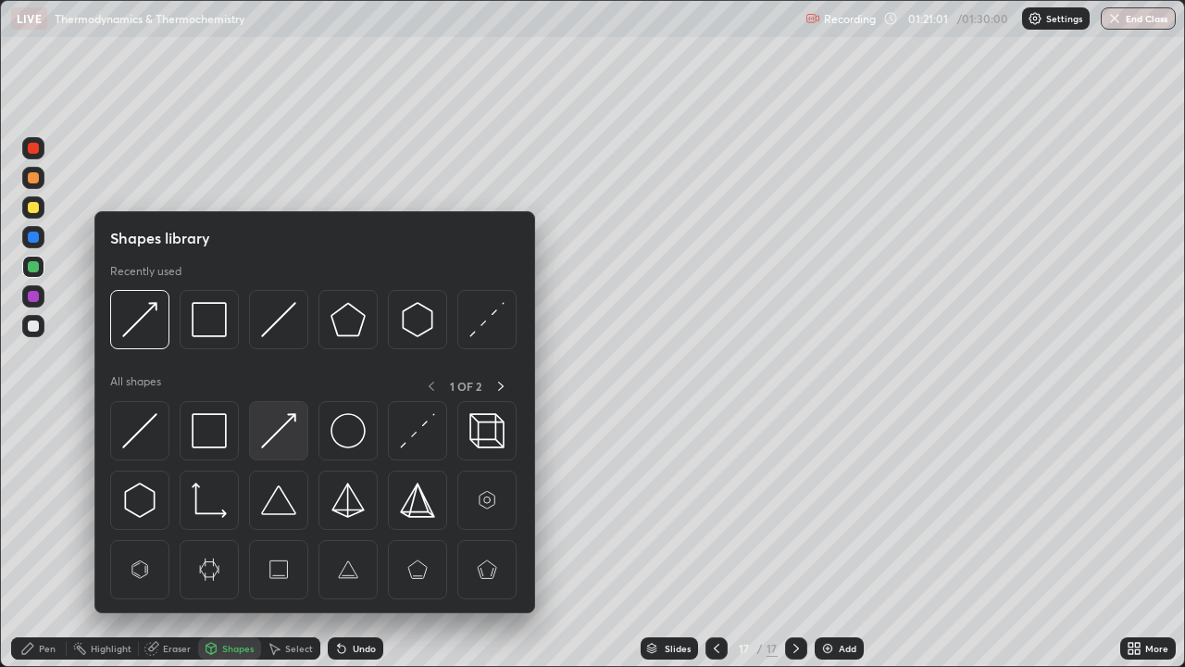
click at [276, 438] on img at bounding box center [278, 430] width 35 height 35
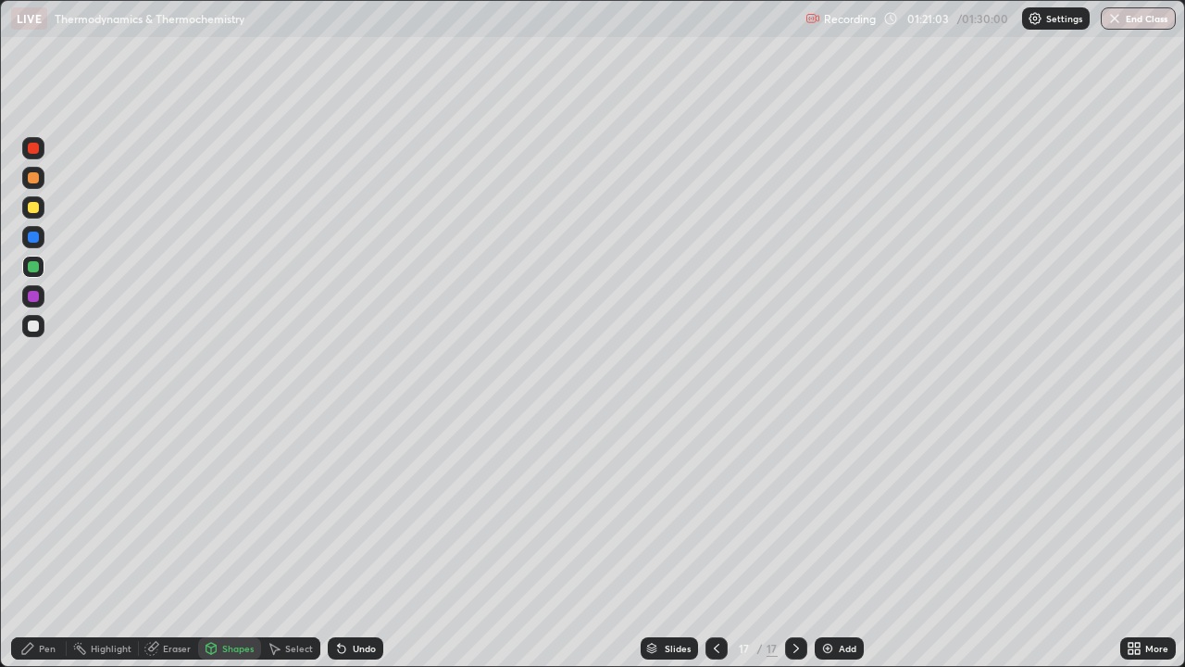
click at [50, 541] on div "Pen" at bounding box center [47, 648] width 17 height 9
click at [31, 203] on div at bounding box center [33, 207] width 11 height 11
click at [47, 541] on div "Pen" at bounding box center [39, 648] width 56 height 22
click at [832, 541] on img at bounding box center [827, 648] width 15 height 15
click at [232, 541] on div "Shapes" at bounding box center [237, 648] width 31 height 9
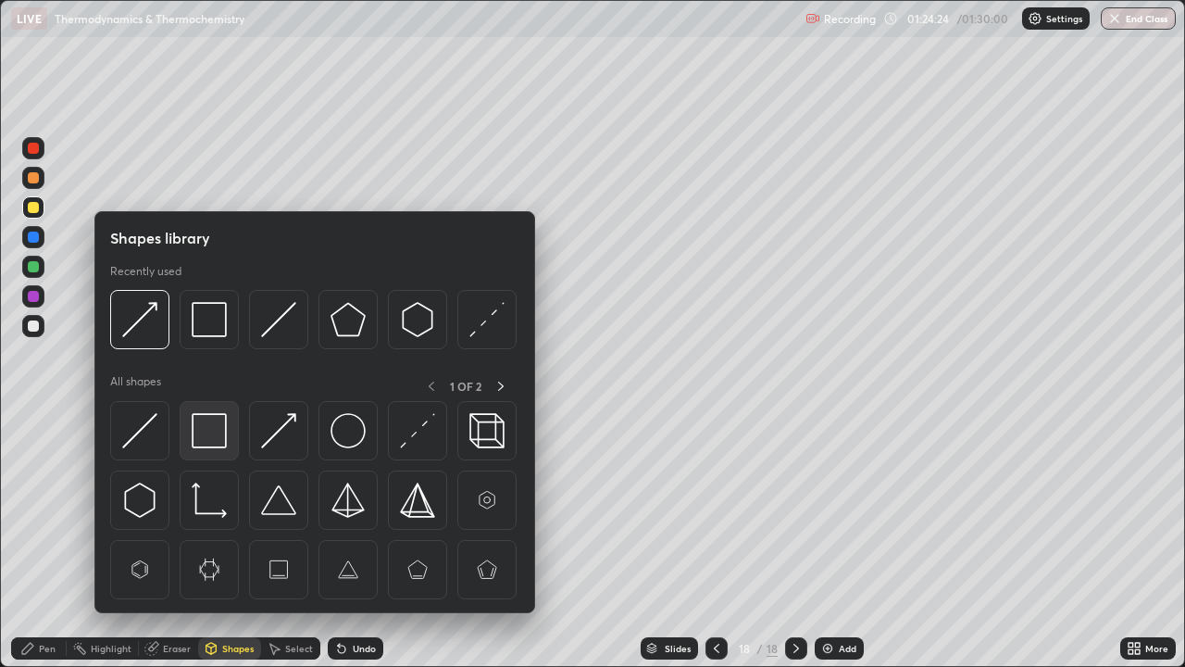
click at [207, 433] on img at bounding box center [209, 430] width 35 height 35
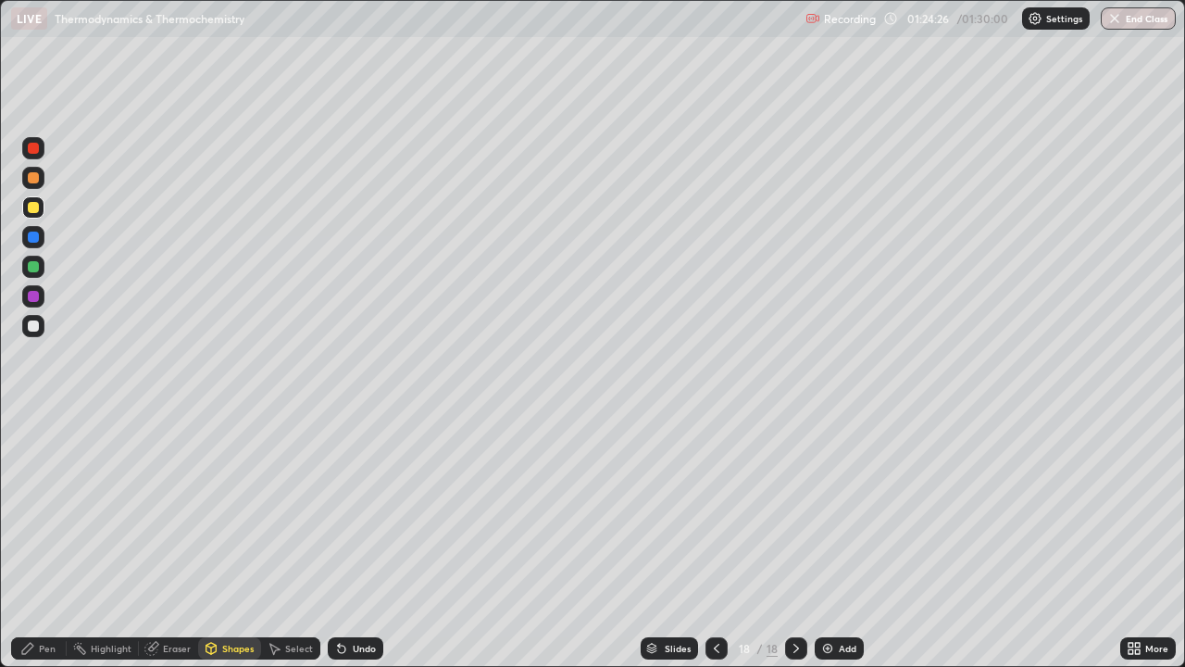
click at [43, 541] on div "Pen" at bounding box center [47, 648] width 17 height 9
click at [32, 237] on div at bounding box center [33, 237] width 11 height 11
click at [232, 541] on div "Shapes" at bounding box center [237, 648] width 31 height 9
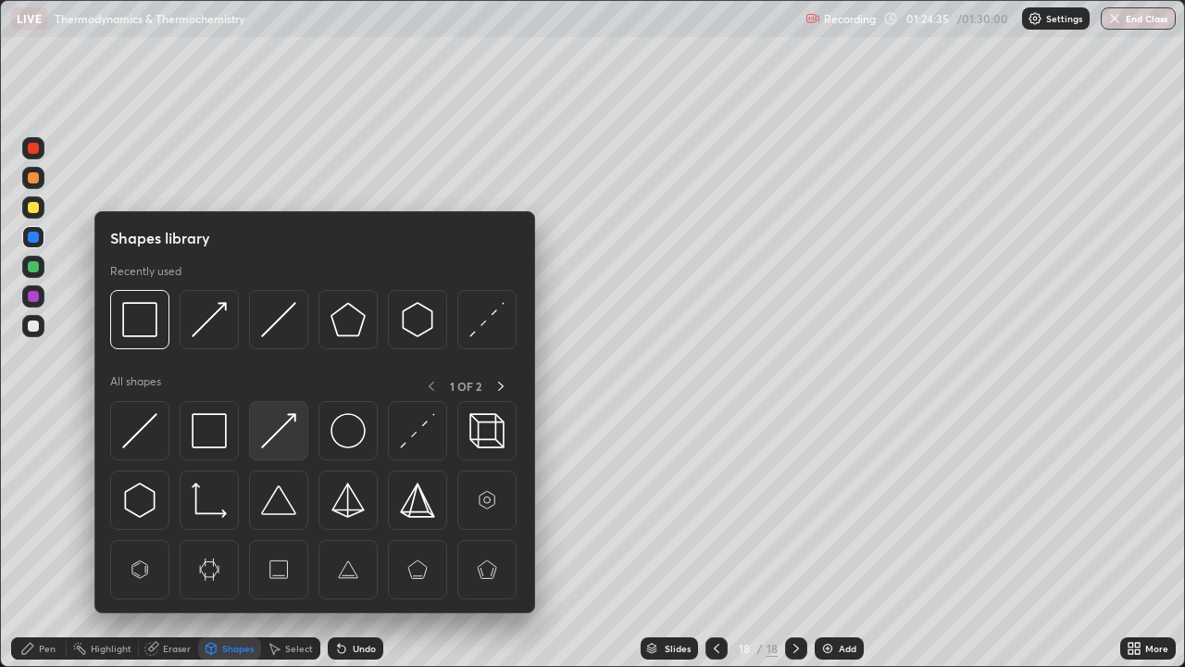
click at [285, 428] on img at bounding box center [278, 430] width 35 height 35
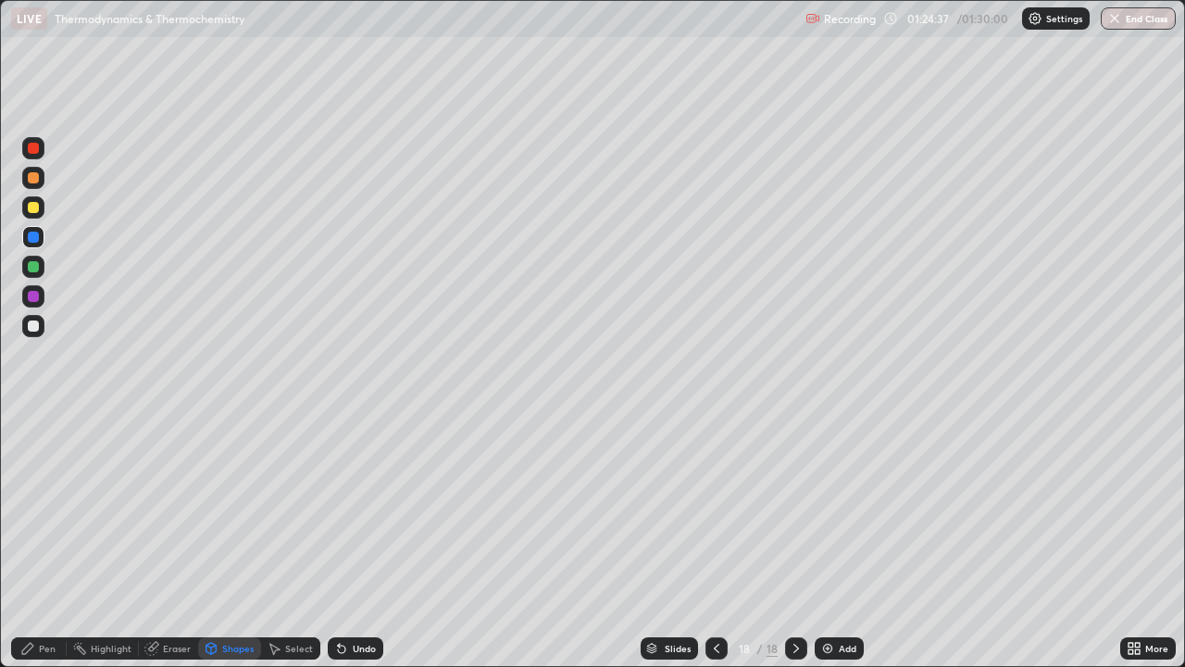
click at [50, 541] on div "Pen" at bounding box center [47, 648] width 17 height 9
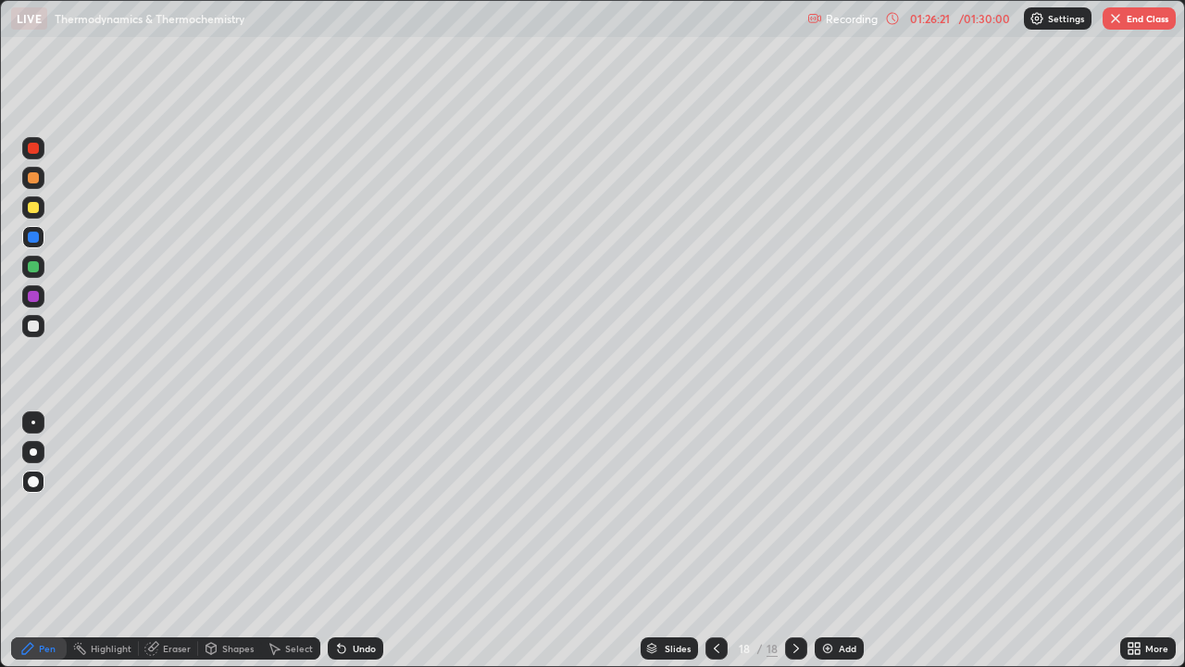
click at [839, 541] on div "Add" at bounding box center [848, 648] width 18 height 9
click at [223, 541] on div "Shapes" at bounding box center [237, 648] width 31 height 9
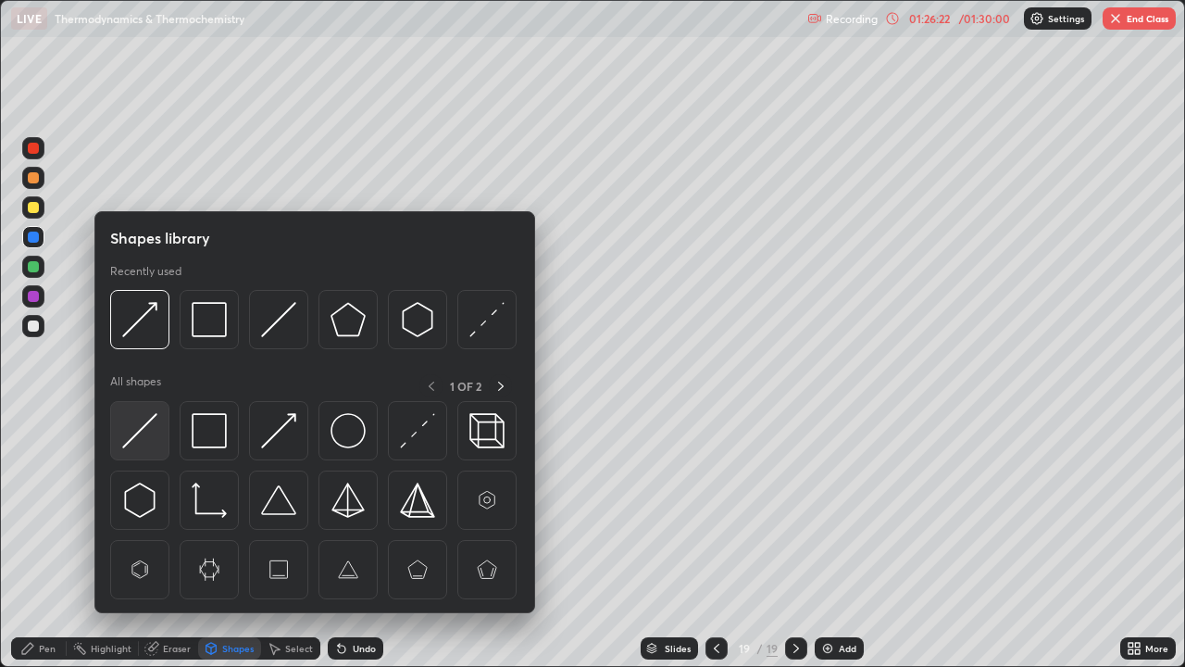
click at [150, 428] on img at bounding box center [139, 430] width 35 height 35
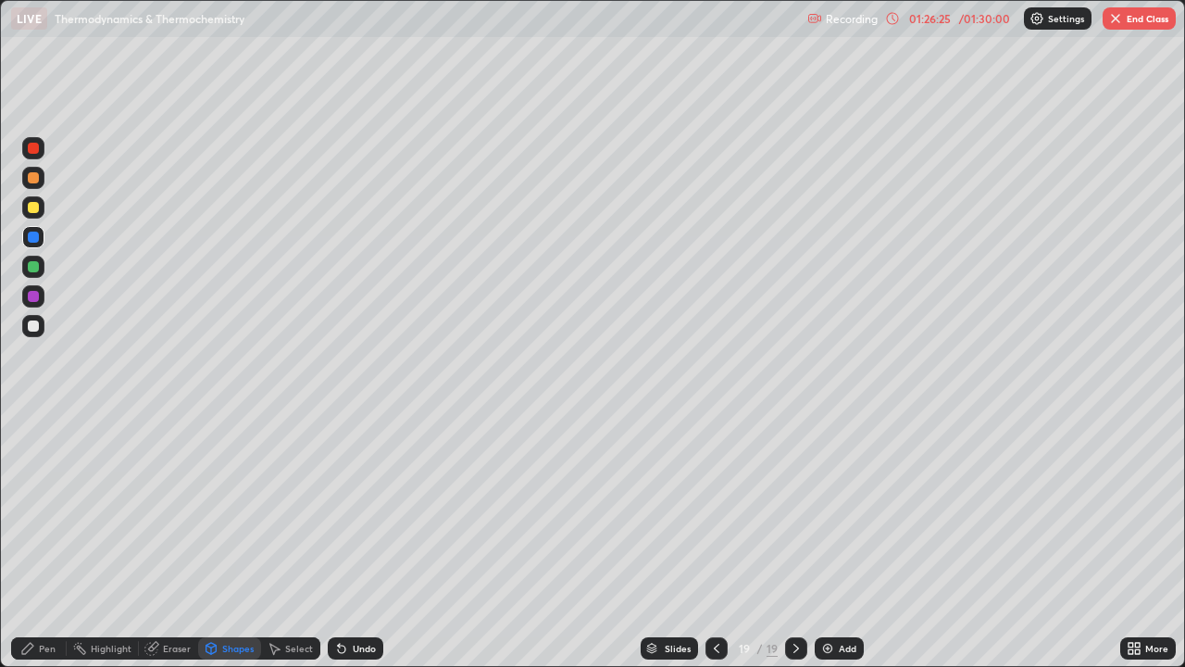
click at [59, 541] on div "Pen" at bounding box center [39, 648] width 56 height 22
click at [38, 211] on div at bounding box center [33, 207] width 11 height 11
click at [37, 326] on div at bounding box center [33, 325] width 11 height 11
click at [37, 211] on div at bounding box center [33, 207] width 11 height 11
click at [31, 242] on div at bounding box center [33, 237] width 11 height 11
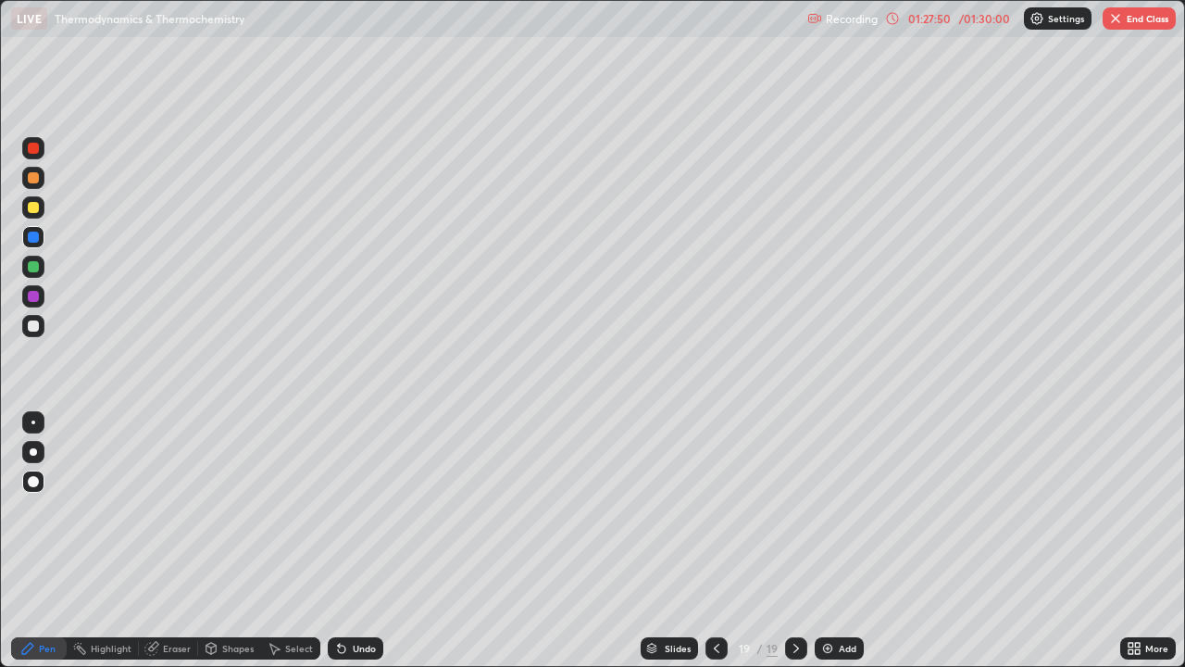
click at [43, 208] on div at bounding box center [33, 207] width 22 height 22
click at [33, 241] on div at bounding box center [33, 237] width 11 height 11
click at [715, 541] on icon at bounding box center [716, 648] width 15 height 15
click at [717, 541] on icon at bounding box center [716, 648] width 15 height 15
click at [714, 541] on icon at bounding box center [716, 648] width 15 height 15
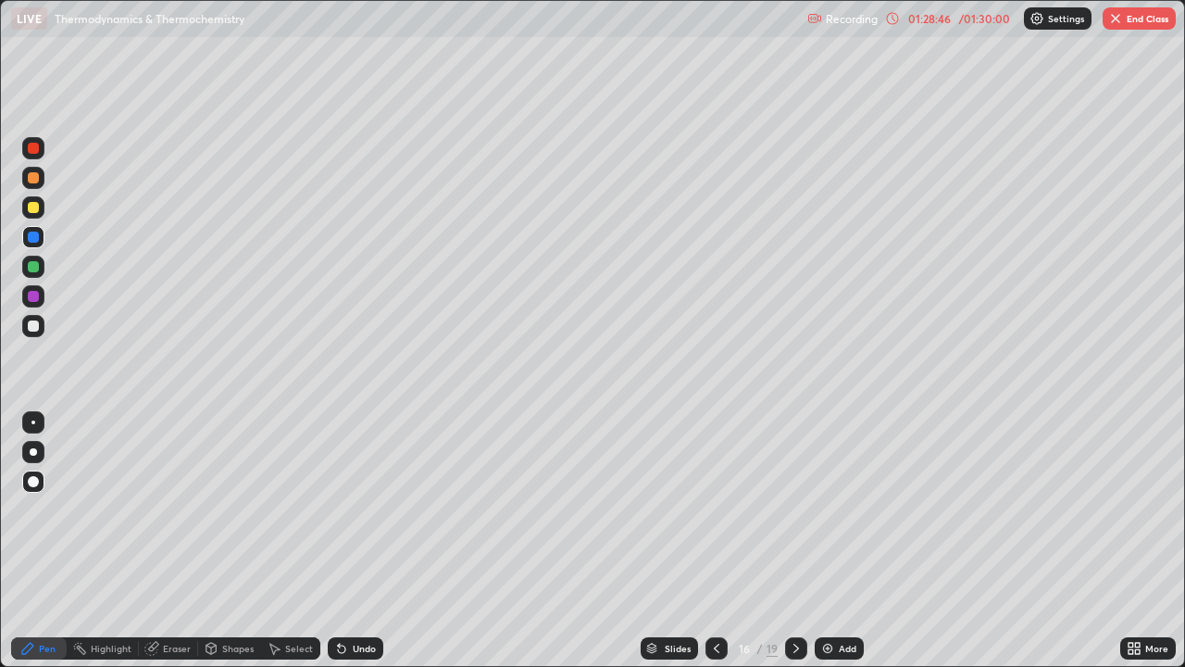
click at [715, 541] on icon at bounding box center [717, 648] width 6 height 9
click at [715, 541] on icon at bounding box center [716, 648] width 15 height 15
click at [714, 541] on icon at bounding box center [716, 648] width 15 height 15
click at [713, 541] on icon at bounding box center [716, 648] width 15 height 15
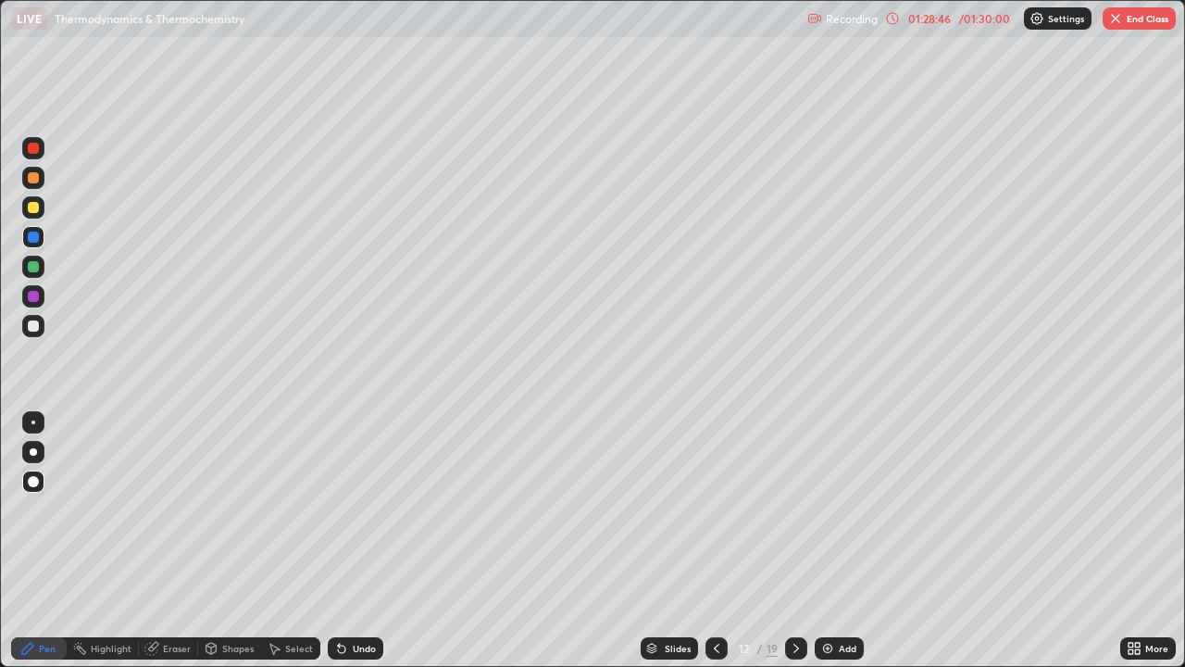
click at [713, 541] on icon at bounding box center [716, 648] width 15 height 15
click at [715, 541] on icon at bounding box center [716, 648] width 15 height 15
click at [714, 541] on icon at bounding box center [717, 648] width 6 height 9
click at [715, 541] on icon at bounding box center [716, 648] width 15 height 15
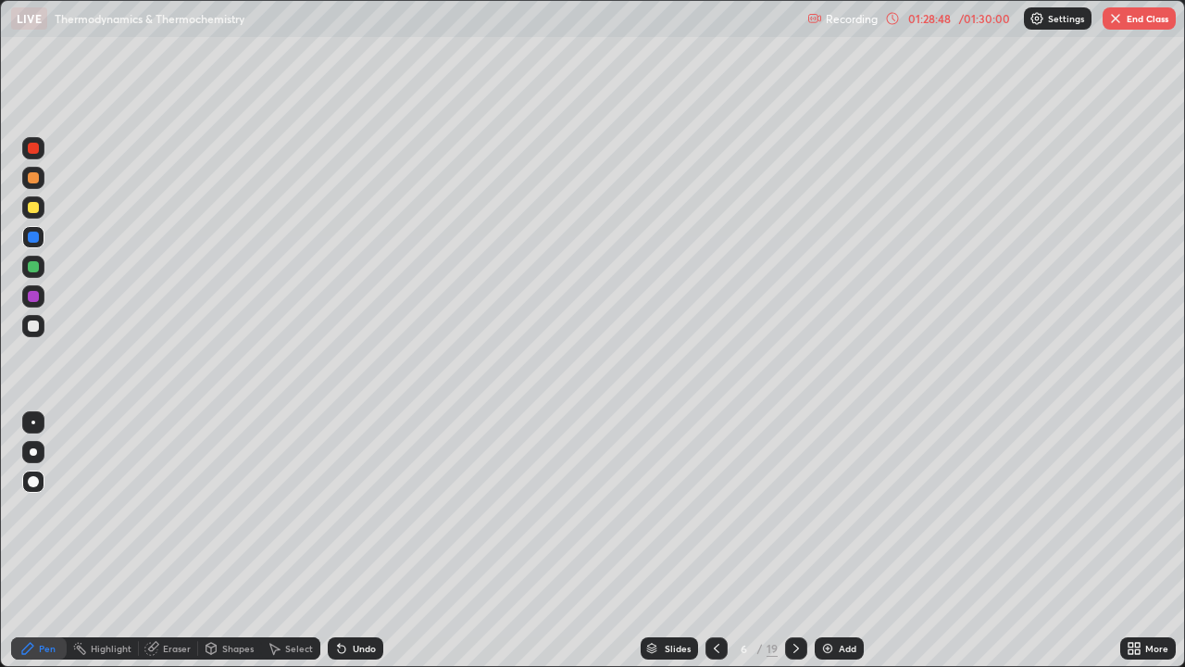
click at [716, 541] on icon at bounding box center [716, 648] width 15 height 15
click at [713, 541] on icon at bounding box center [716, 648] width 15 height 15
click at [715, 541] on icon at bounding box center [716, 648] width 15 height 15
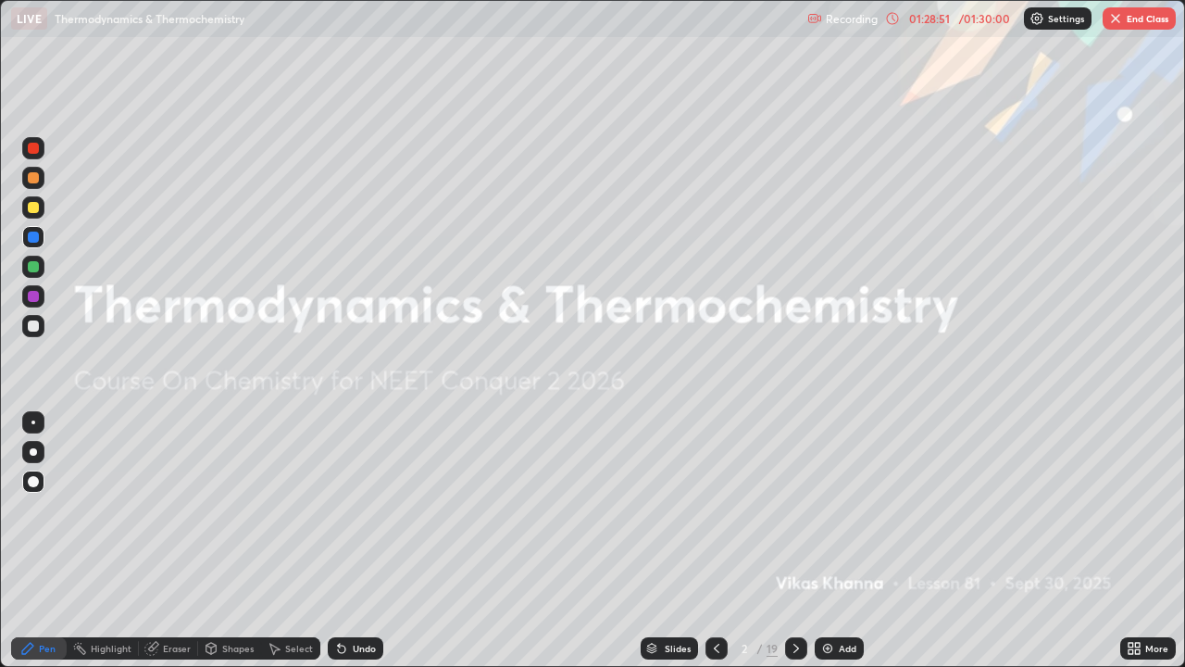
click at [791, 541] on icon at bounding box center [796, 648] width 15 height 15
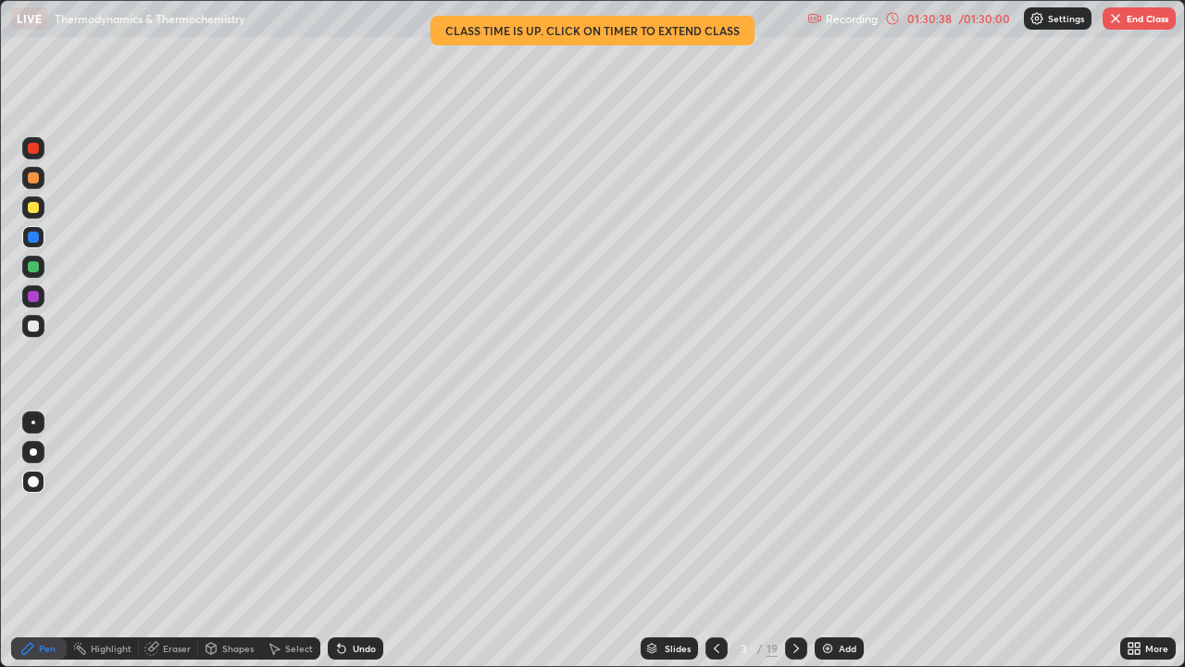
click at [804, 541] on div at bounding box center [796, 648] width 22 height 22
click at [795, 541] on icon at bounding box center [796, 648] width 15 height 15
click at [798, 541] on div at bounding box center [796, 648] width 22 height 22
click at [795, 541] on icon at bounding box center [796, 648] width 15 height 15
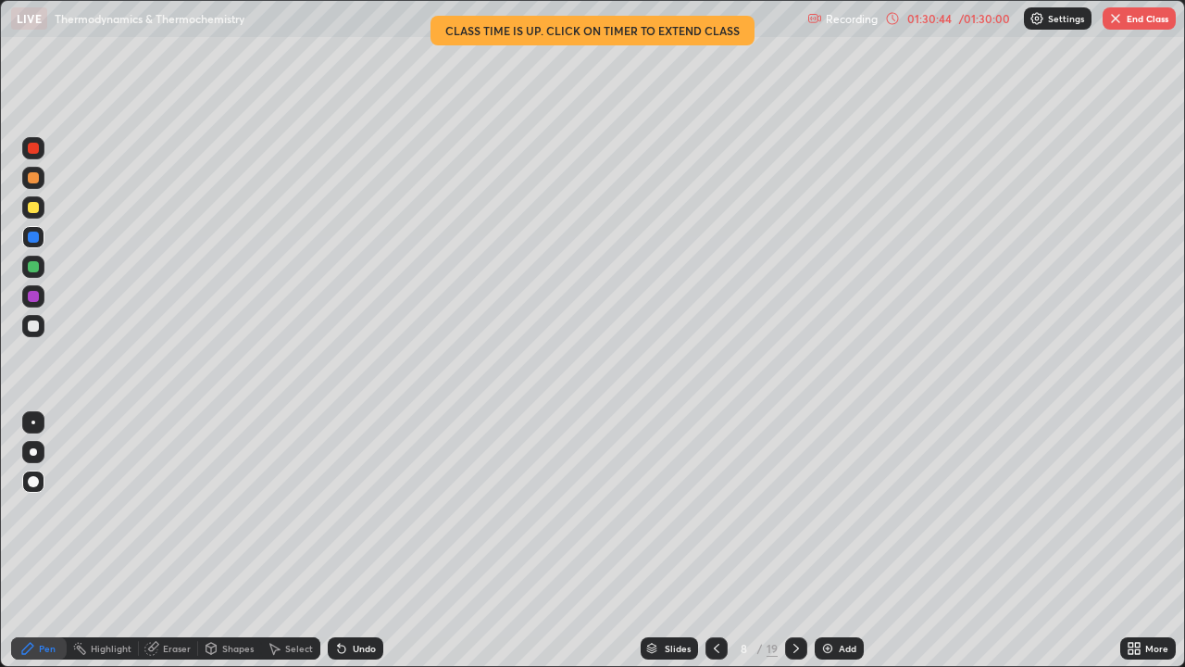
click at [795, 541] on icon at bounding box center [796, 648] width 15 height 15
click at [791, 541] on icon at bounding box center [796, 648] width 15 height 15
click at [793, 541] on icon at bounding box center [796, 648] width 15 height 15
click at [791, 541] on icon at bounding box center [796, 648] width 15 height 15
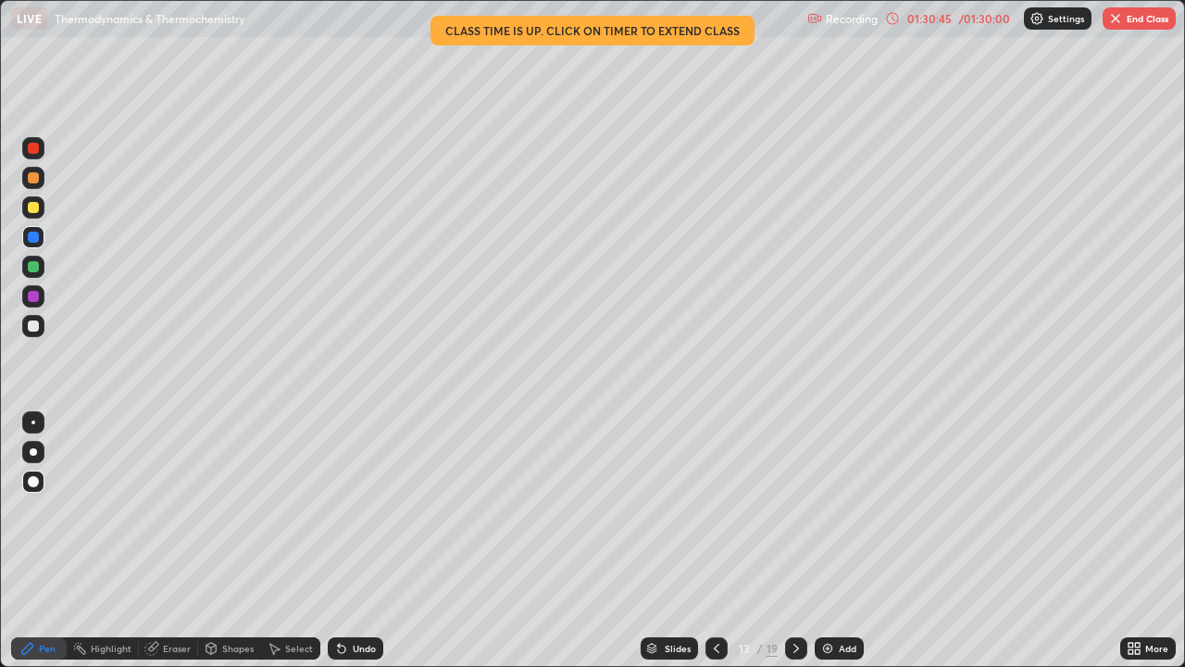
click at [795, 541] on icon at bounding box center [796, 648] width 15 height 15
click at [786, 541] on div at bounding box center [796, 648] width 22 height 22
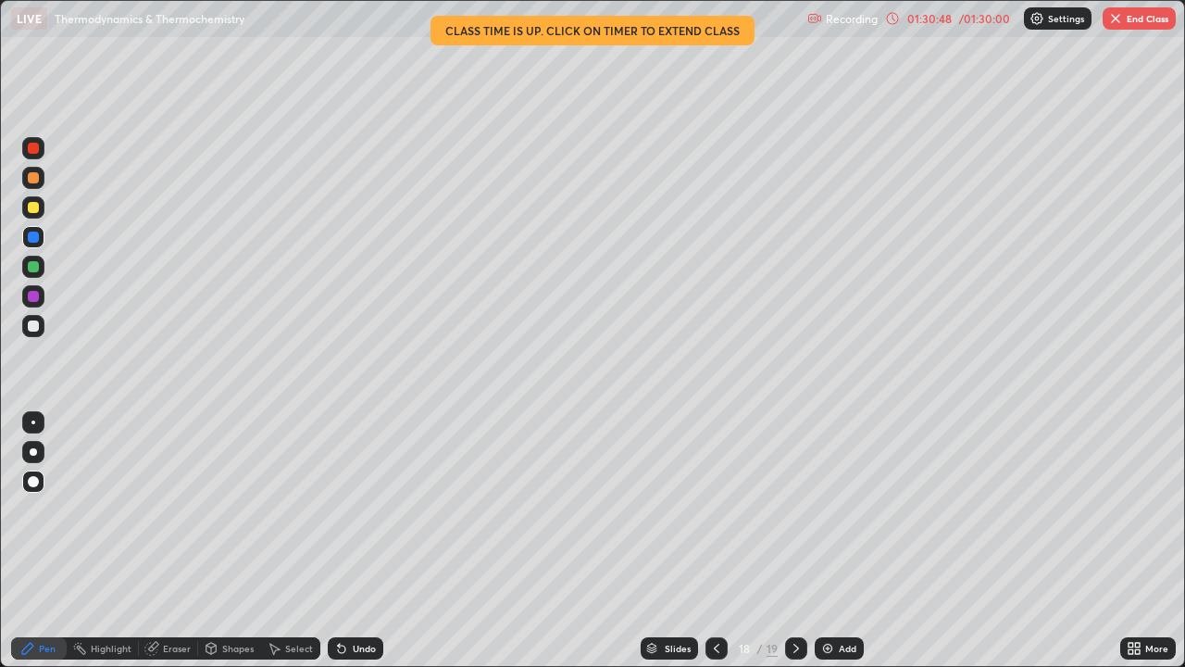
click at [789, 541] on icon at bounding box center [796, 648] width 15 height 15
click at [795, 541] on icon at bounding box center [796, 648] width 15 height 15
click at [1161, 17] on button "End Class" at bounding box center [1139, 18] width 73 height 22
click at [1151, 28] on button "End Class" at bounding box center [1139, 18] width 73 height 22
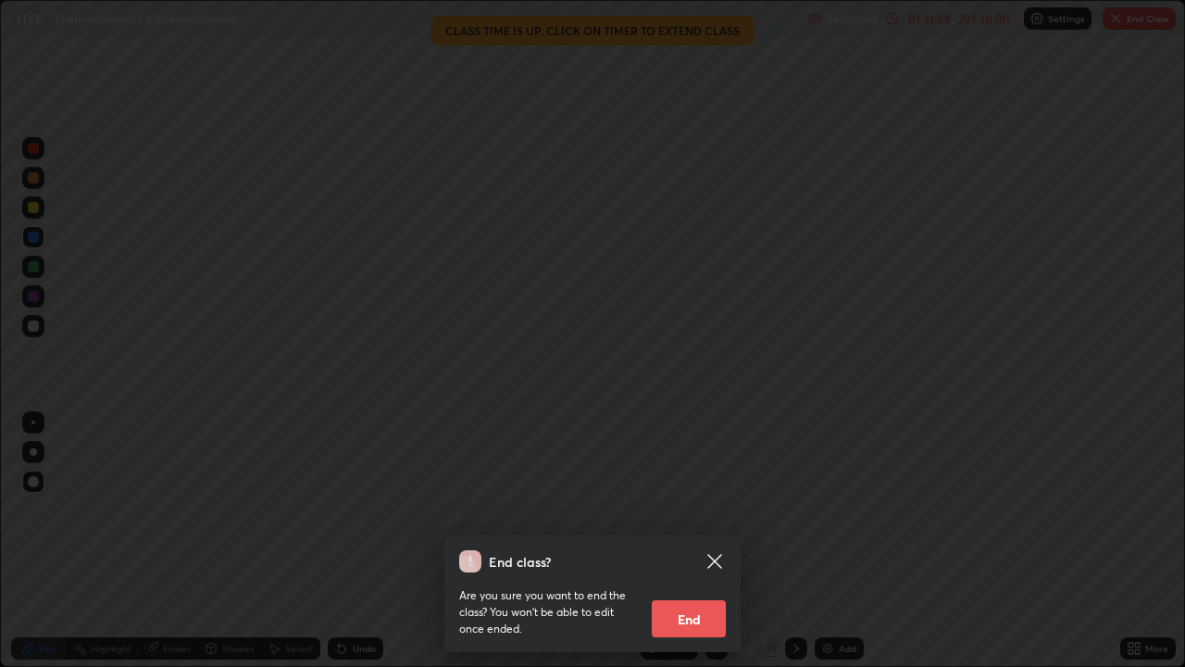
click at [693, 541] on button "End" at bounding box center [689, 618] width 74 height 37
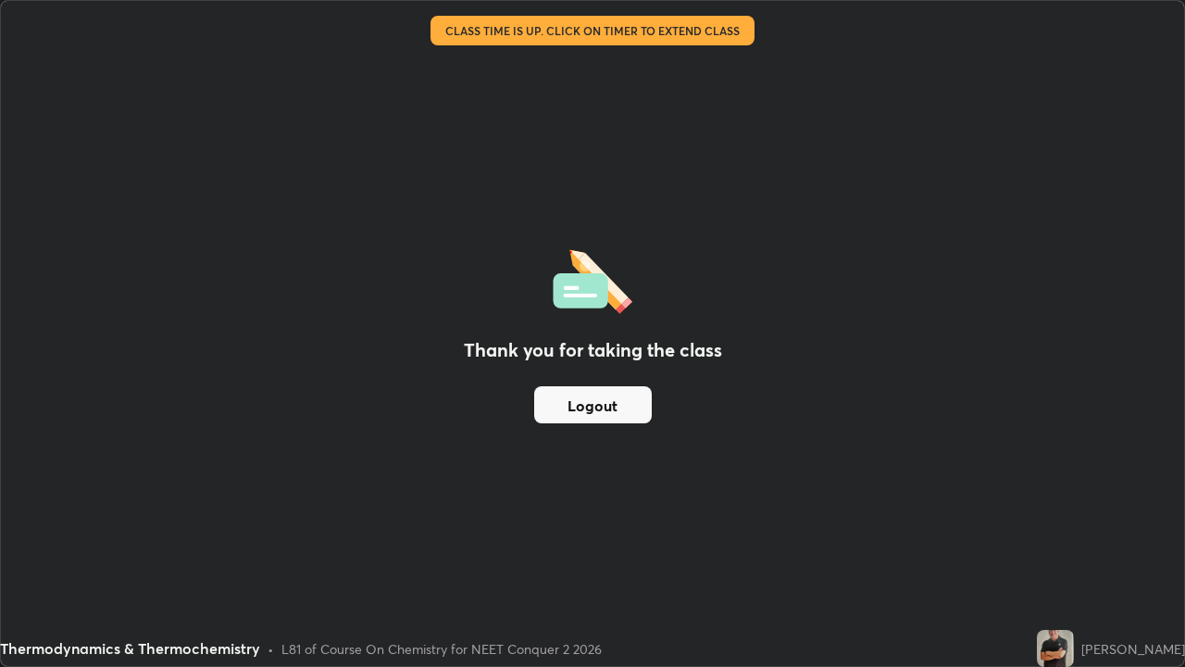
click at [622, 412] on button "Logout" at bounding box center [593, 404] width 118 height 37
